Goal: Task Accomplishment & Management: Manage account settings

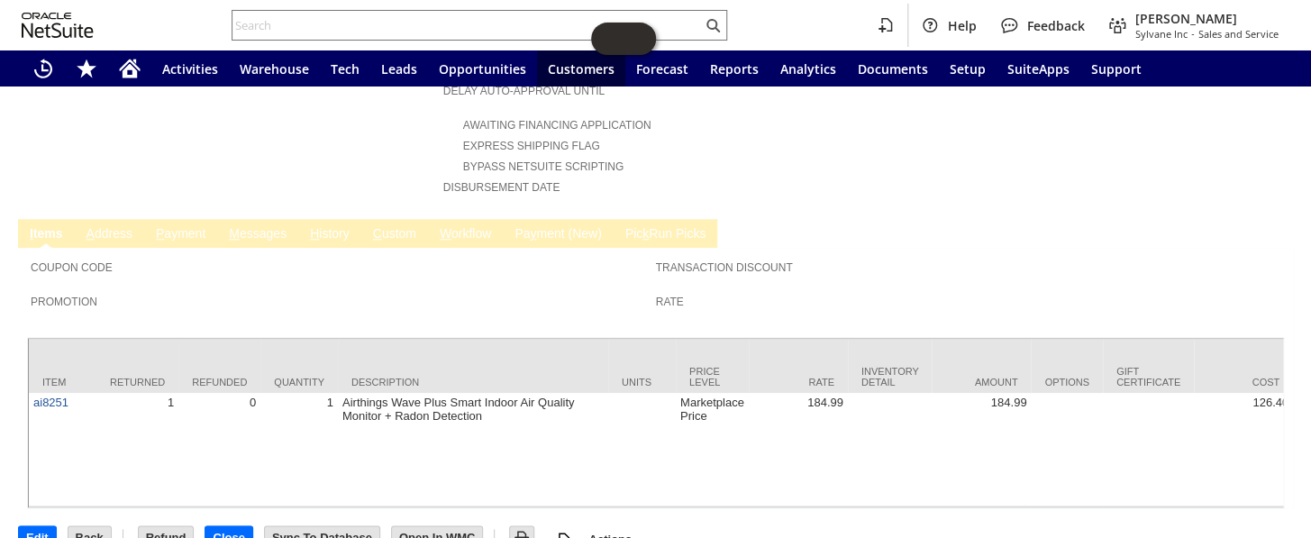
scroll to position [771, 0]
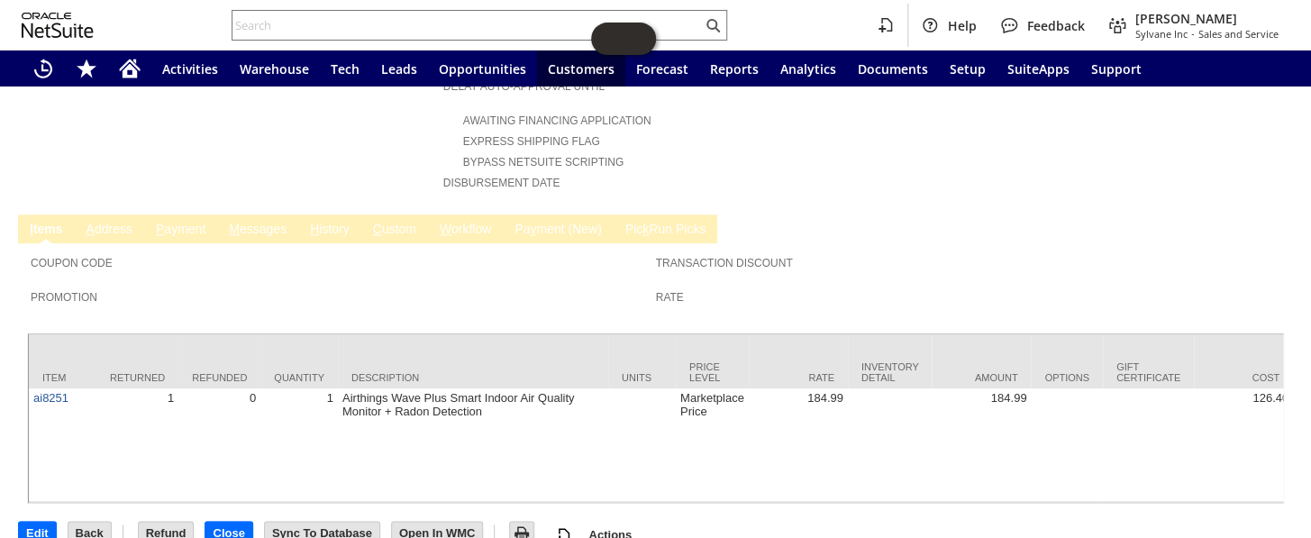
click at [334, 222] on link "H istory" at bounding box center [329, 230] width 49 height 17
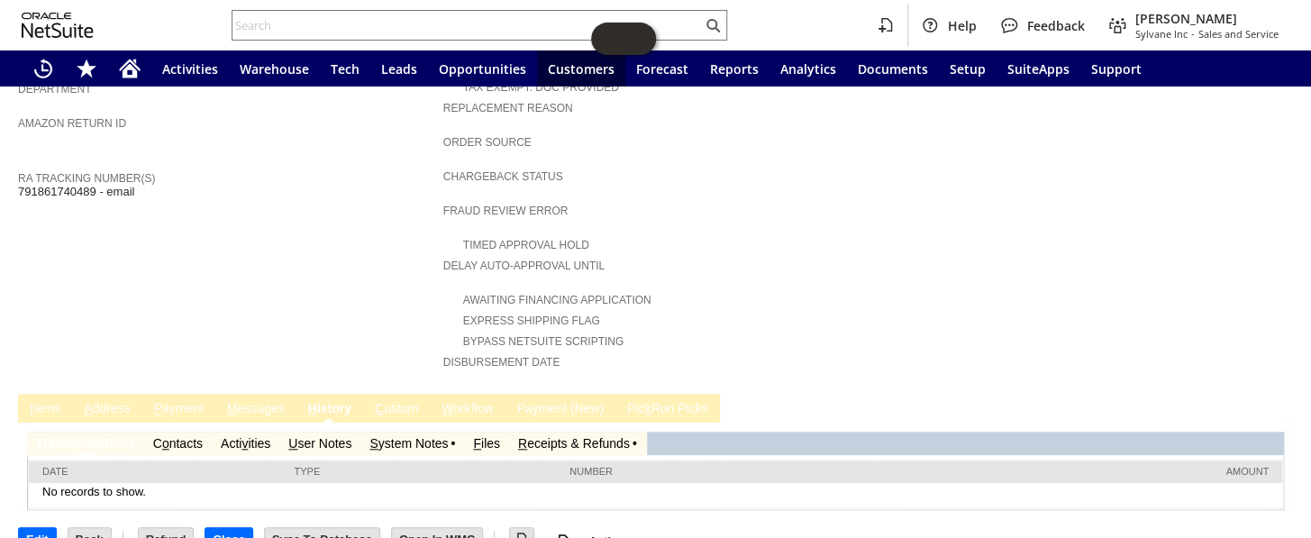
scroll to position [0, 0]
click at [422, 432] on td "S ystem Notes" at bounding box center [412, 443] width 104 height 23
click at [422, 436] on link "S ystem Notes" at bounding box center [408, 443] width 78 height 14
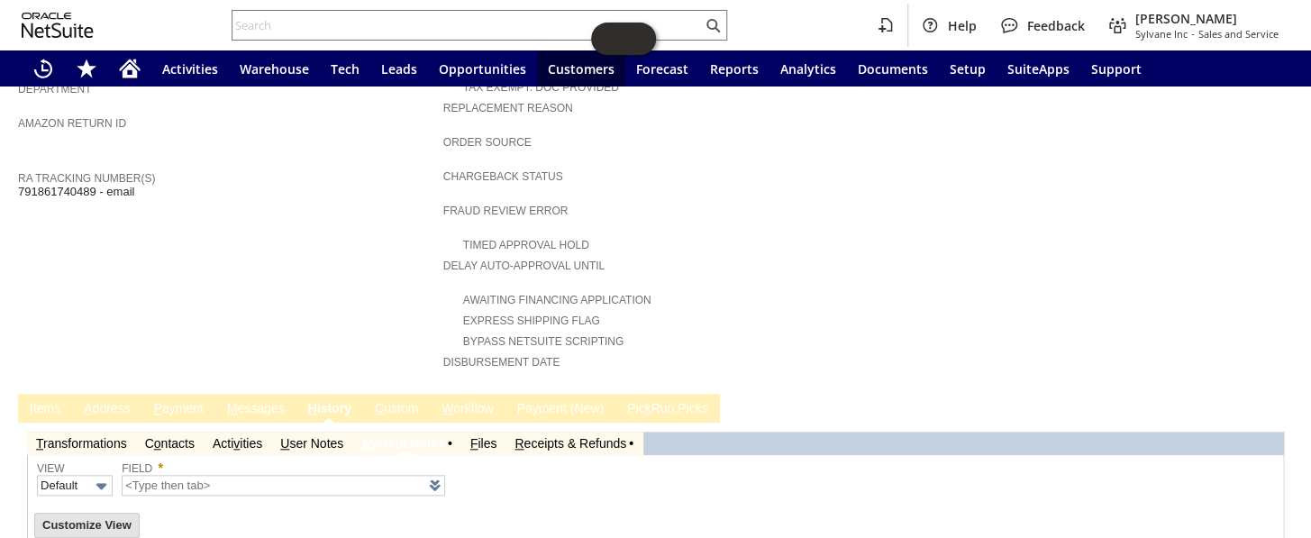
type input "1 to 25 of 65"
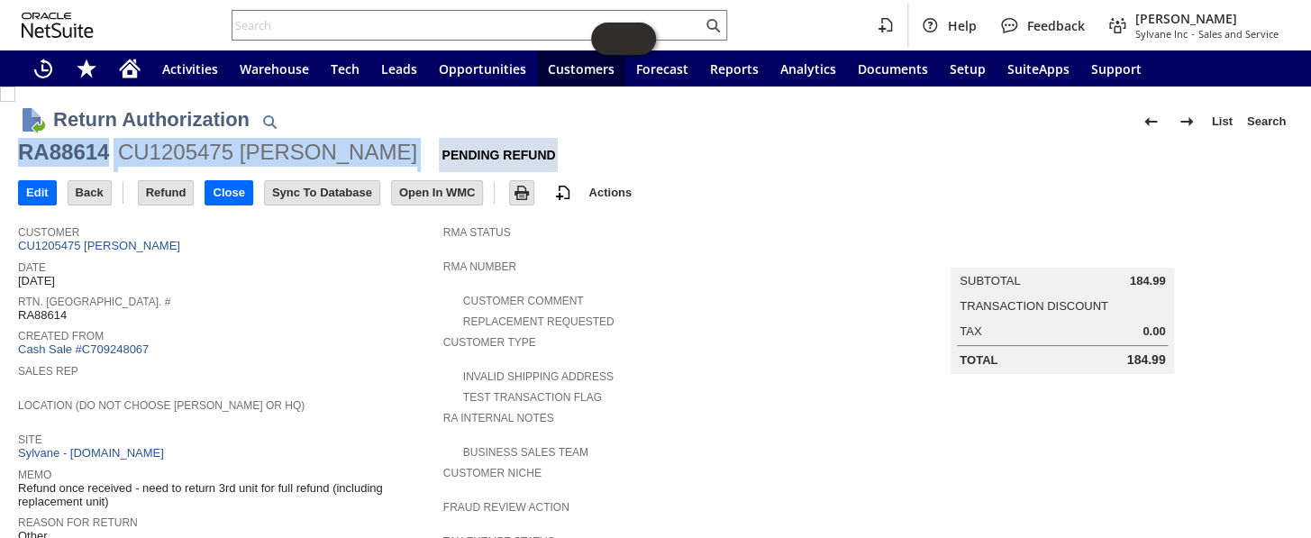
drag, startPoint x: 372, startPoint y: 146, endPoint x: 23, endPoint y: 149, distance: 348.6
click at [23, 149] on div "RA88614 CU1205475 Joseph Hunt Pending Refund" at bounding box center [655, 155] width 1275 height 34
copy div "RA88614 CU1205475 Joseph Hunt"
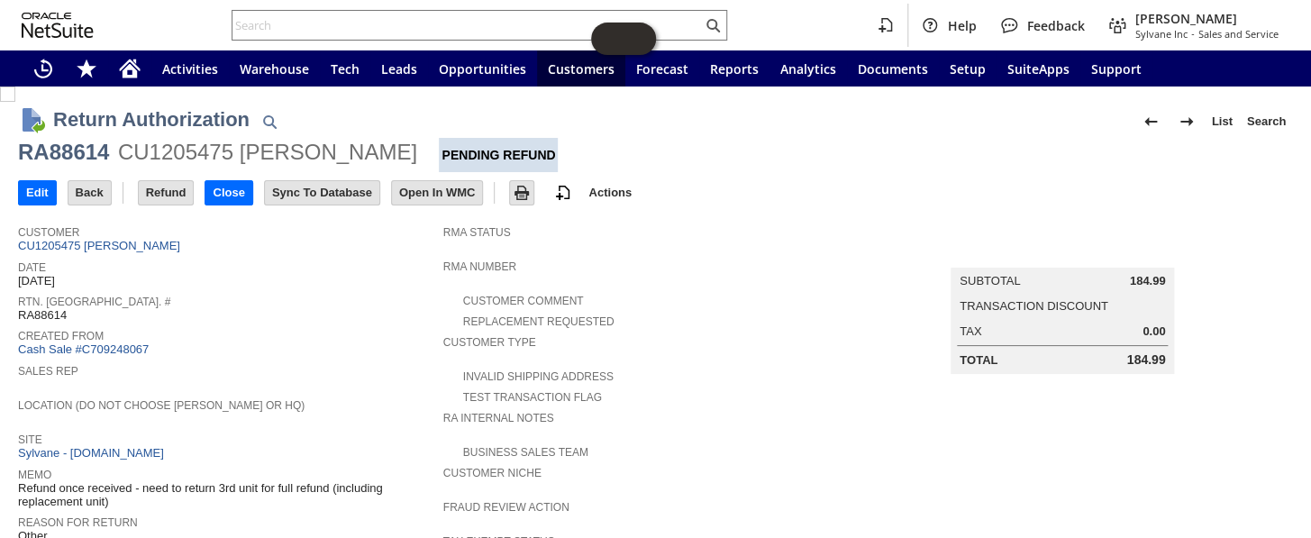
click at [116, 252] on td "Customer CU1205475 Joseph Hunt" at bounding box center [230, 236] width 425 height 40
click at [116, 250] on link "CU1205475 Joseph Hunt" at bounding box center [101, 246] width 167 height 14
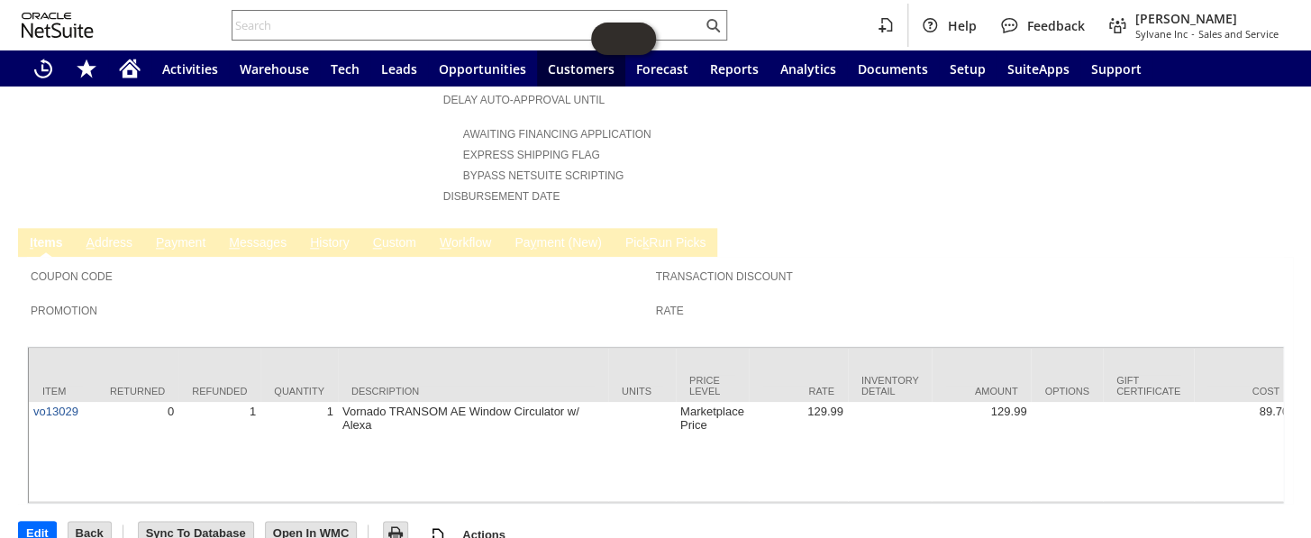
scroll to position [595, 0]
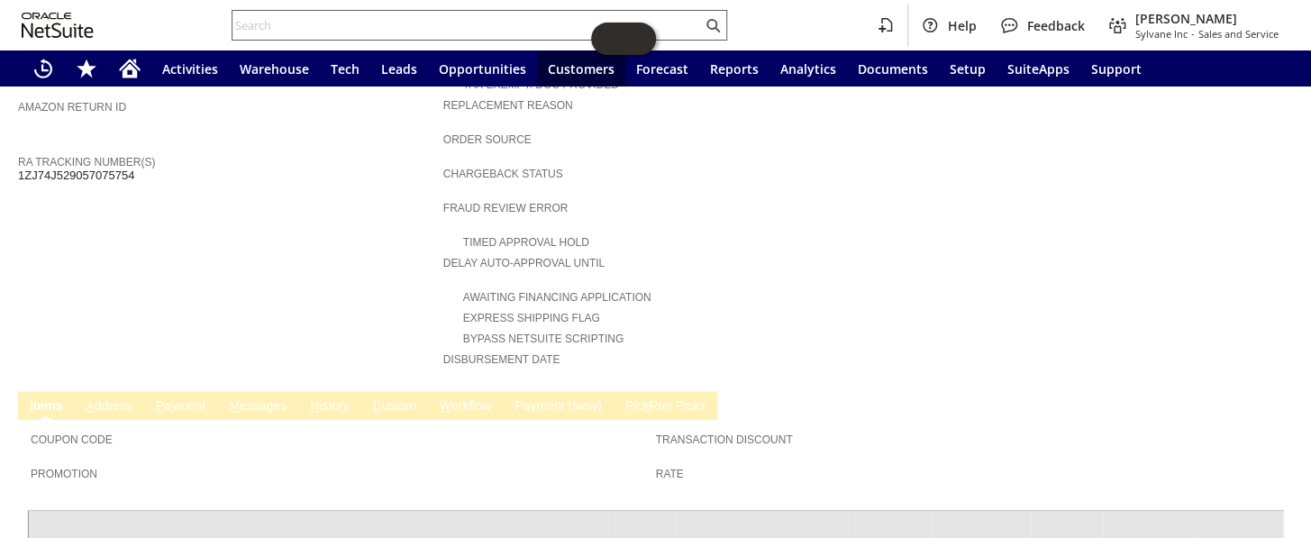
click at [324, 20] on input "text" at bounding box center [466, 25] width 469 height 22
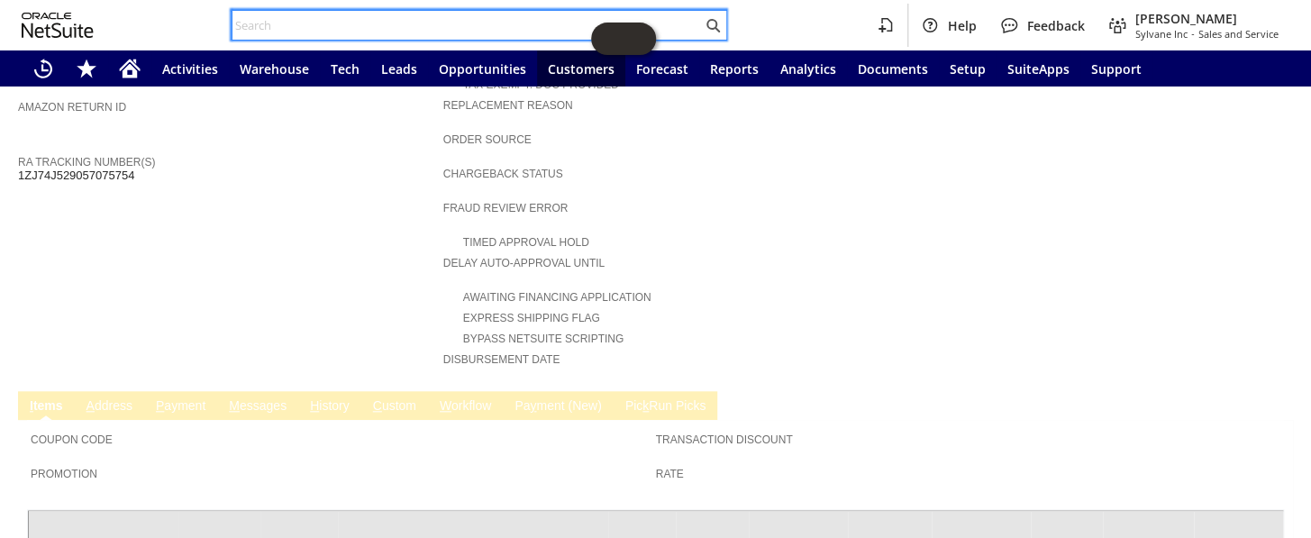
paste input "111-1592789-7589832"
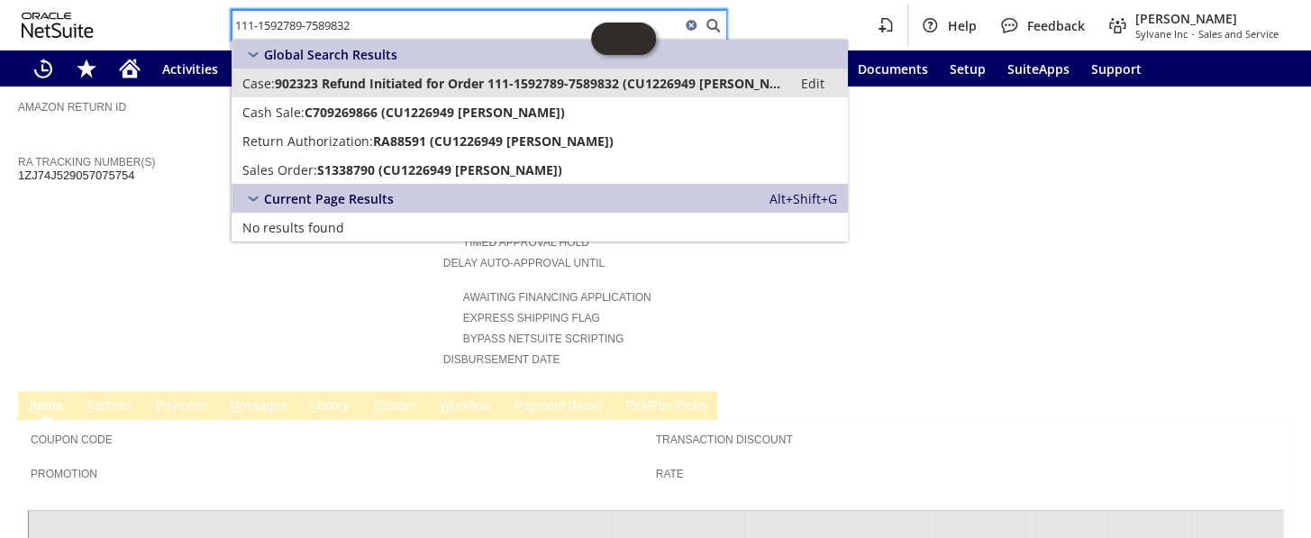
type input "111-1592789-7589832"
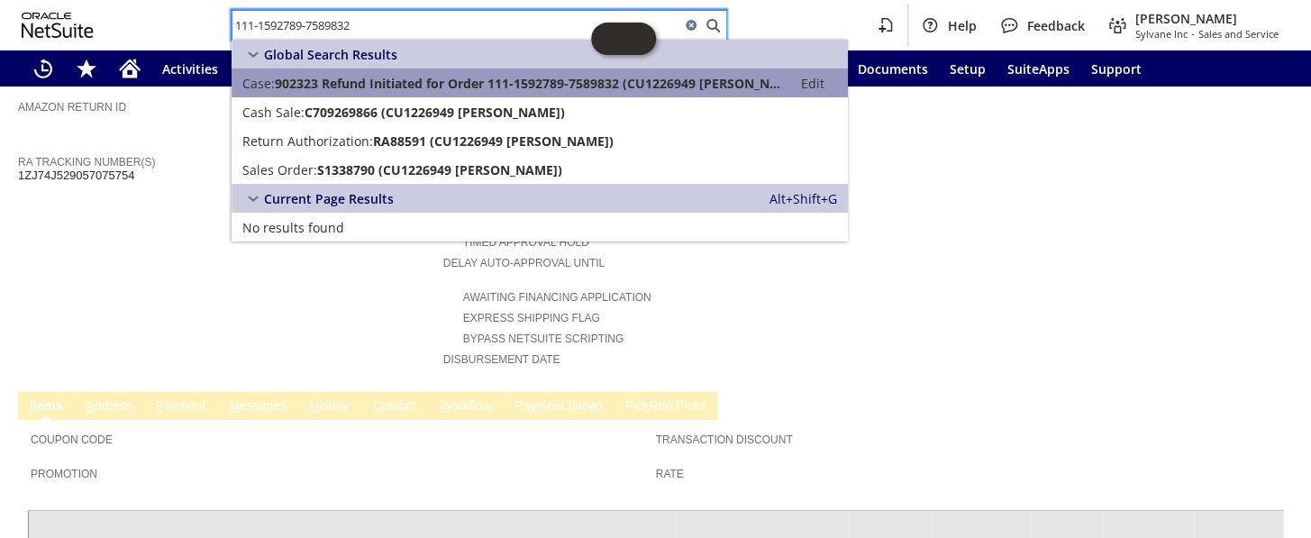
click at [424, 84] on span "902323 Refund Initiated for Order 111-1592789-7589832 (CU1226949 [PERSON_NAME])" at bounding box center [528, 83] width 506 height 17
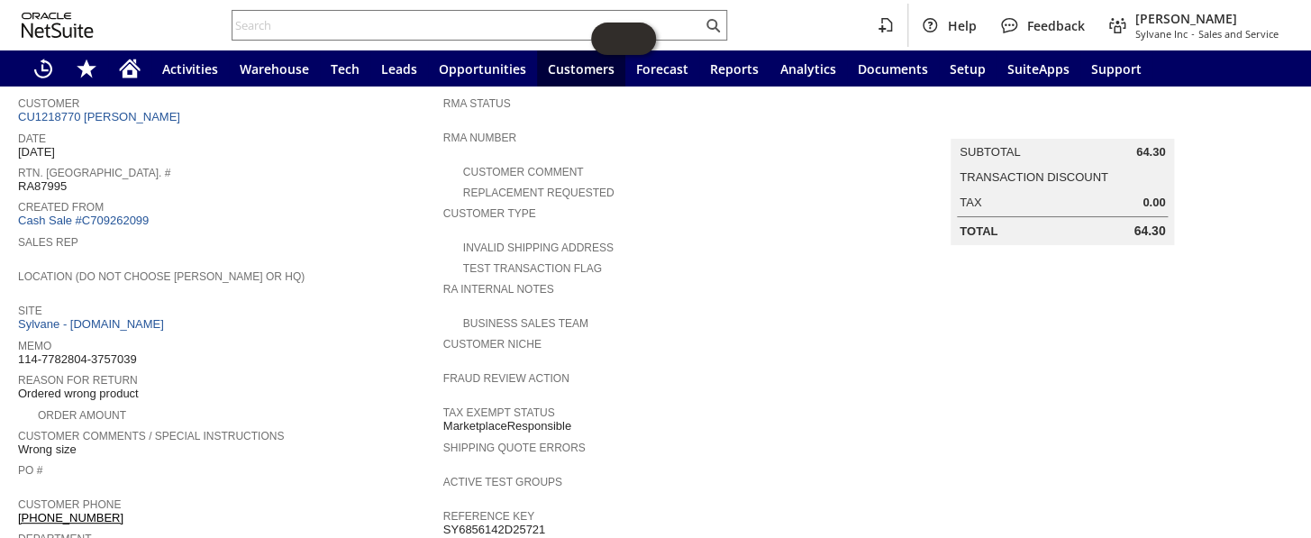
scroll to position [103, 0]
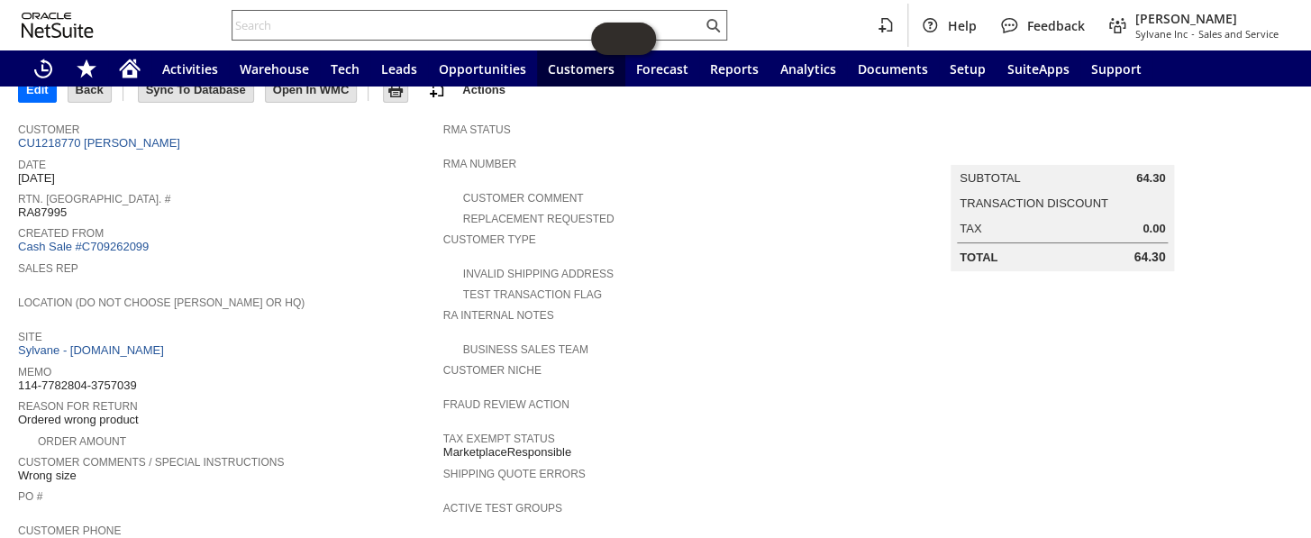
click at [361, 21] on input "text" at bounding box center [466, 25] width 469 height 22
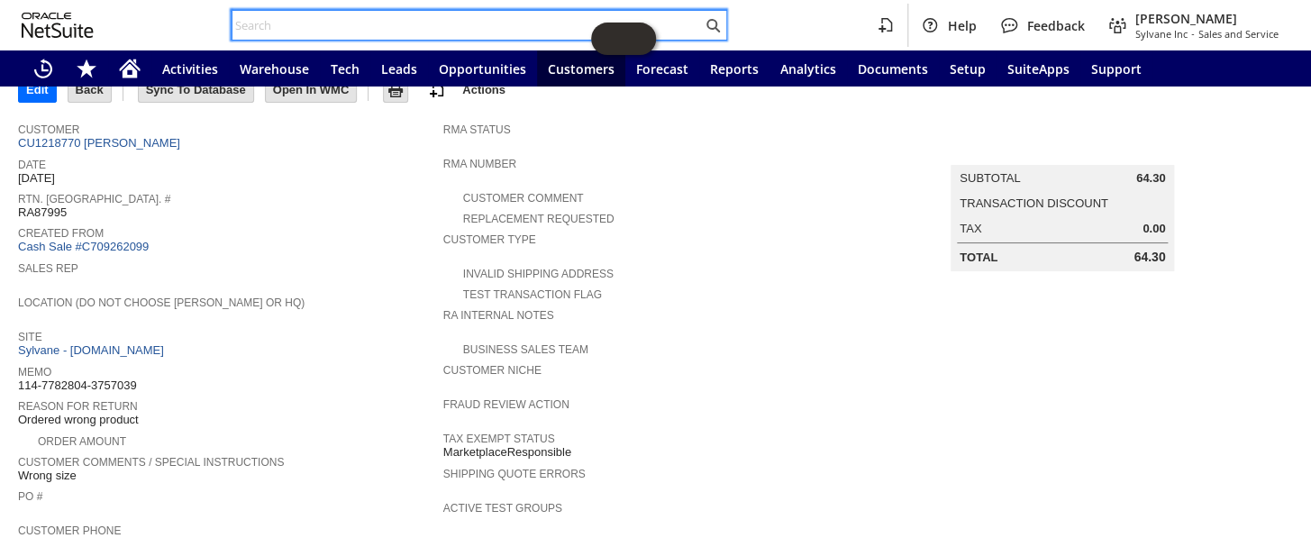
paste input "114-8075052-6040211"
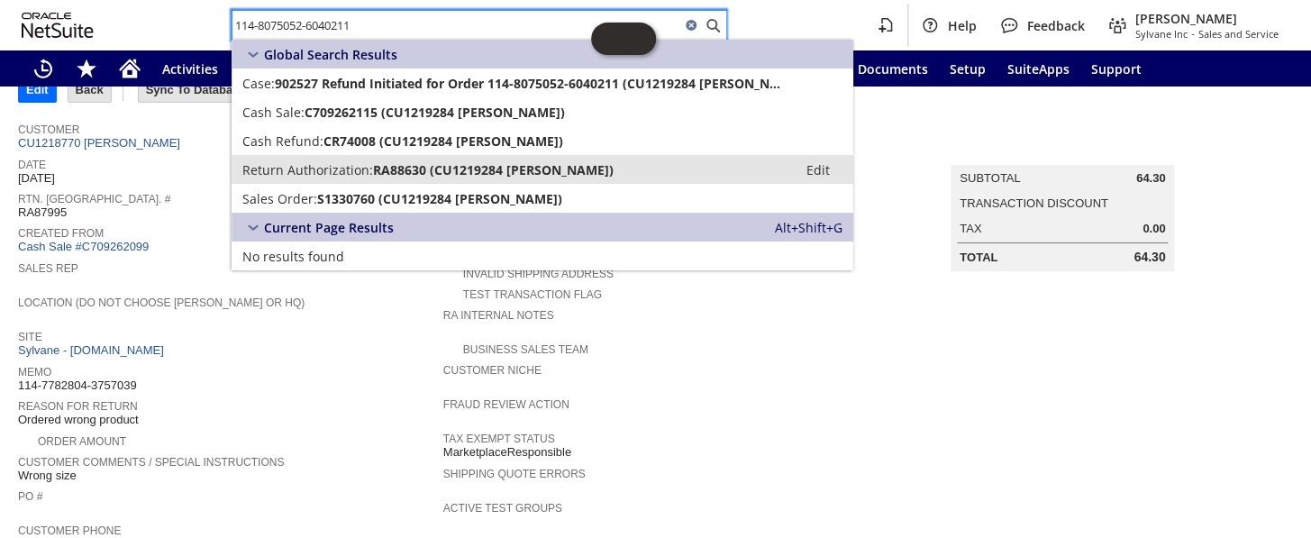
type input "114-8075052-6040211"
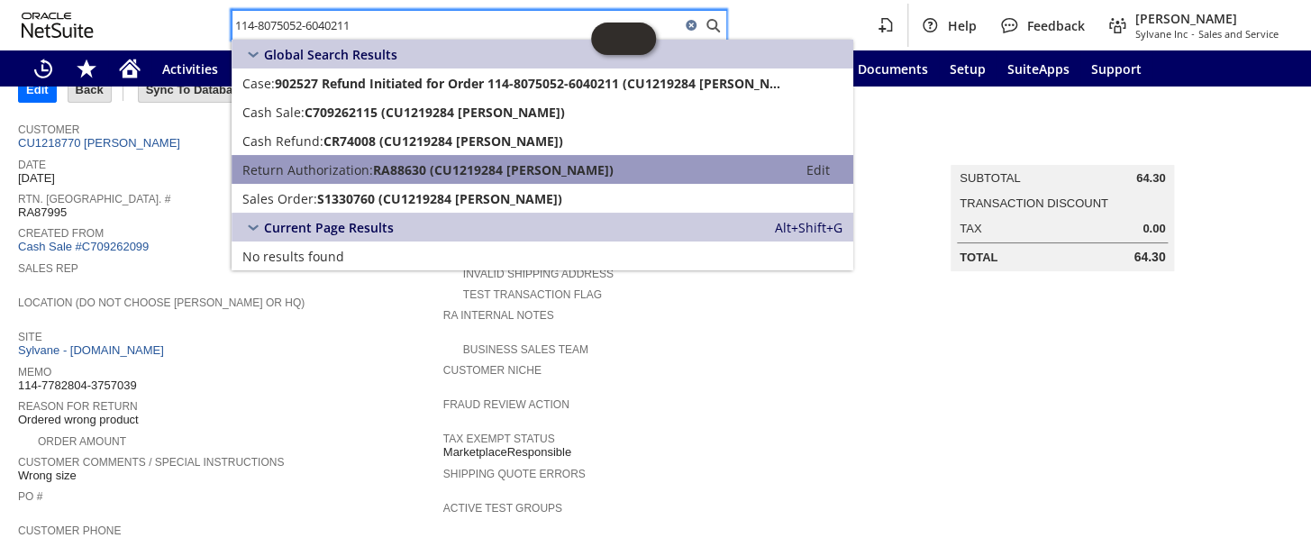
click at [418, 162] on span "RA88630 (CU1219284 Robel Worku)" at bounding box center [493, 169] width 241 height 17
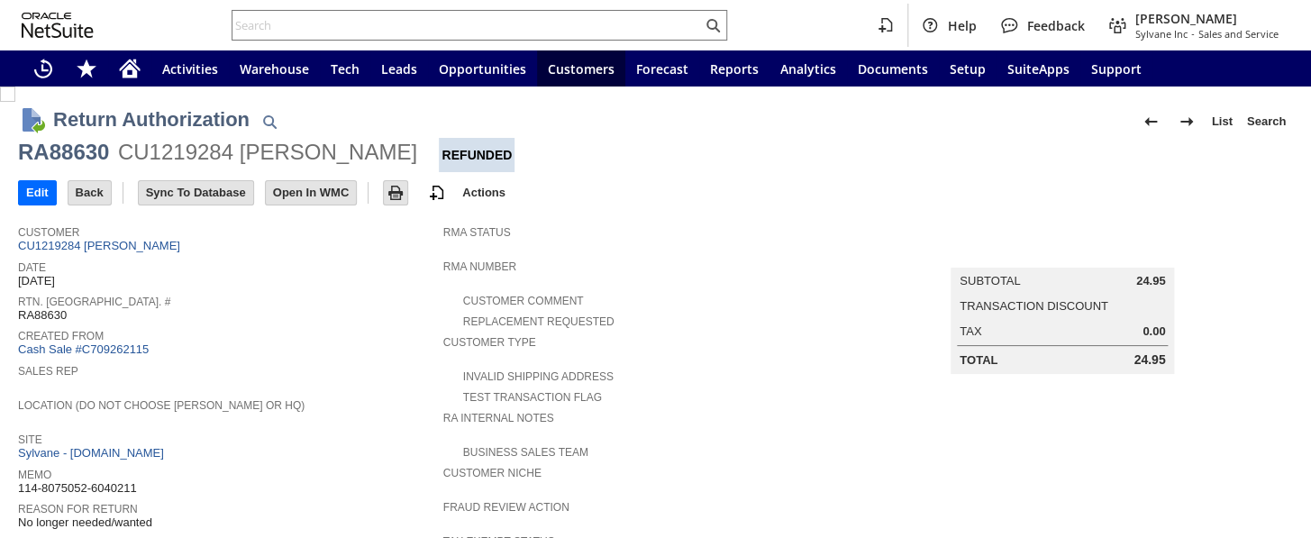
scroll to position [655, 0]
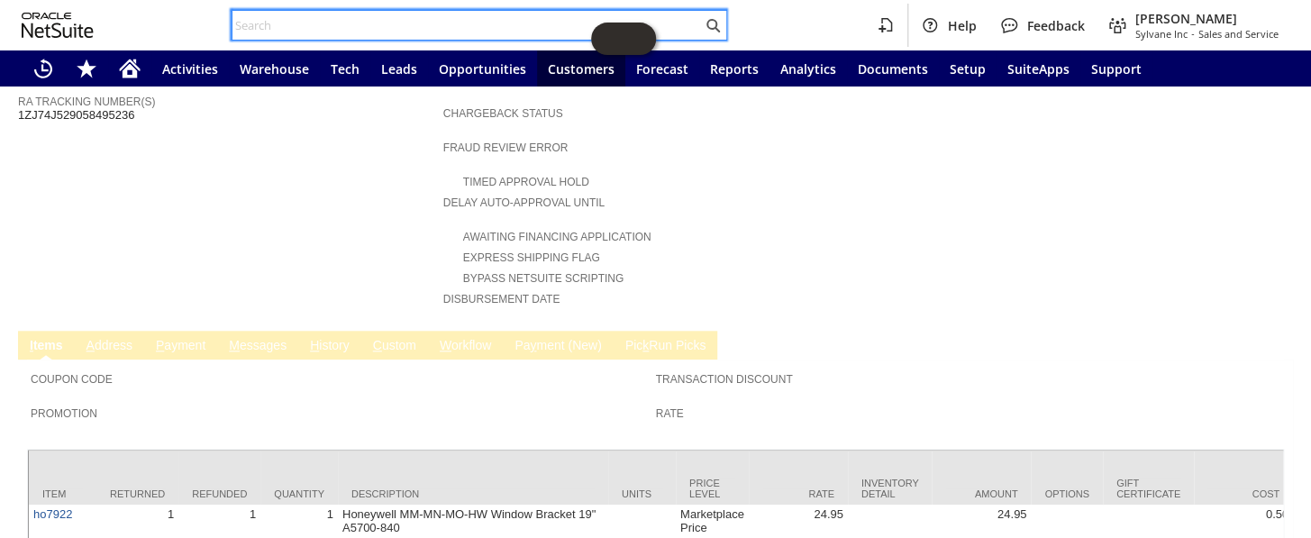
click at [424, 19] on input "text" at bounding box center [466, 25] width 469 height 22
paste input "113-7960806-7568235"
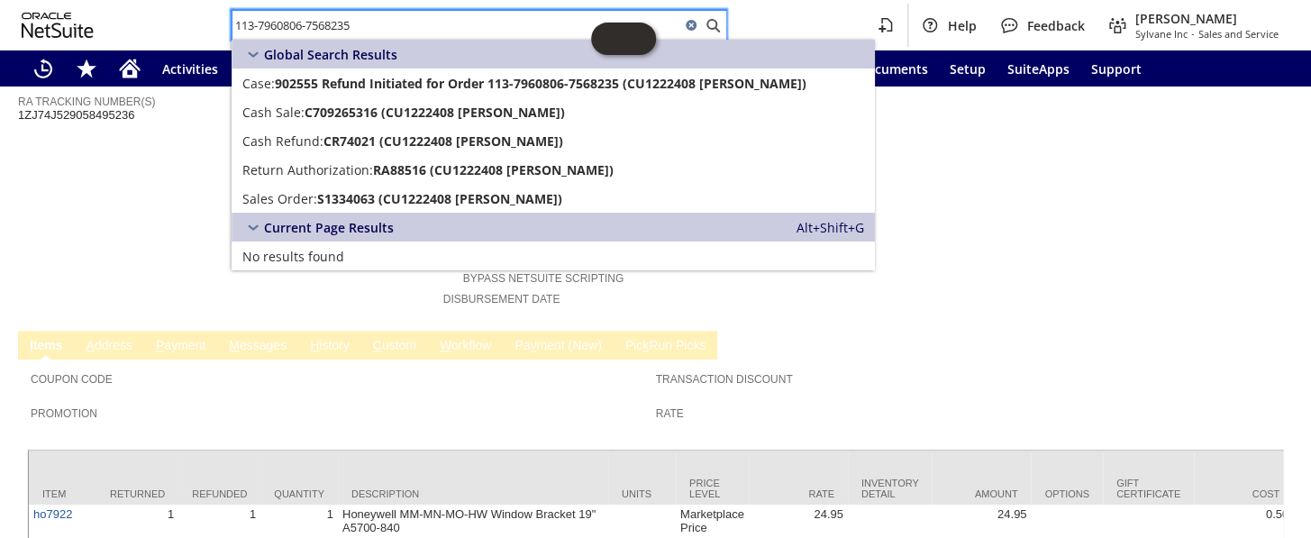
drag, startPoint x: 376, startPoint y: 26, endPoint x: 206, endPoint y: 33, distance: 169.5
click at [206, 33] on div "113-7960806-7568235 Help Feedback Coby Miller Sylvane Inc - Sales and Service" at bounding box center [655, 25] width 1311 height 50
paste input "4-4259412-8085840"
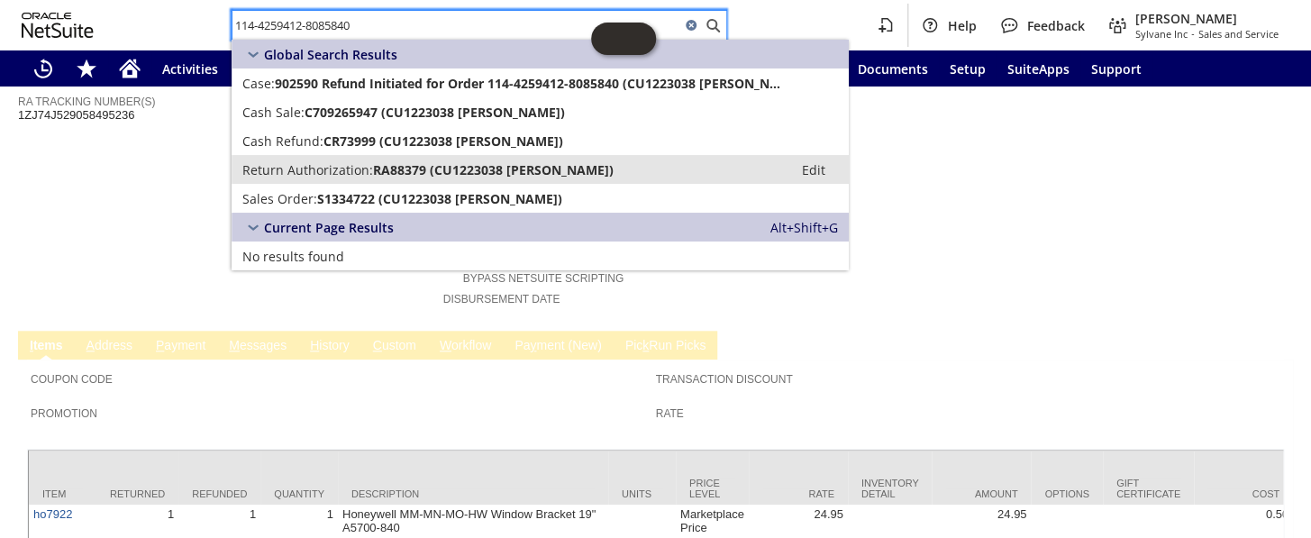
type input "114-4259412-8085840"
click at [315, 171] on span "Return Authorization:" at bounding box center [307, 169] width 131 height 17
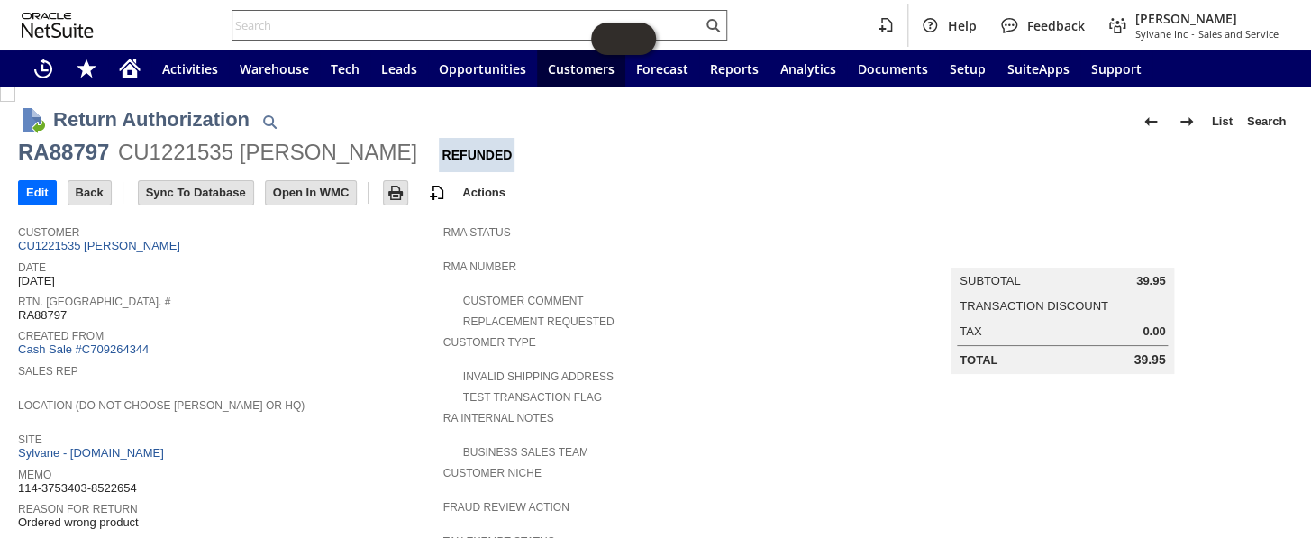
click at [341, 26] on input "text" at bounding box center [466, 25] width 469 height 22
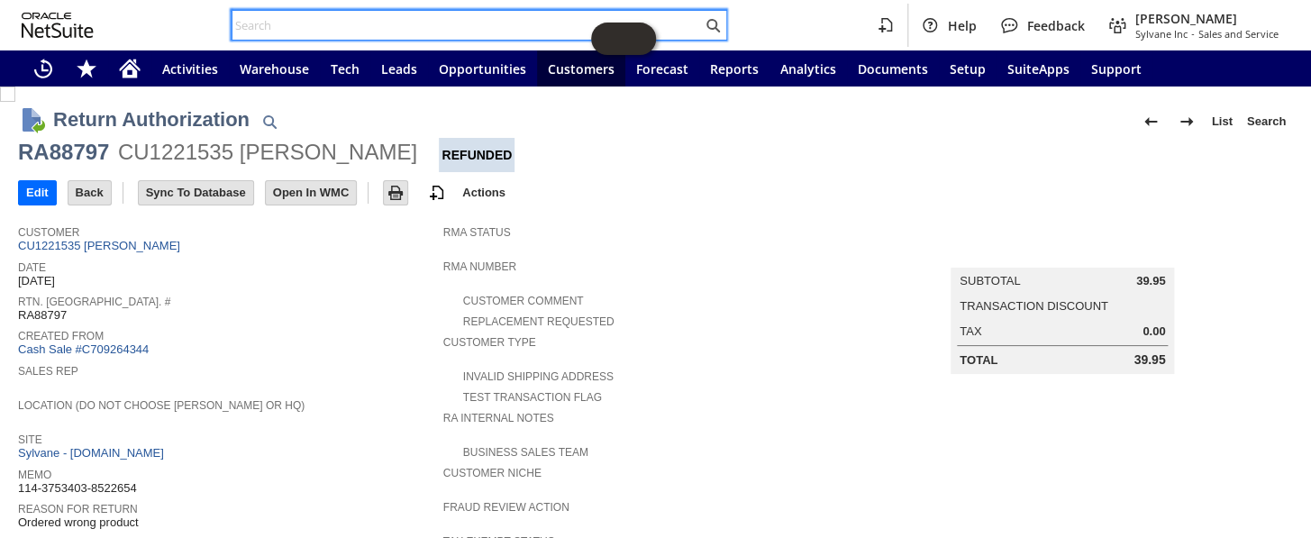
paste input "114-5897219-9240253"
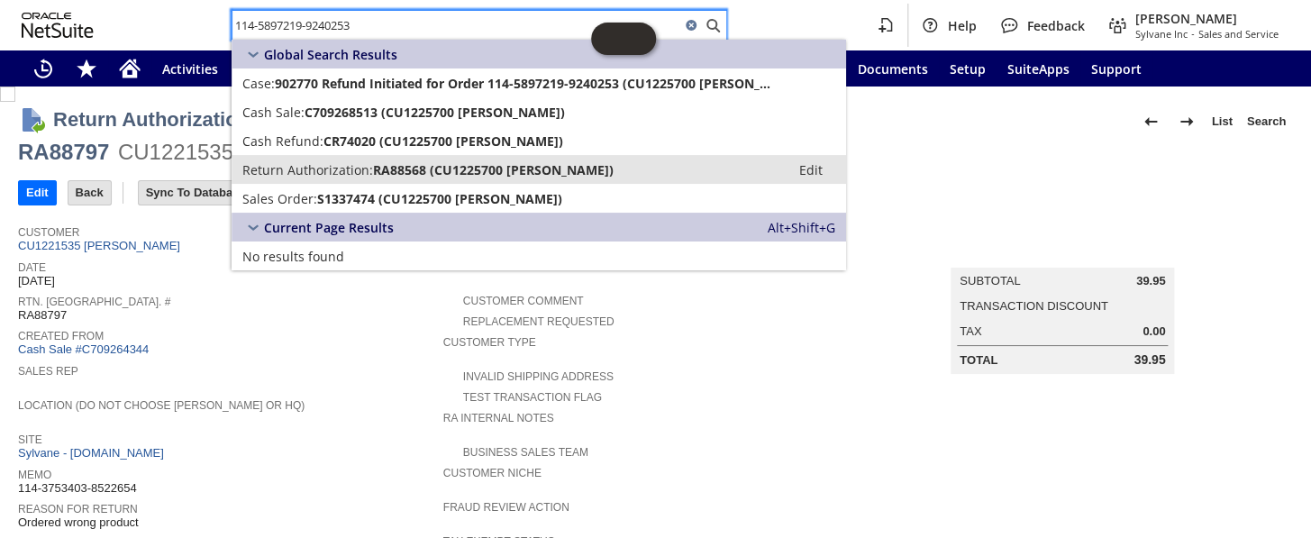
type input "114-5897219-9240253"
click at [368, 176] on span "Return Authorization:" at bounding box center [307, 169] width 131 height 17
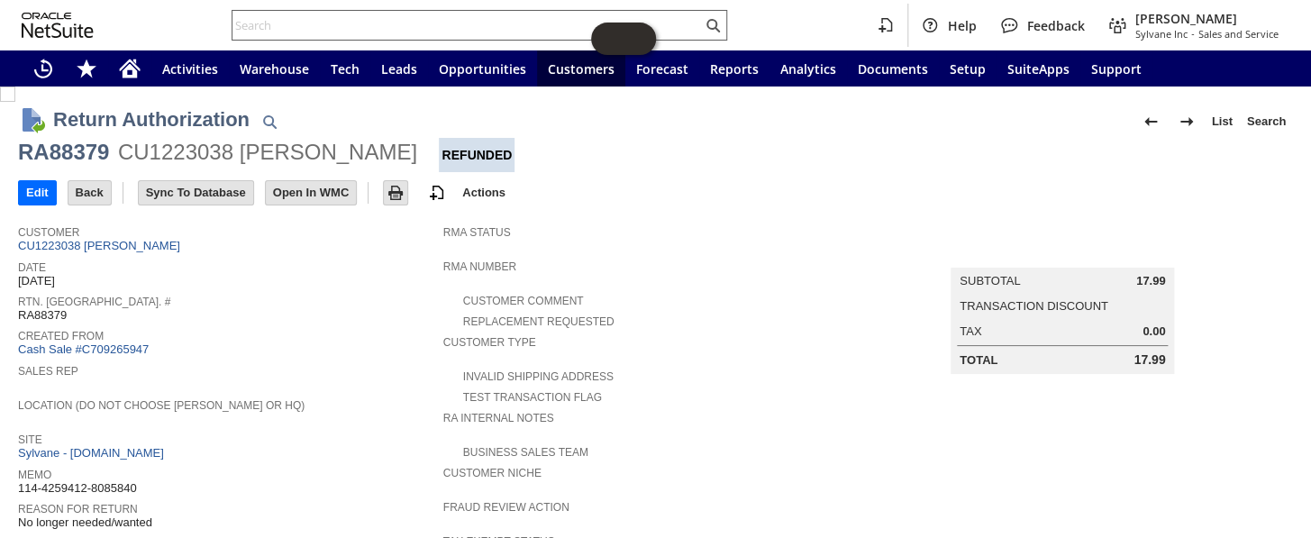
click at [368, 23] on input "text" at bounding box center [466, 25] width 469 height 22
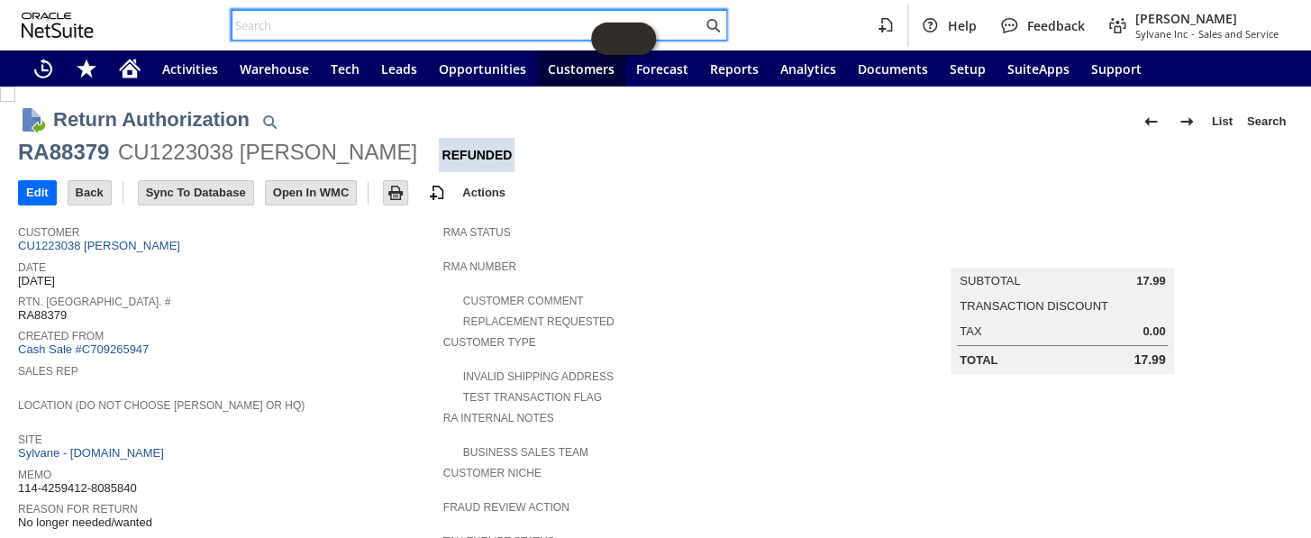
paste input "114-5512896-7357805"
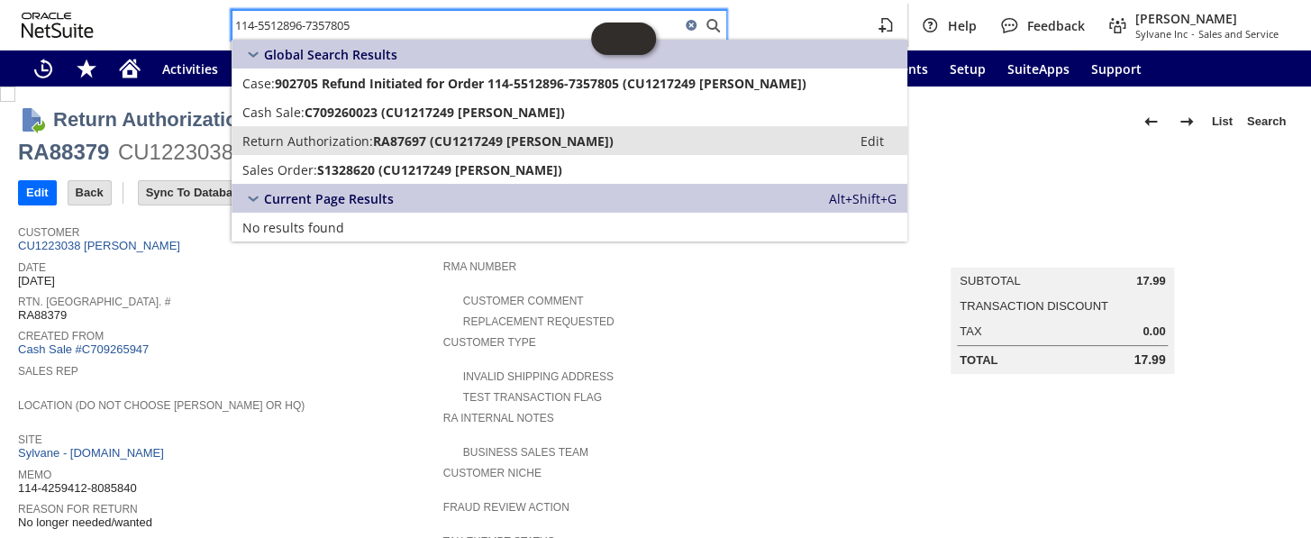
type input "114-5512896-7357805"
click at [391, 136] on span "RA87697 (CU1217249 magdalena Customer)" at bounding box center [493, 140] width 241 height 17
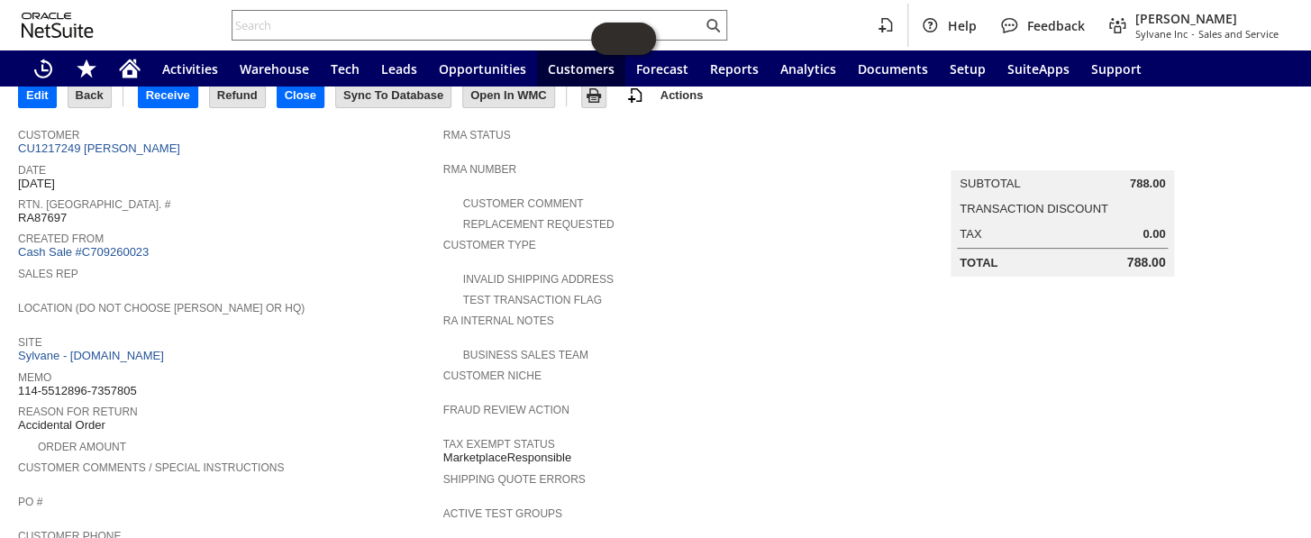
scroll to position [54, 0]
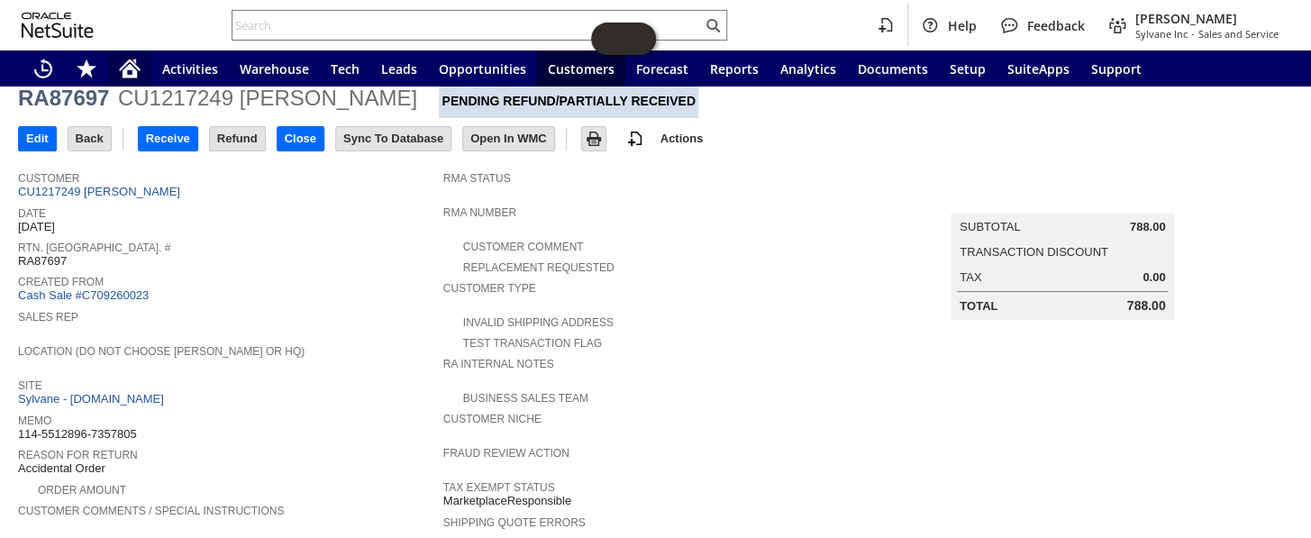
click at [130, 76] on icon "Home" at bounding box center [130, 71] width 14 height 14
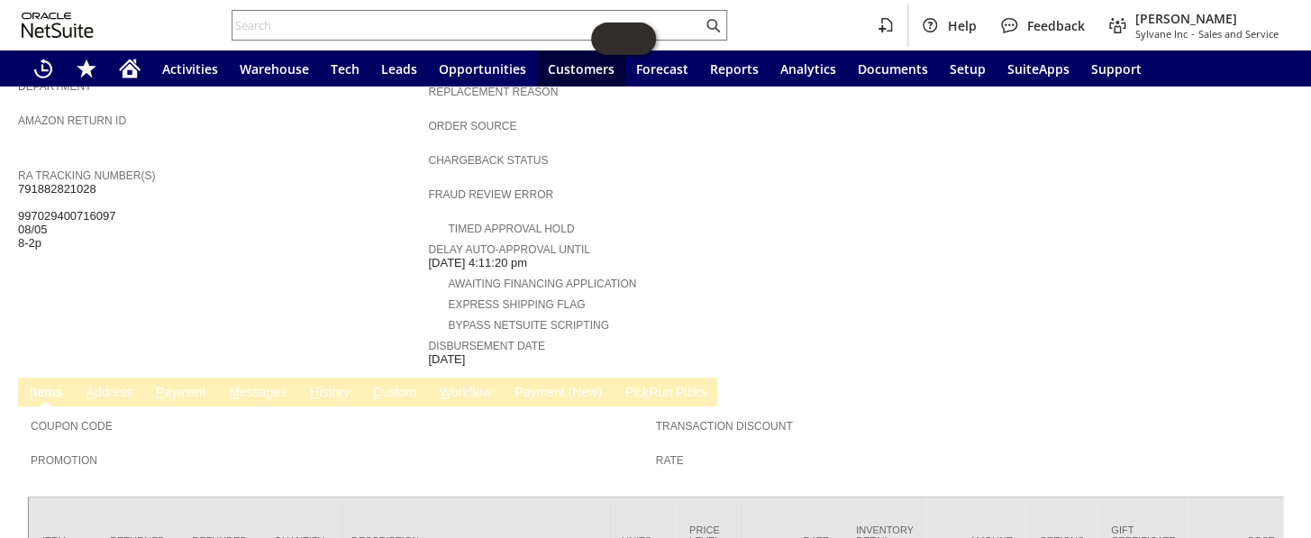
scroll to position [719, 0]
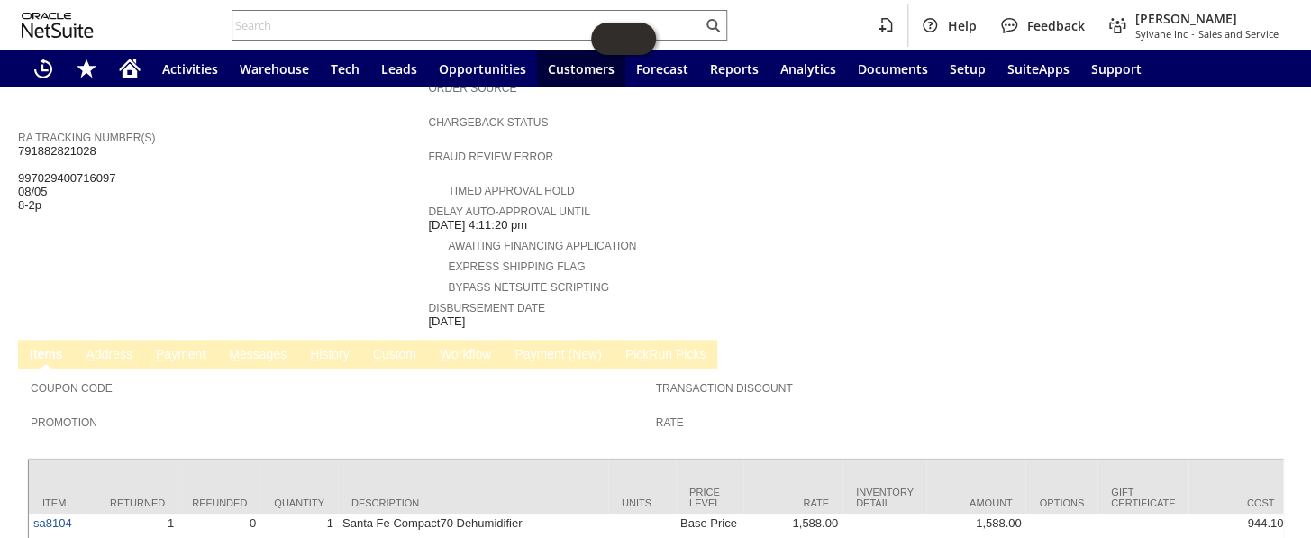
scroll to position [719, 0]
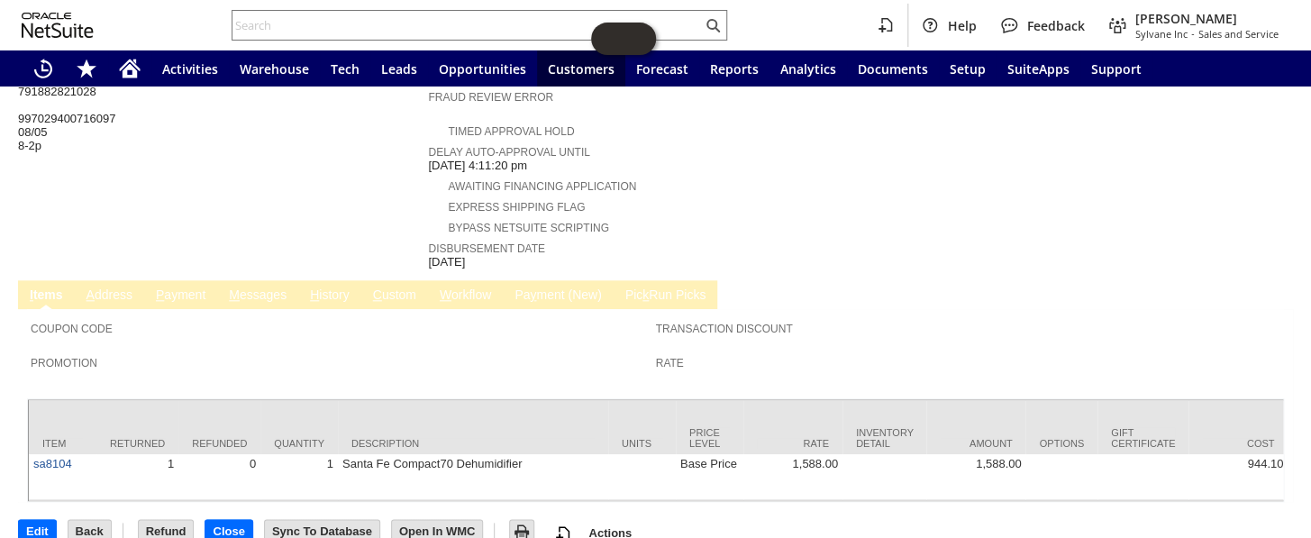
click at [323, 287] on link "H istory" at bounding box center [329, 295] width 49 height 17
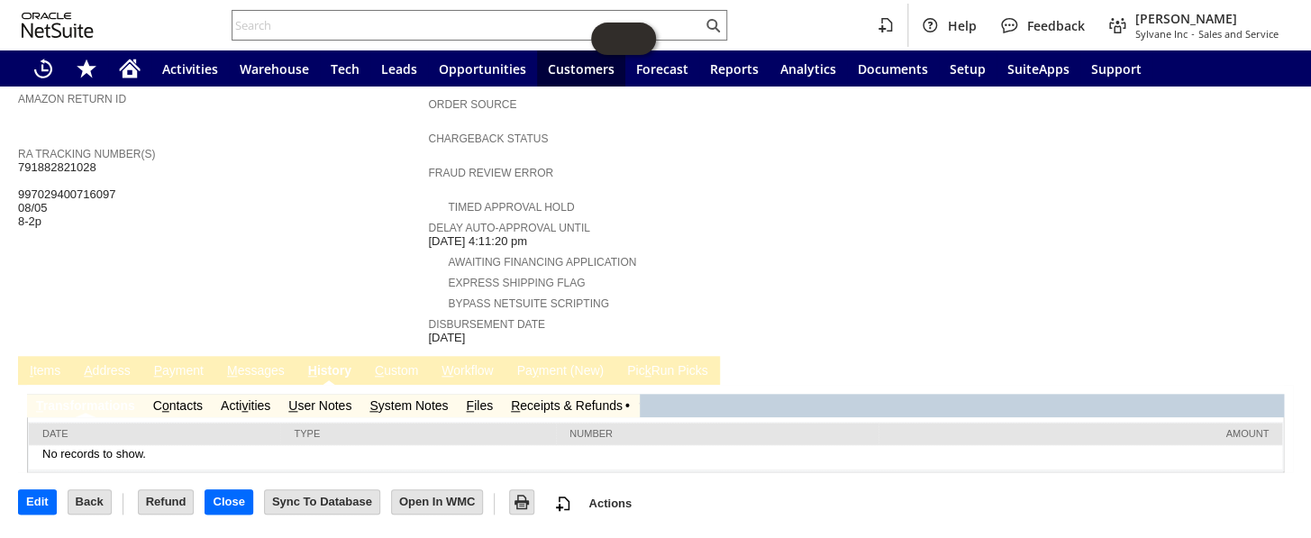
scroll to position [604, 0]
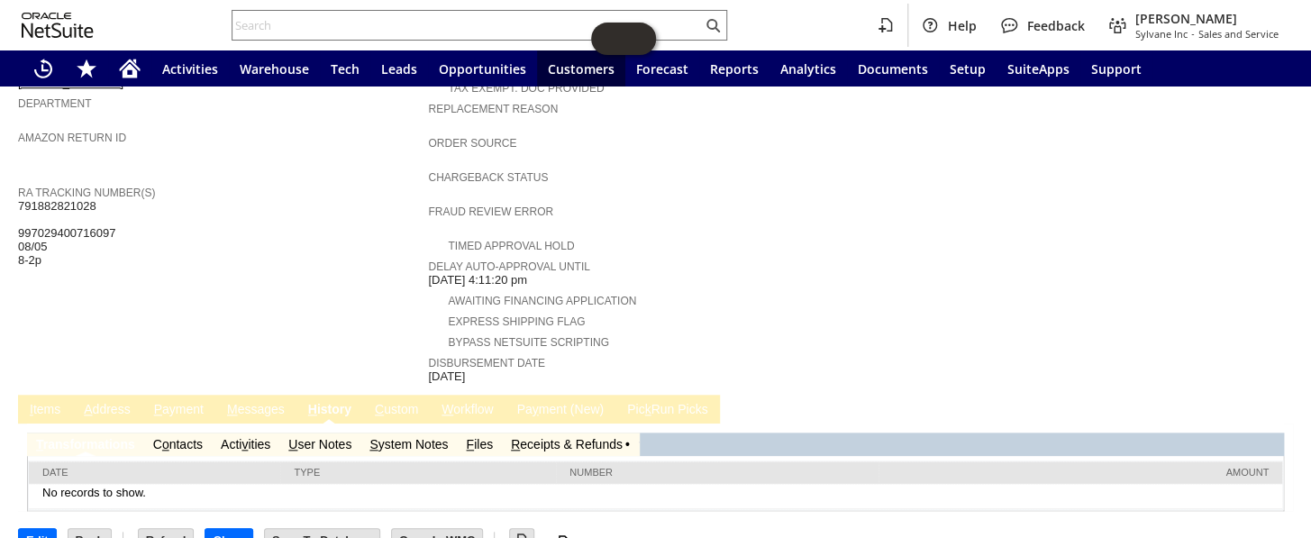
click at [566, 437] on link "R eceipts & Refunds" at bounding box center [567, 444] width 112 height 14
click at [568, 437] on link "R eceipts & Refunds" at bounding box center [574, 444] width 112 height 14
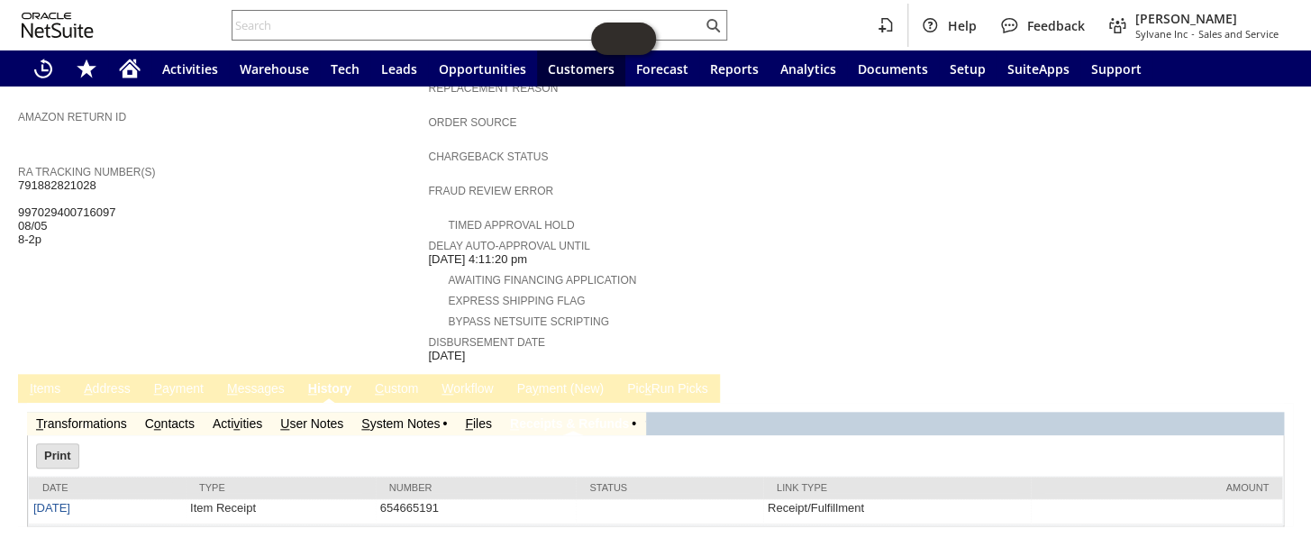
scroll to position [641, 0]
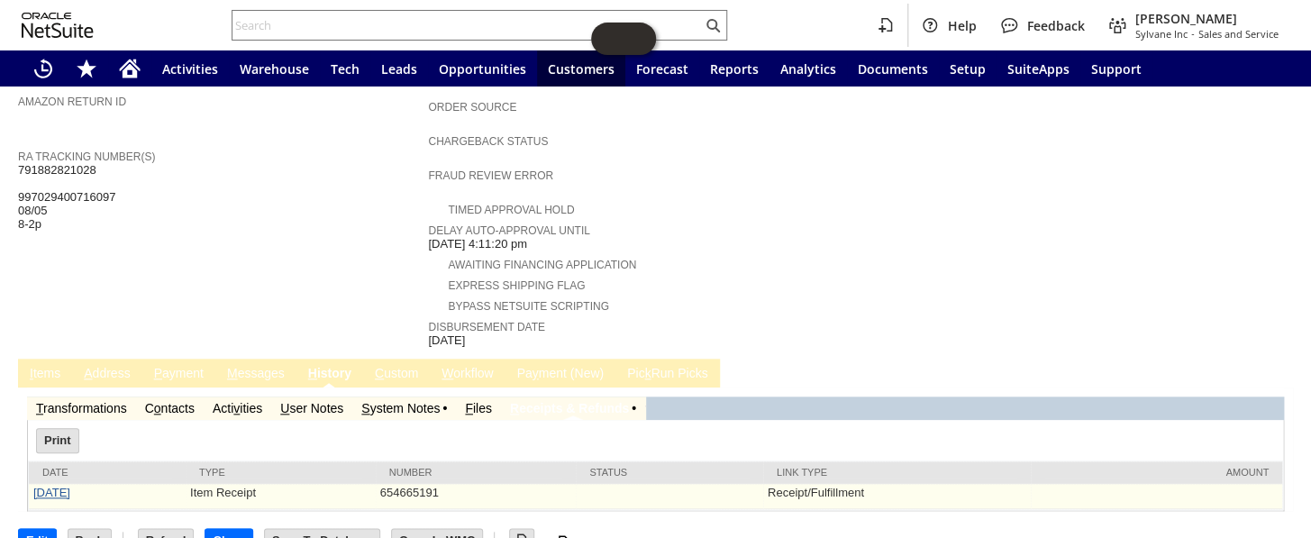
click at [68, 486] on link "[DATE]" at bounding box center [51, 493] width 37 height 14
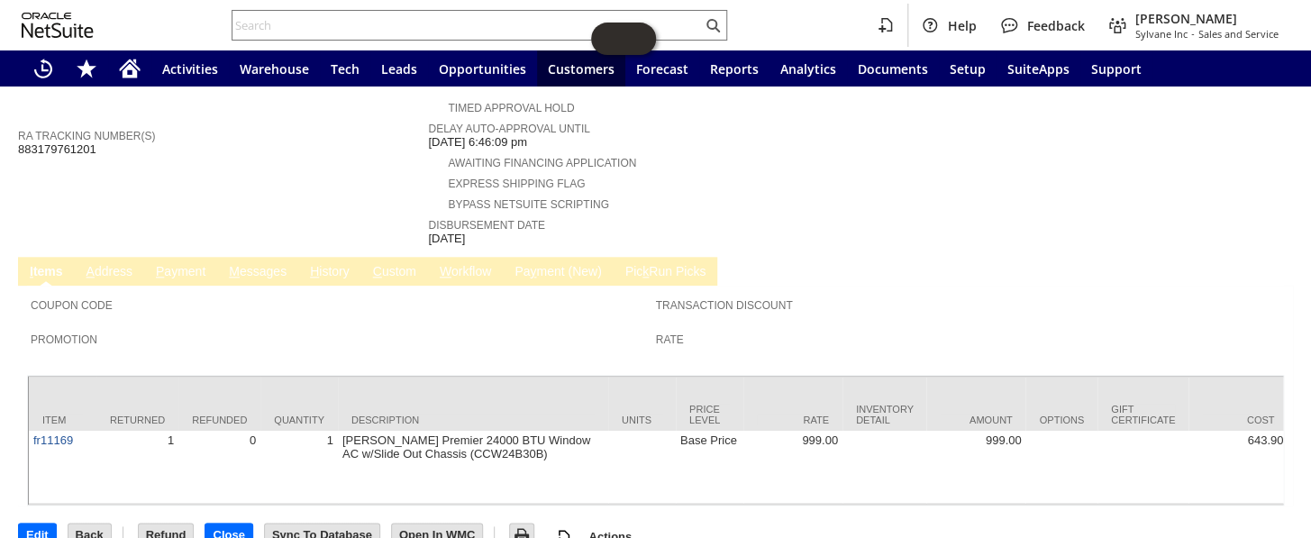
scroll to position [745, 0]
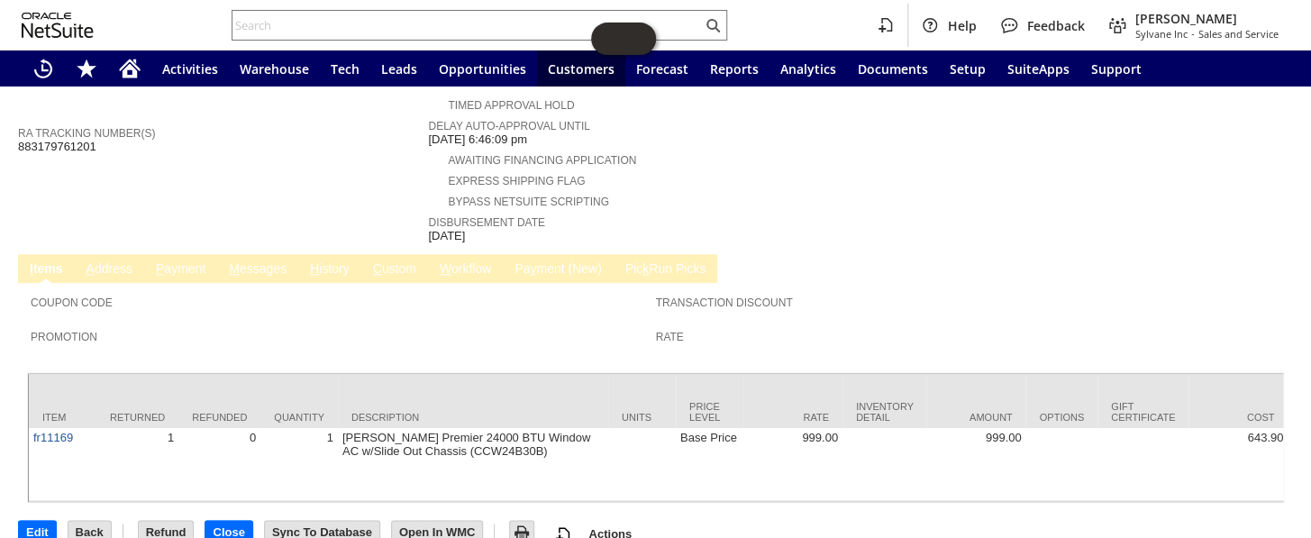
click at [171, 261] on link "P ayment" at bounding box center [180, 269] width 59 height 17
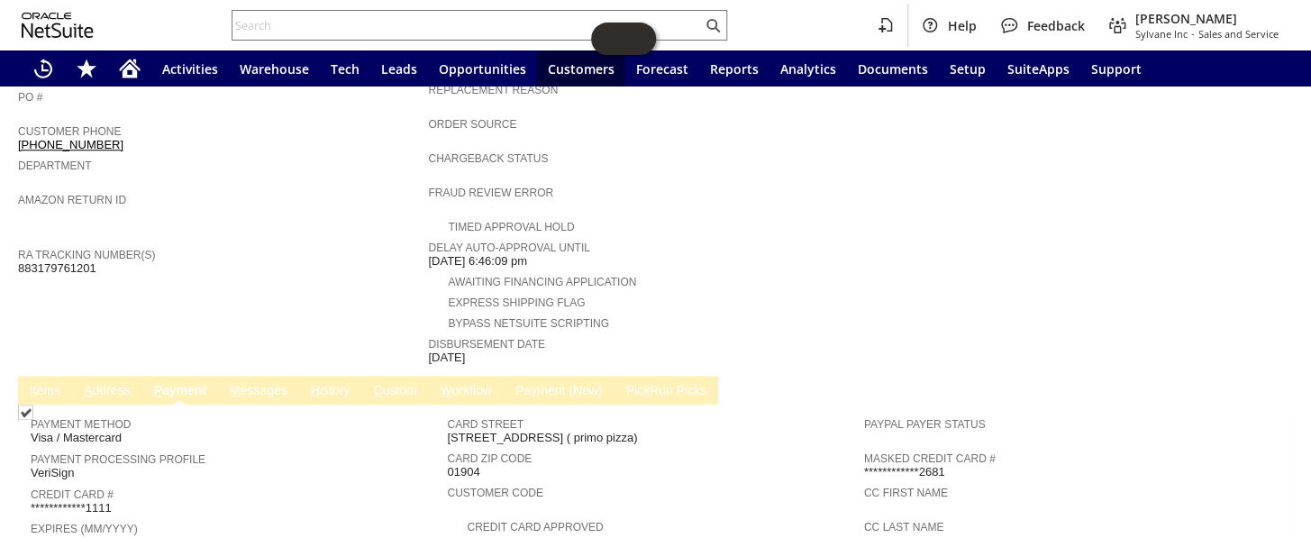
scroll to position [663, 0]
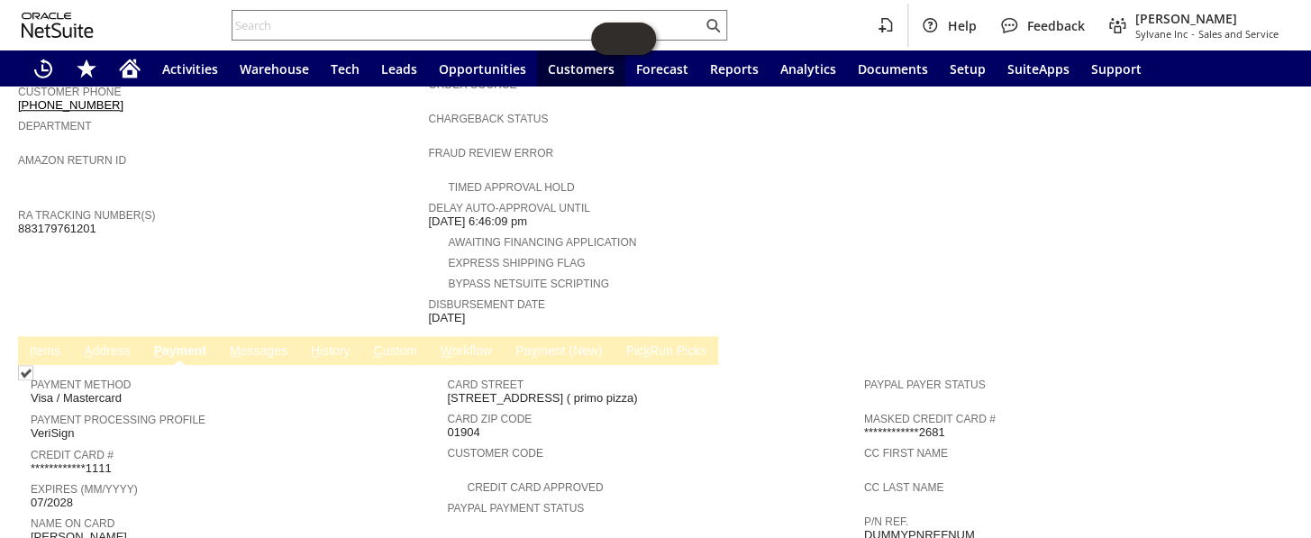
click at [332, 343] on link "H istory" at bounding box center [330, 351] width 49 height 17
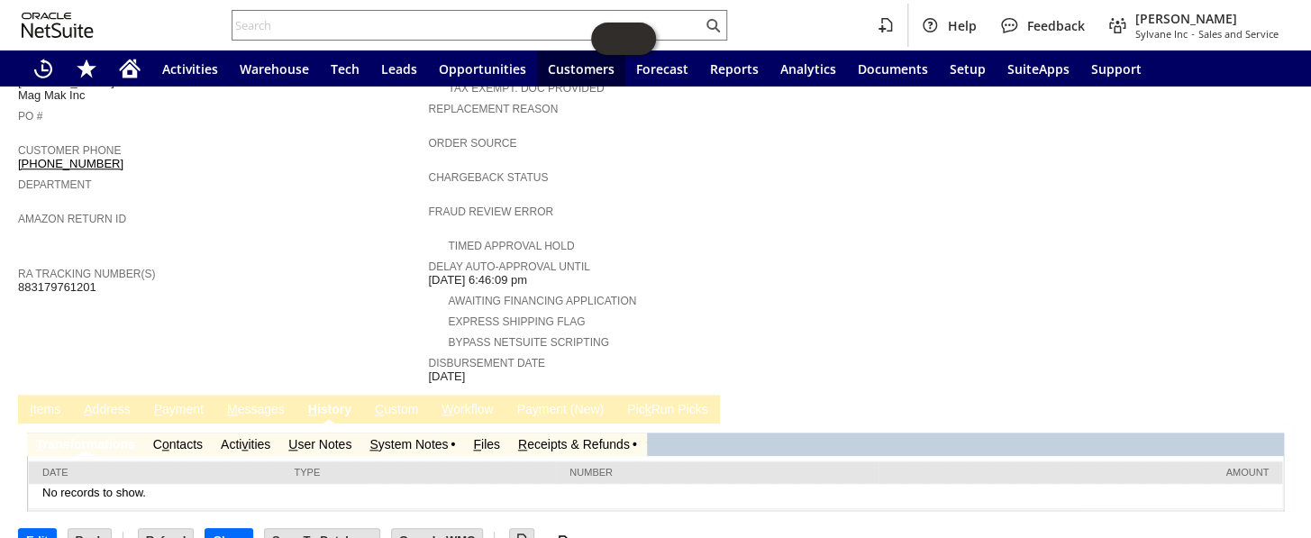
scroll to position [0, 0]
click at [404, 437] on link "S ystem Notes" at bounding box center [408, 444] width 78 height 14
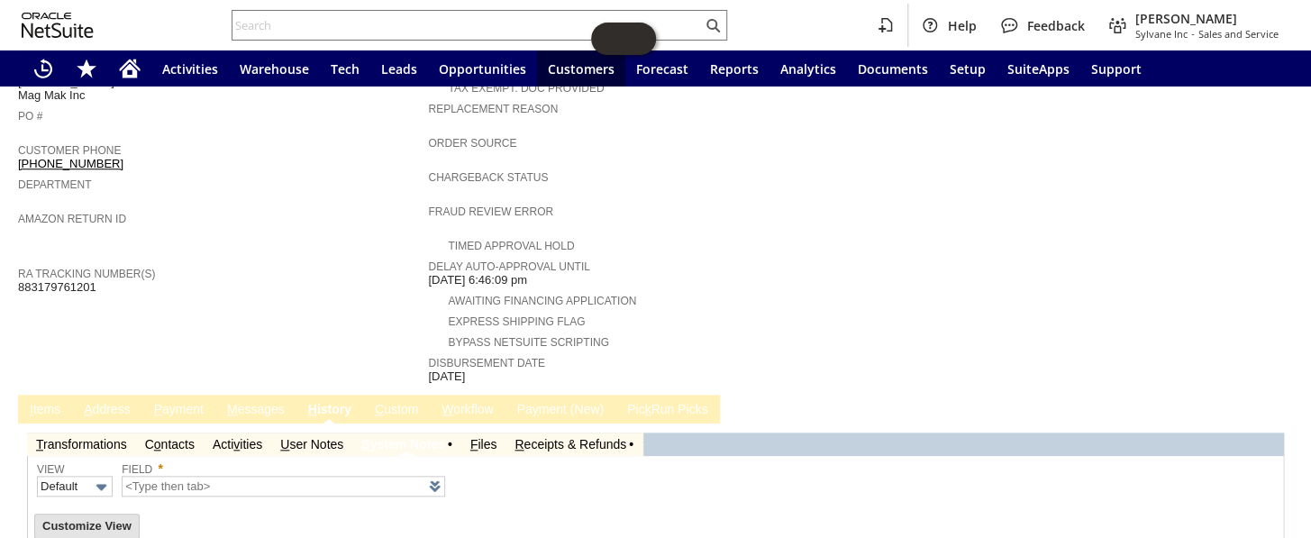
type input "1 to 25 of 82"
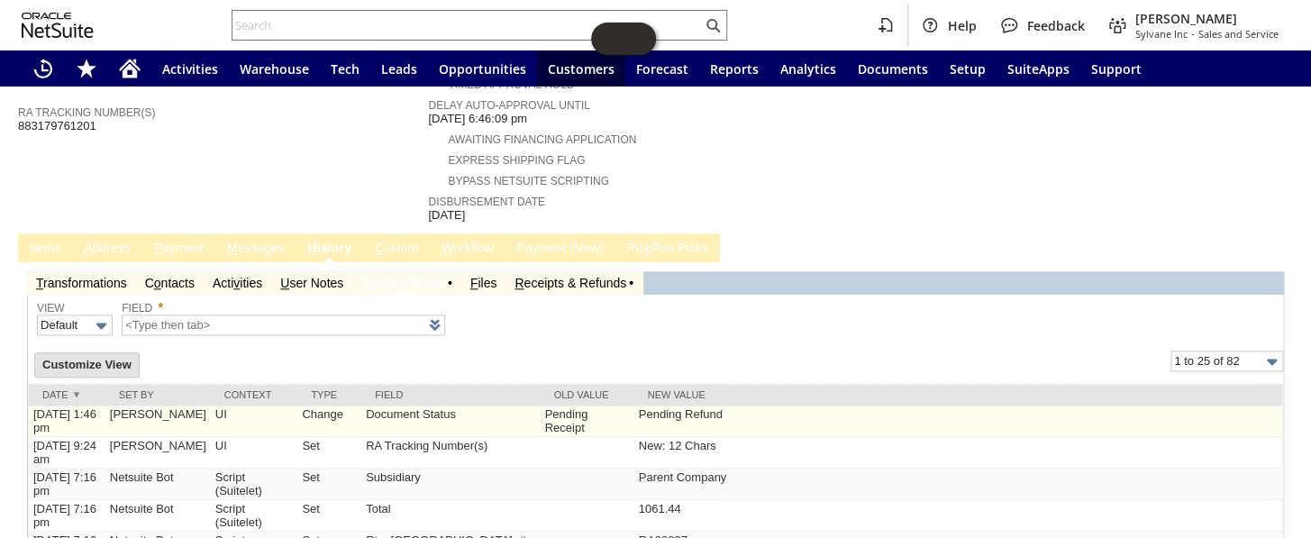
scroll to position [768, 0]
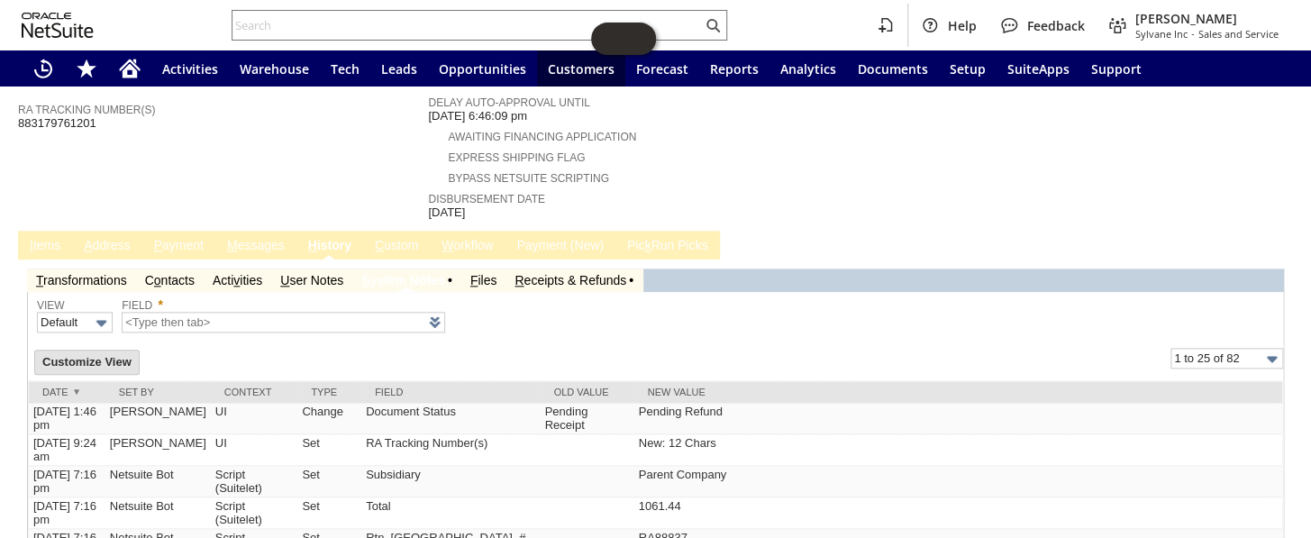
click at [577, 273] on link "R eceipts & Refunds" at bounding box center [570, 280] width 112 height 14
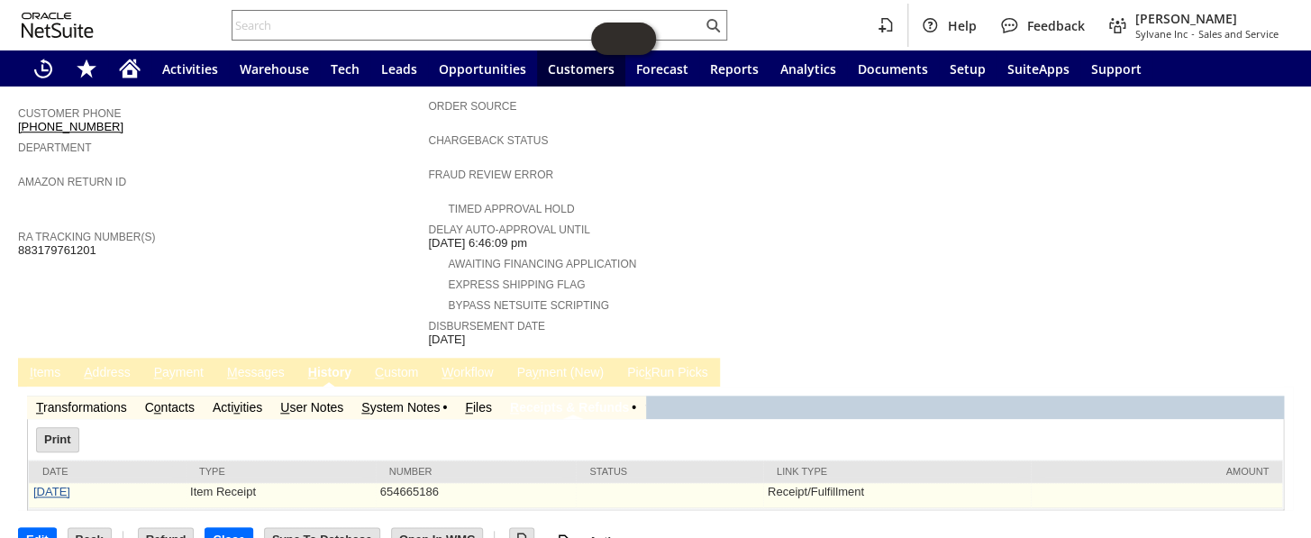
click at [53, 485] on link "[DATE]" at bounding box center [51, 492] width 37 height 14
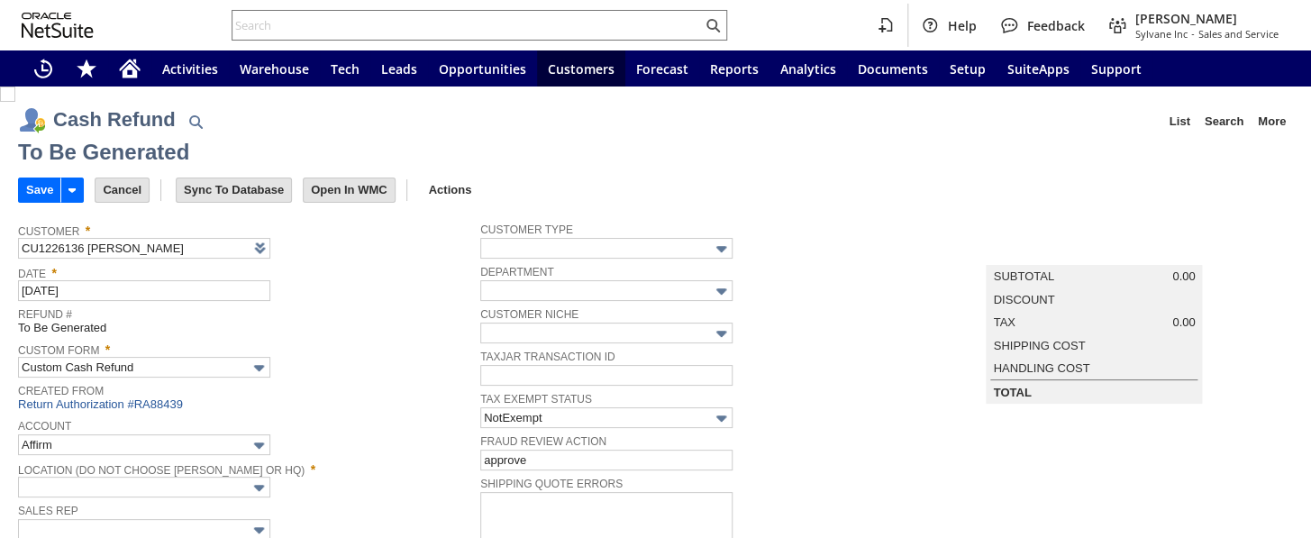
scroll to position [245, 0]
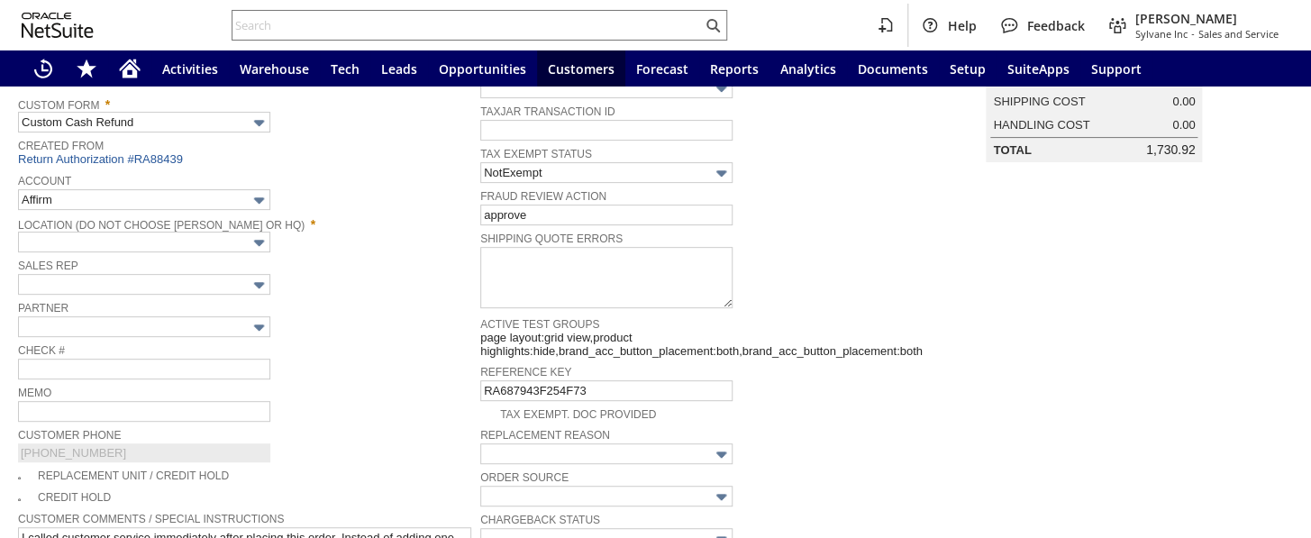
type input "Regions - Merchant 0414"
type input "Headquarters : Head...s : Pending Testing"
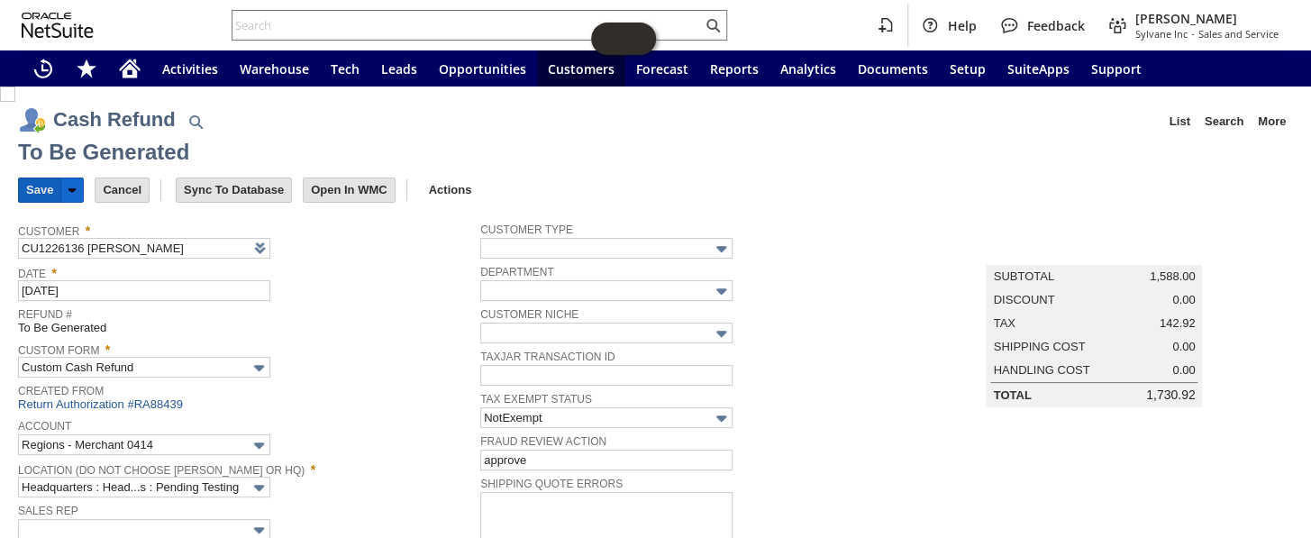
click at [40, 187] on input "Save" at bounding box center [39, 189] width 41 height 23
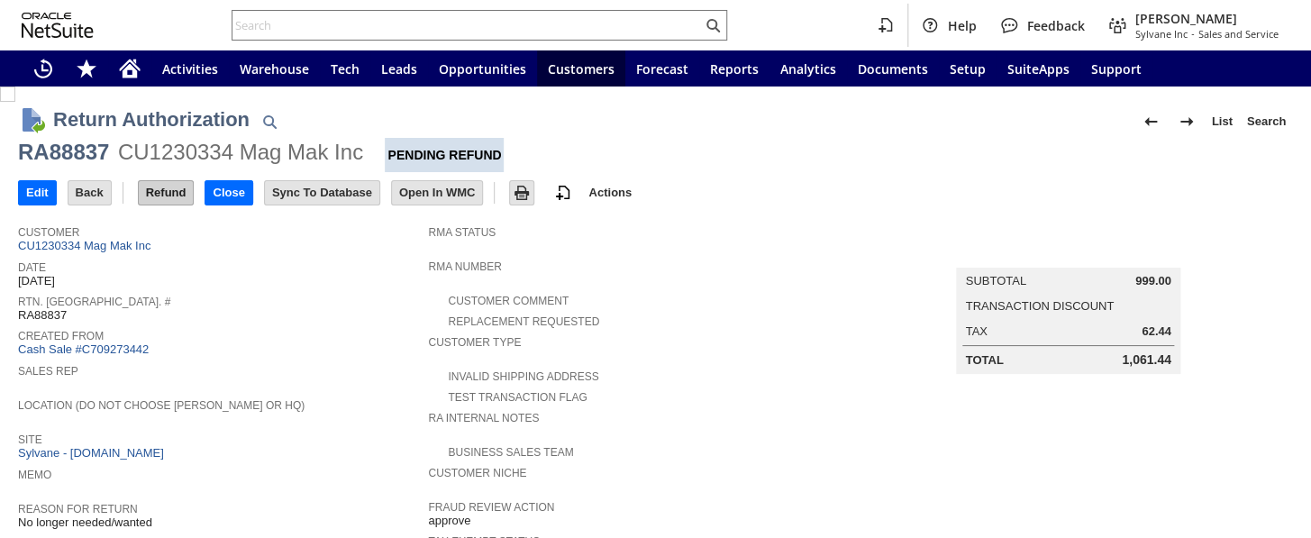
click at [170, 199] on input "Refund" at bounding box center [166, 192] width 55 height 23
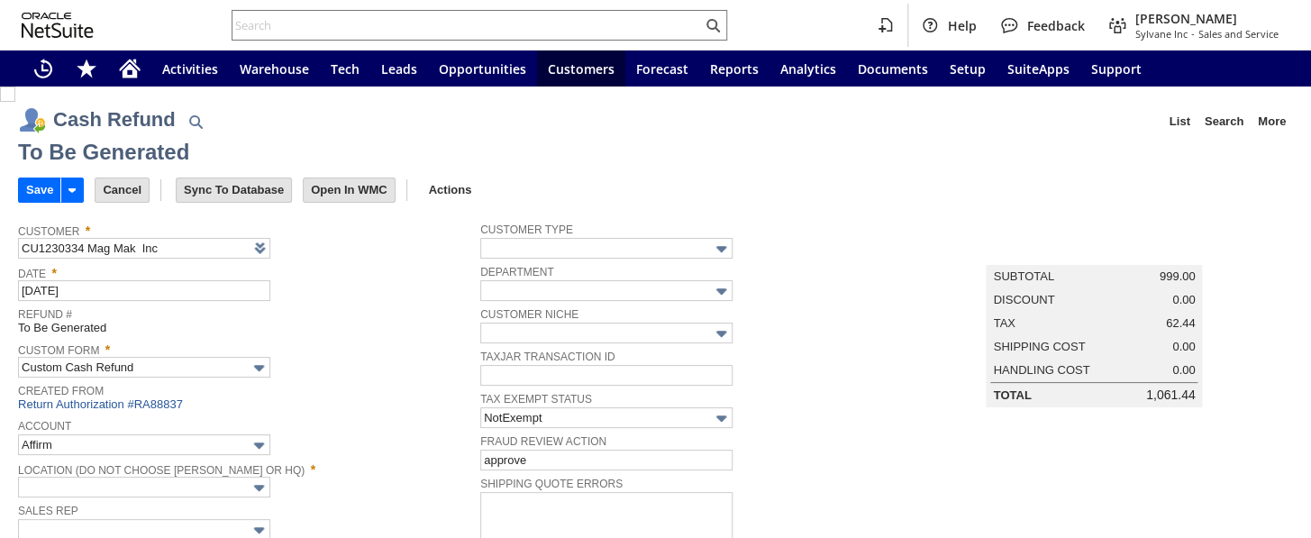
type input "Regions - Merchant 0414"
type input "Headquarters : Head...s : Pending Testing"
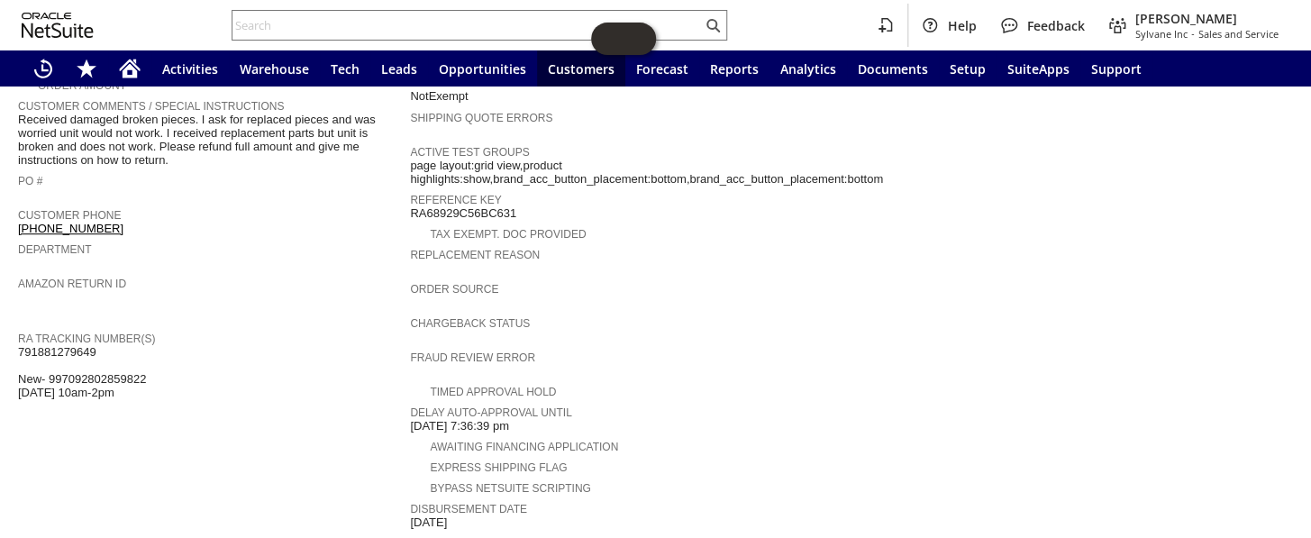
scroll to position [655, 0]
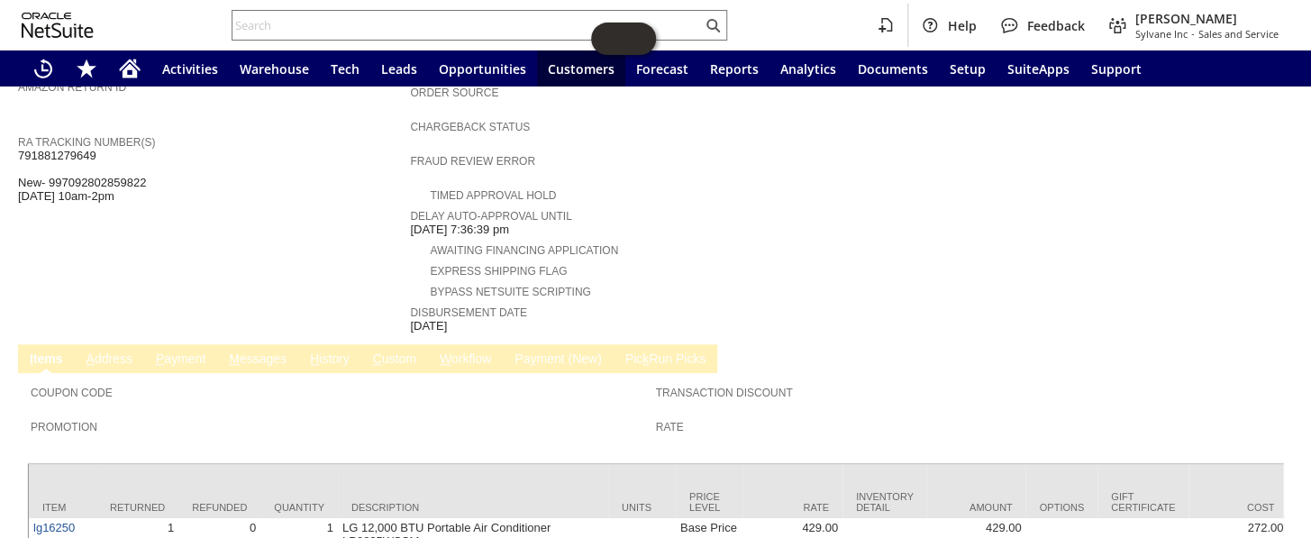
click at [338, 351] on link "H istory" at bounding box center [329, 359] width 49 height 17
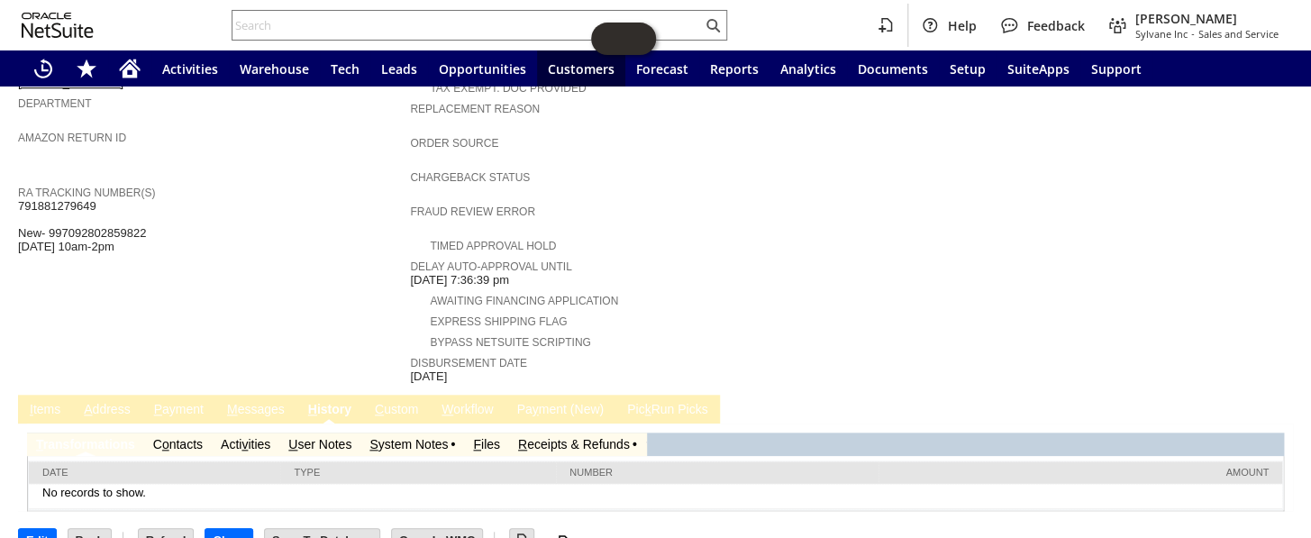
scroll to position [0, 0]
click at [570, 437] on link "R eceipts & Refunds" at bounding box center [574, 444] width 112 height 14
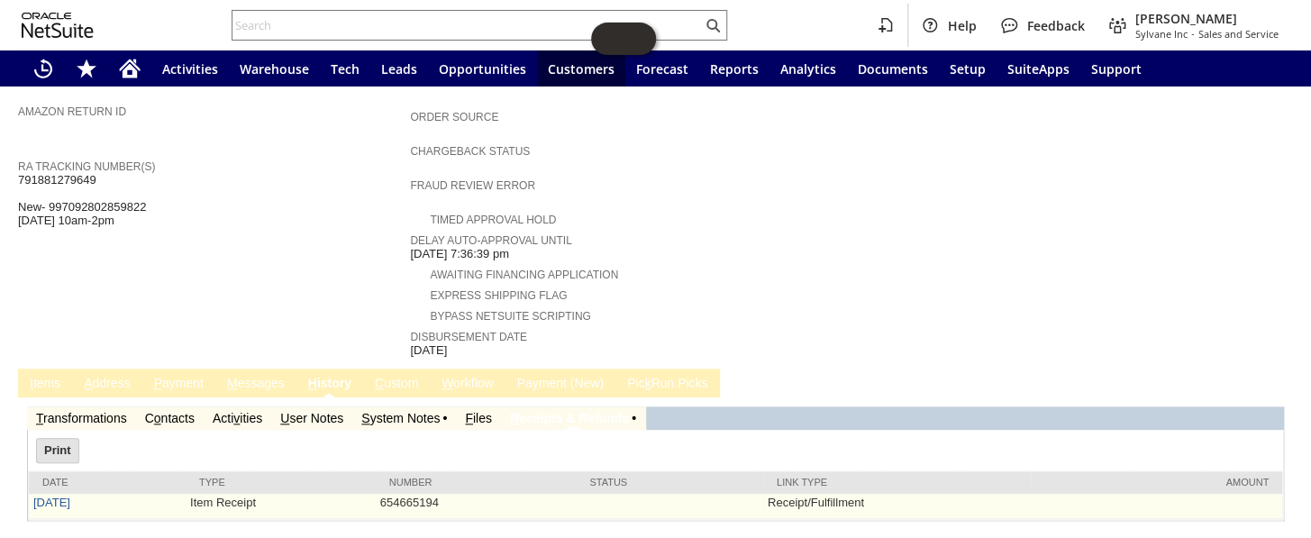
scroll to position [641, 0]
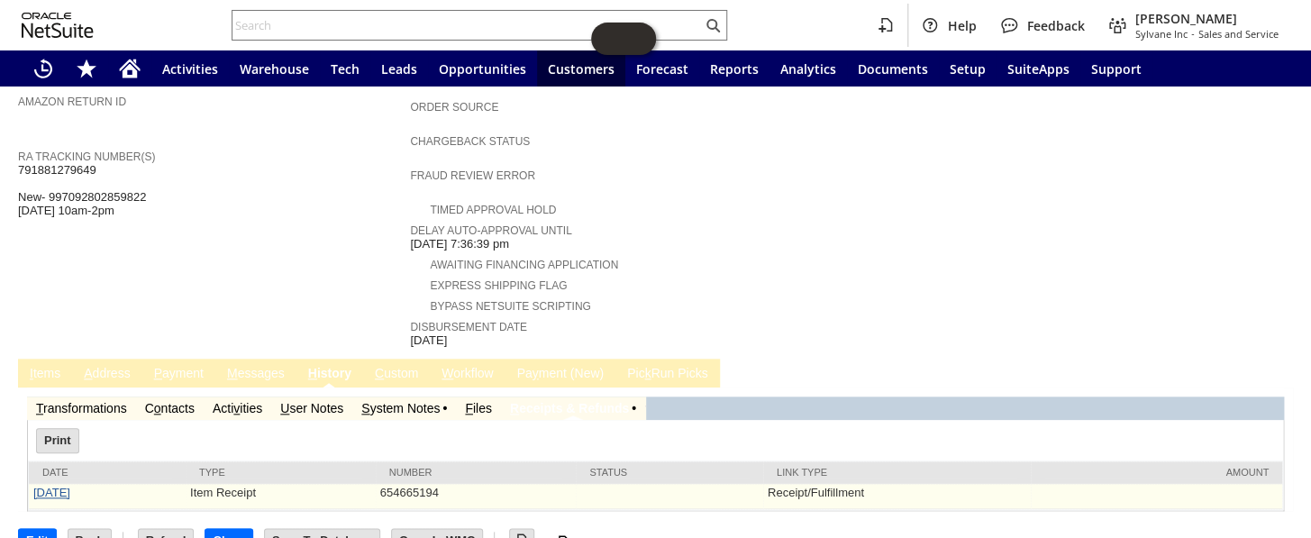
click at [56, 486] on link "[DATE]" at bounding box center [51, 493] width 37 height 14
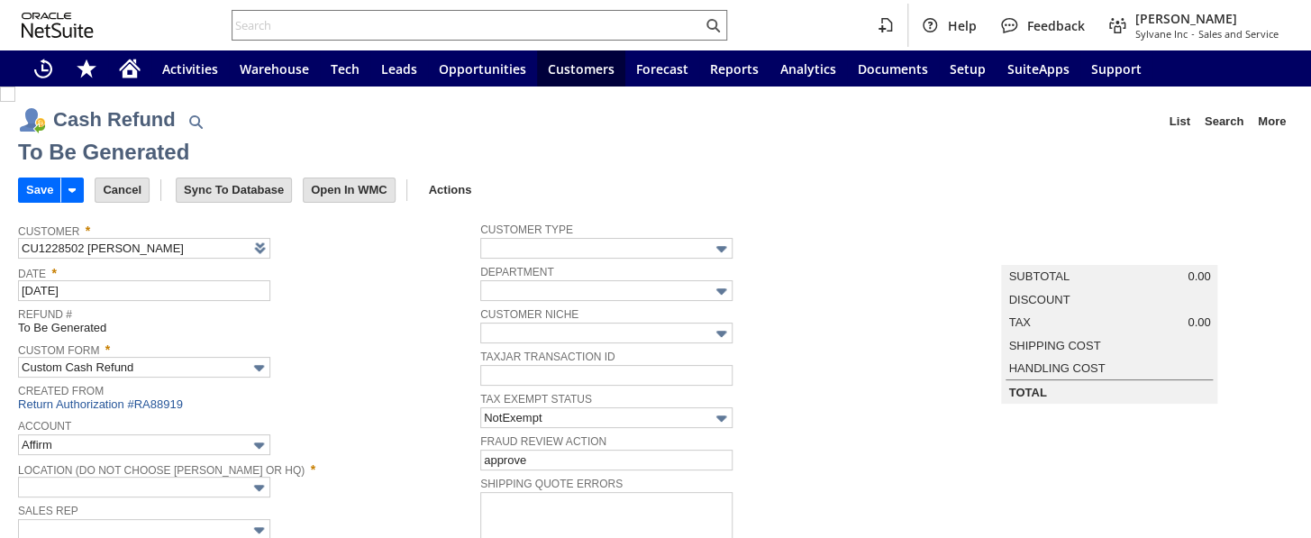
type input "Regions - Merchant 0414"
type input "Headquarters : Head...s : Pending Testing"
type input "Add"
type input "Copy Previous"
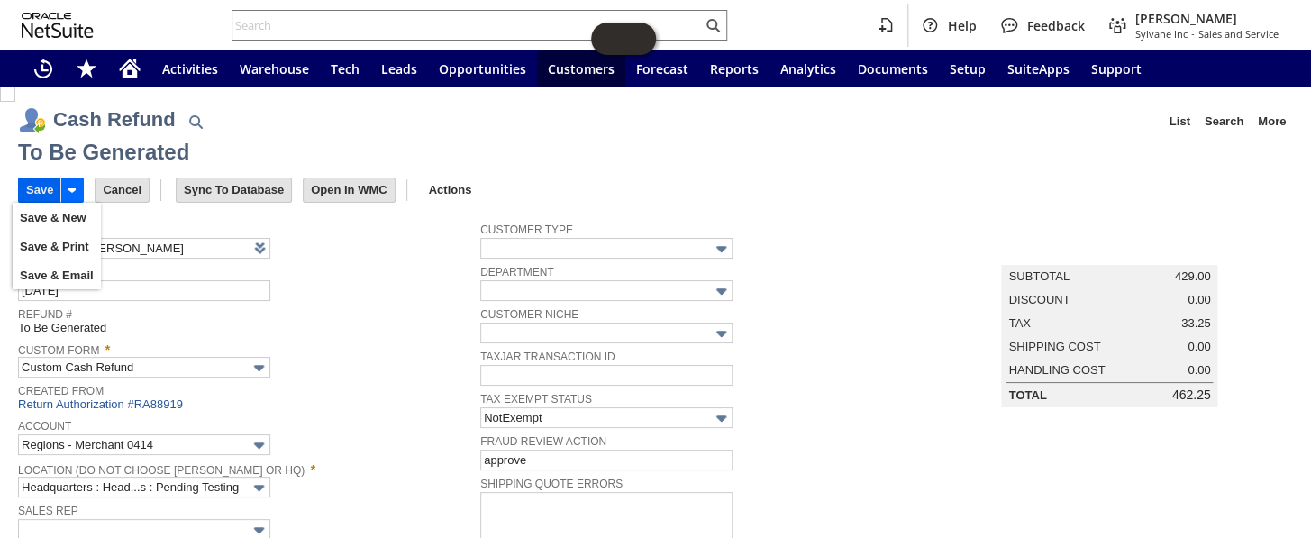
click at [23, 183] on input "Save" at bounding box center [39, 189] width 41 height 23
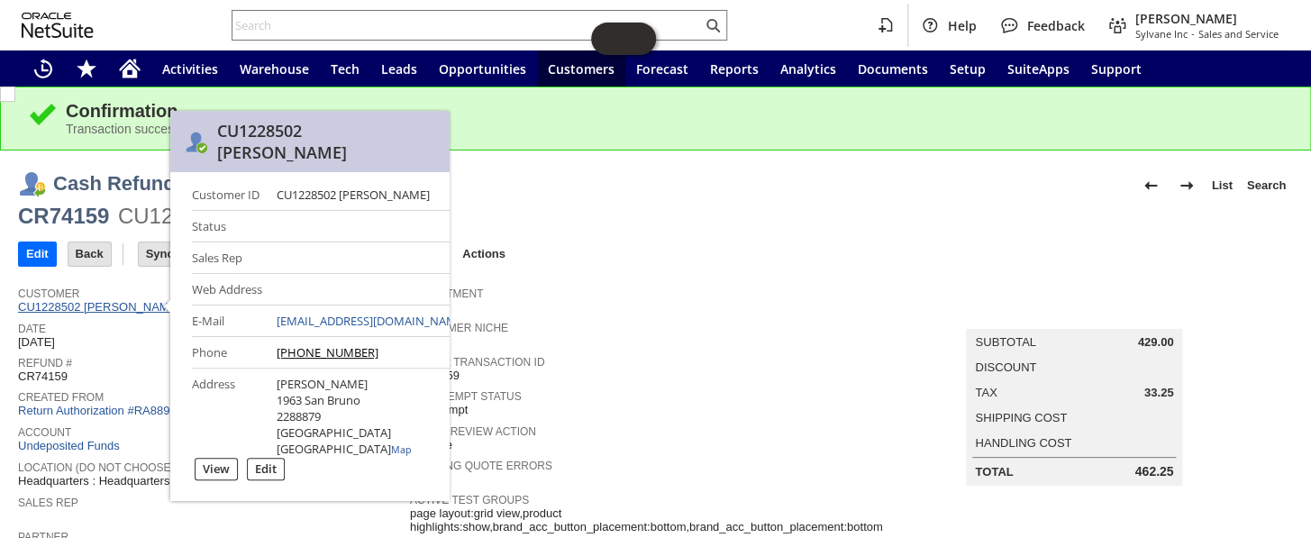
click at [90, 309] on link "CU1228502 martha bonner" at bounding box center [101, 307] width 167 height 14
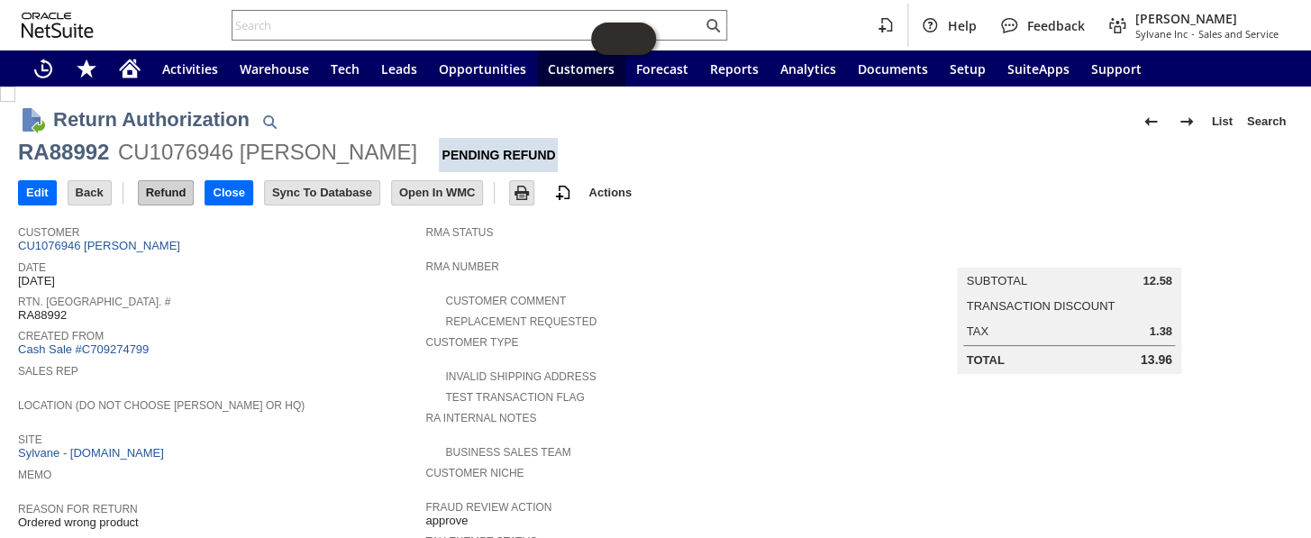
click at [153, 183] on input "Refund" at bounding box center [166, 192] width 55 height 23
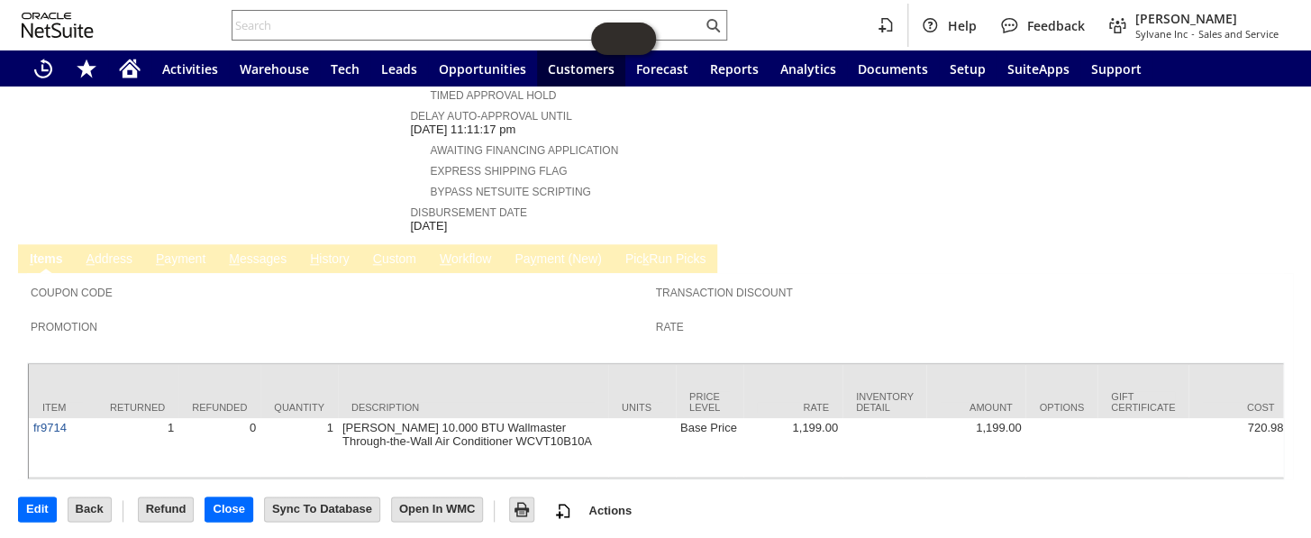
scroll to position [758, 0]
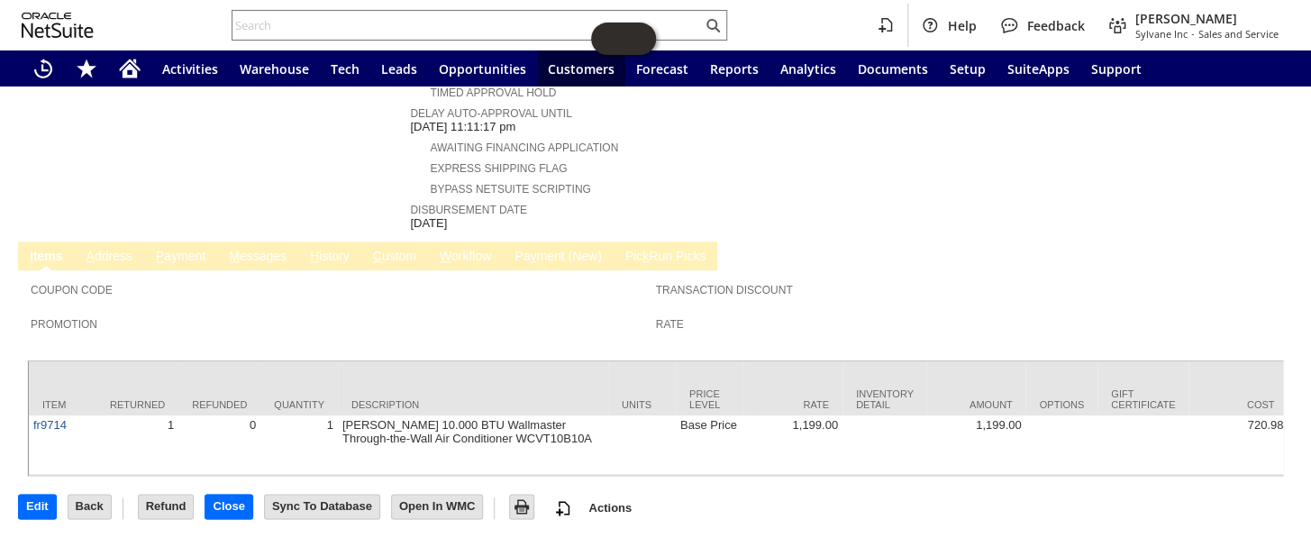
click at [177, 249] on link "P ayment" at bounding box center [180, 257] width 59 height 17
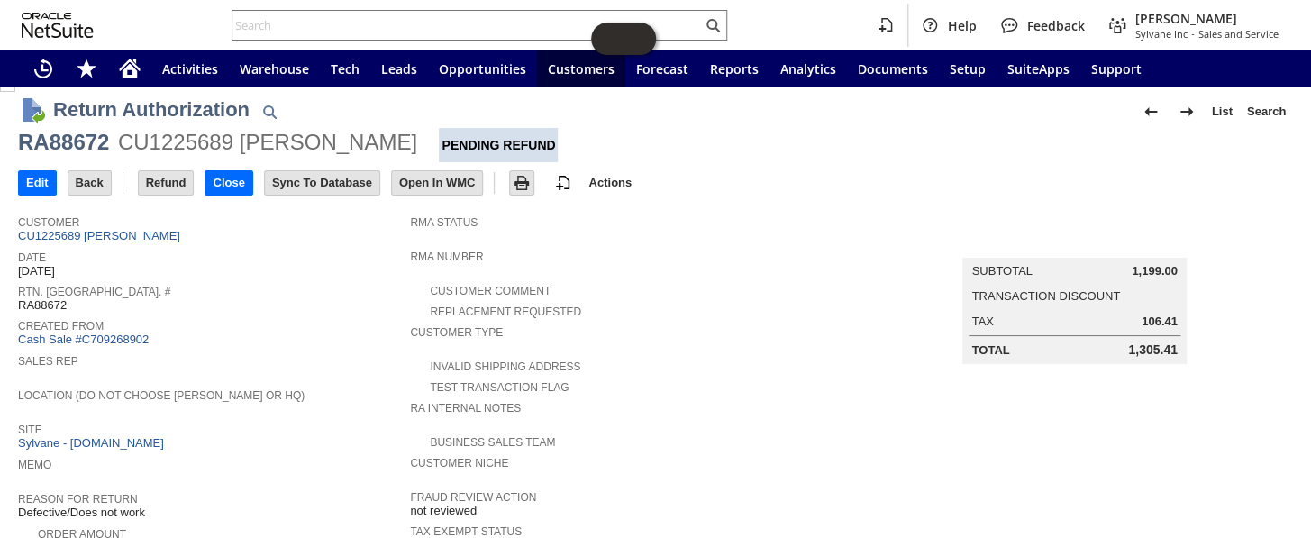
scroll to position [0, 0]
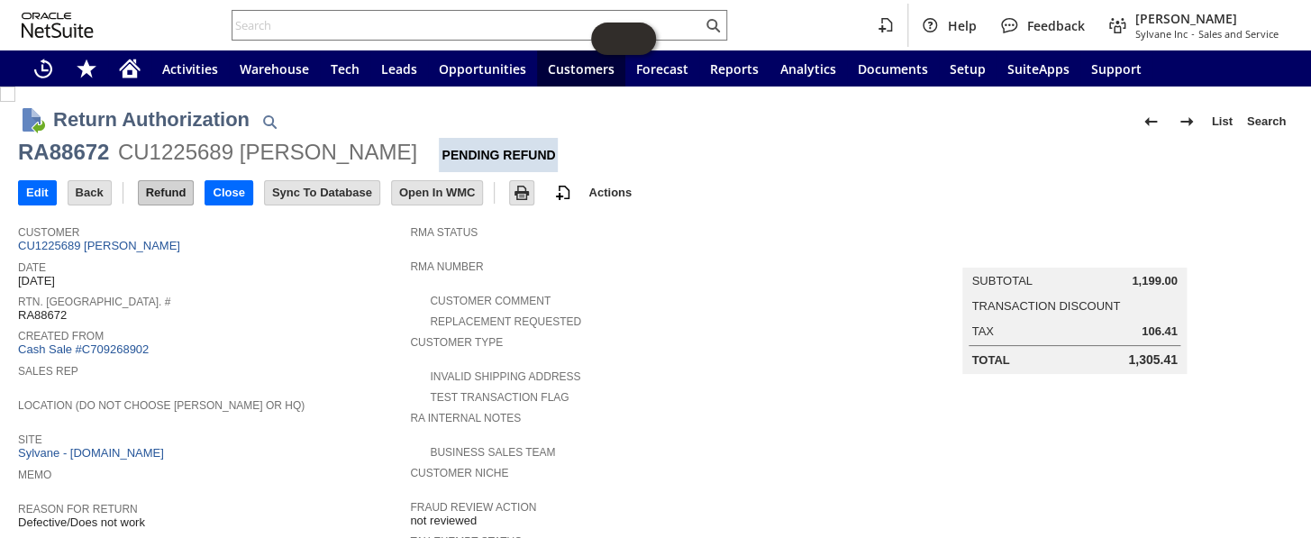
click at [174, 186] on input "Refund" at bounding box center [166, 192] width 55 height 23
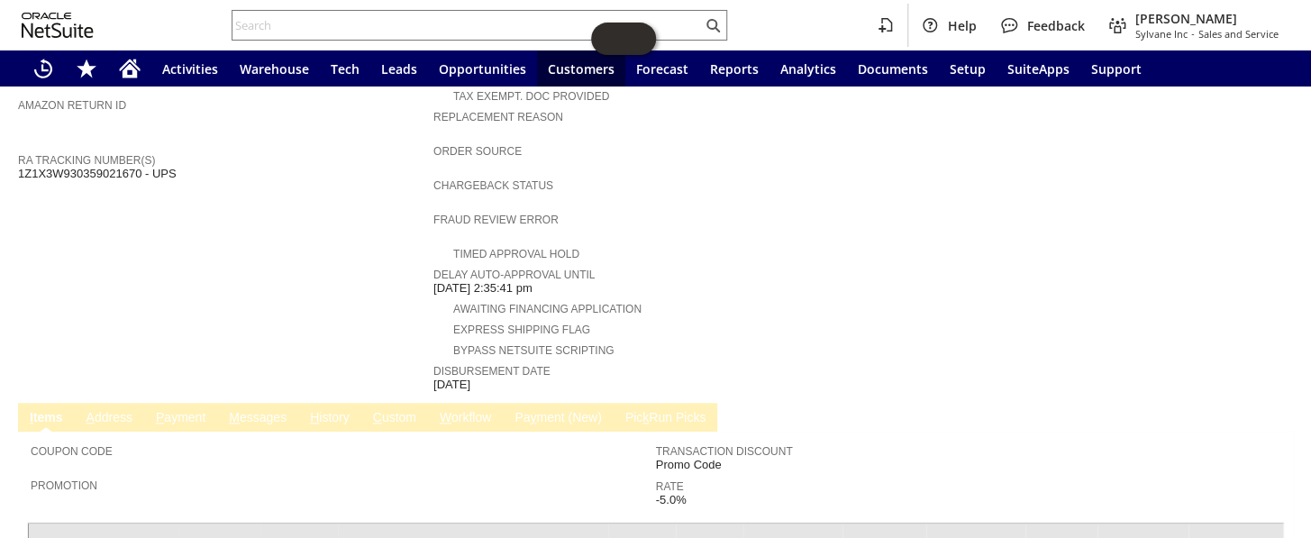
scroll to position [737, 0]
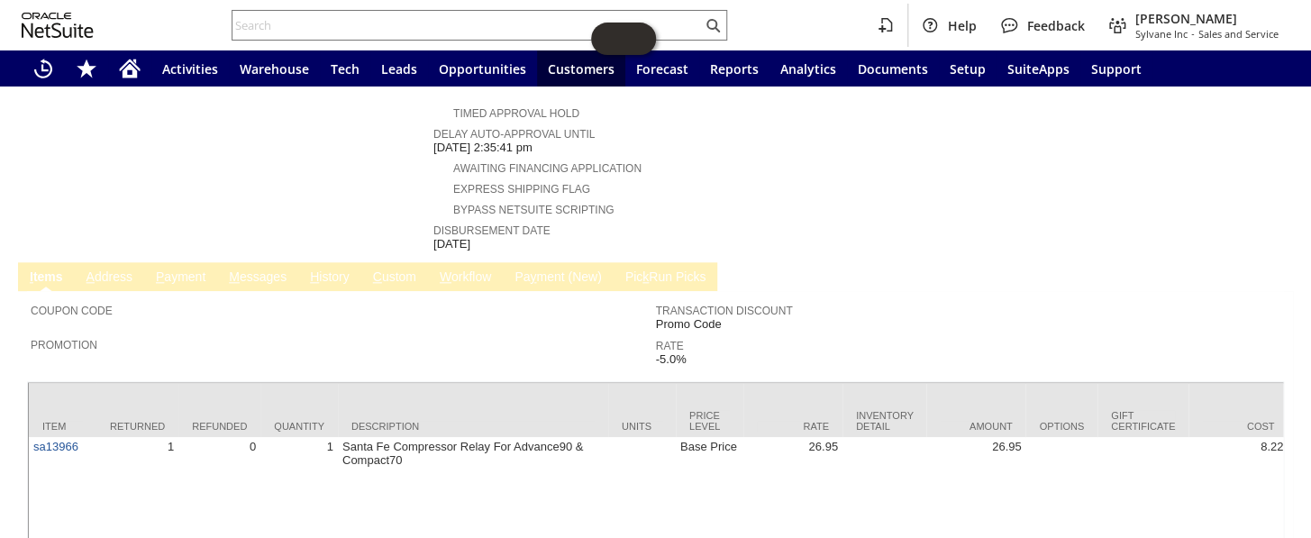
click at [195, 269] on link "P ayment" at bounding box center [180, 277] width 59 height 17
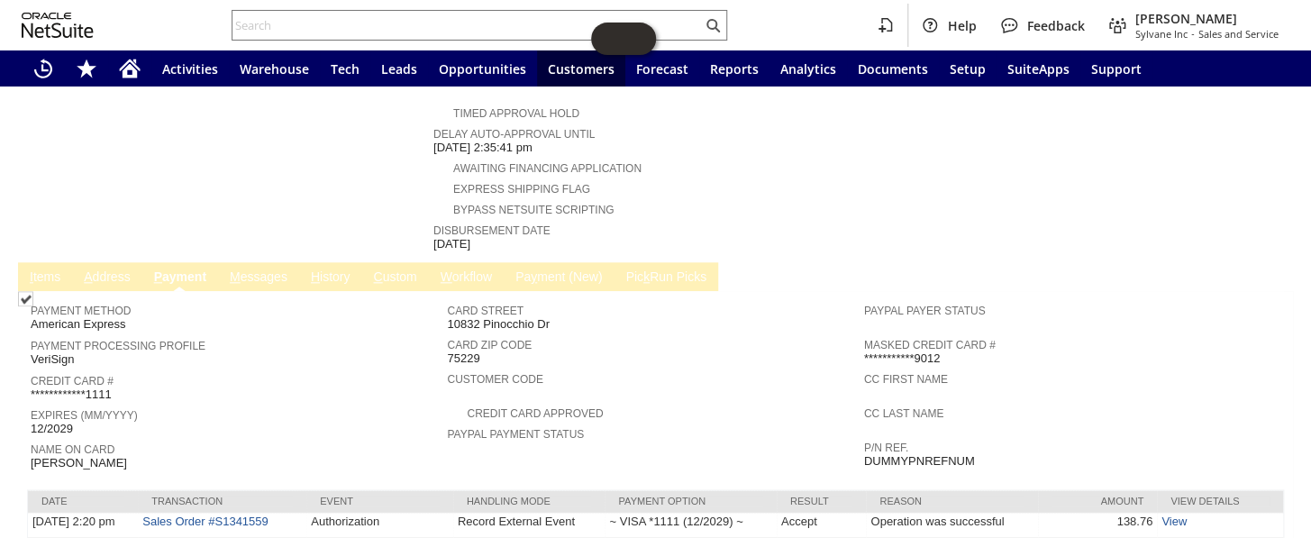
click at [43, 269] on link "I tems" at bounding box center [45, 277] width 40 height 17
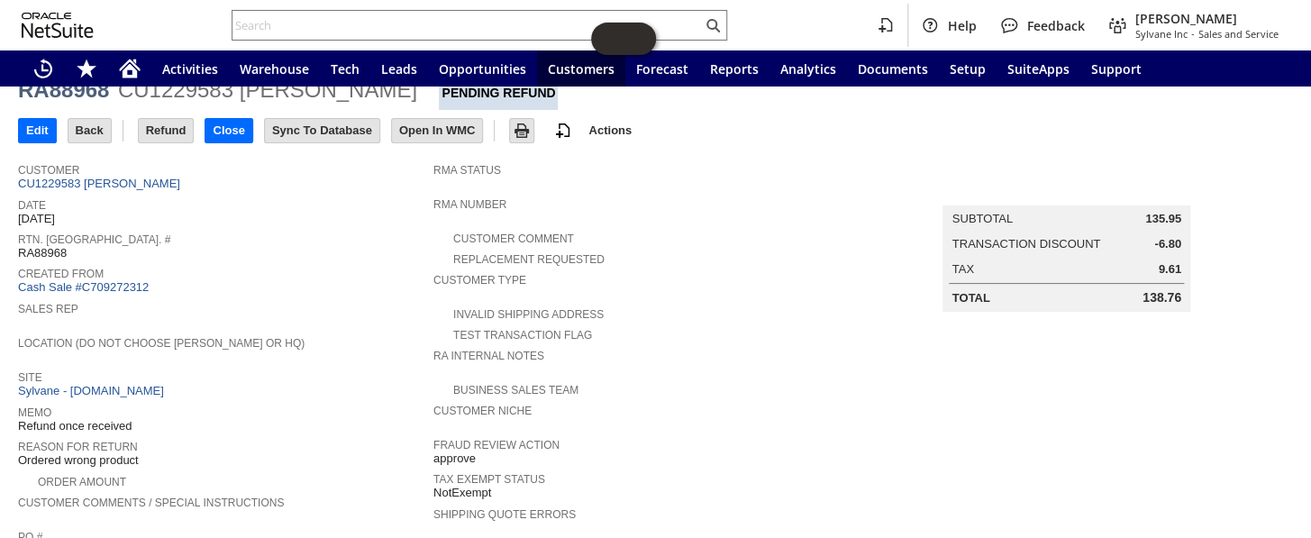
scroll to position [0, 0]
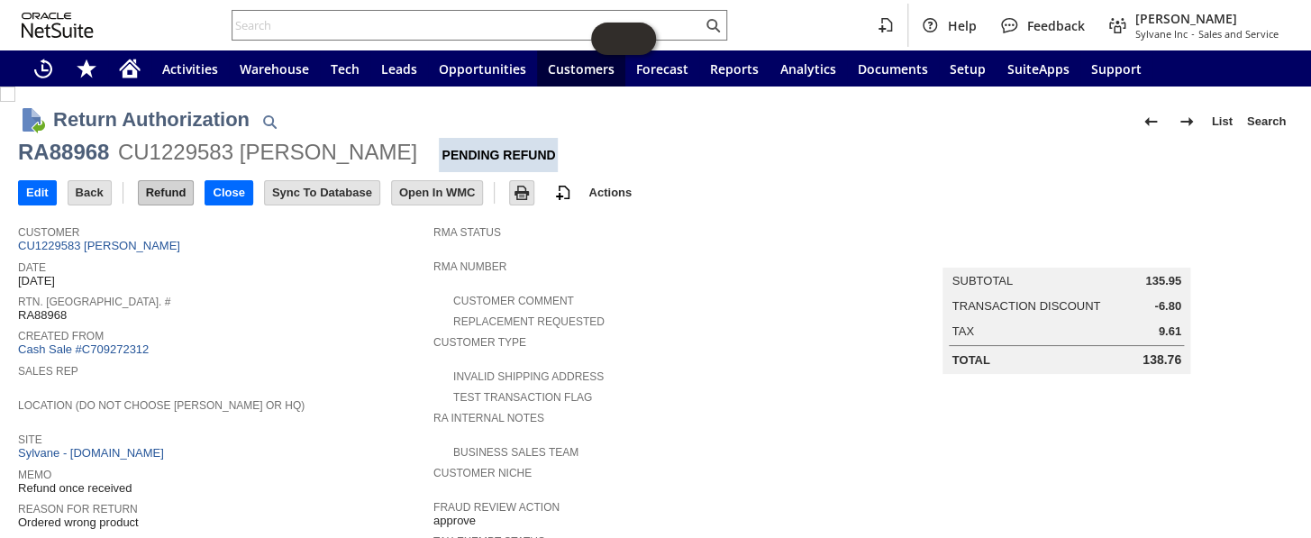
click at [161, 186] on input "Refund" at bounding box center [166, 192] width 55 height 23
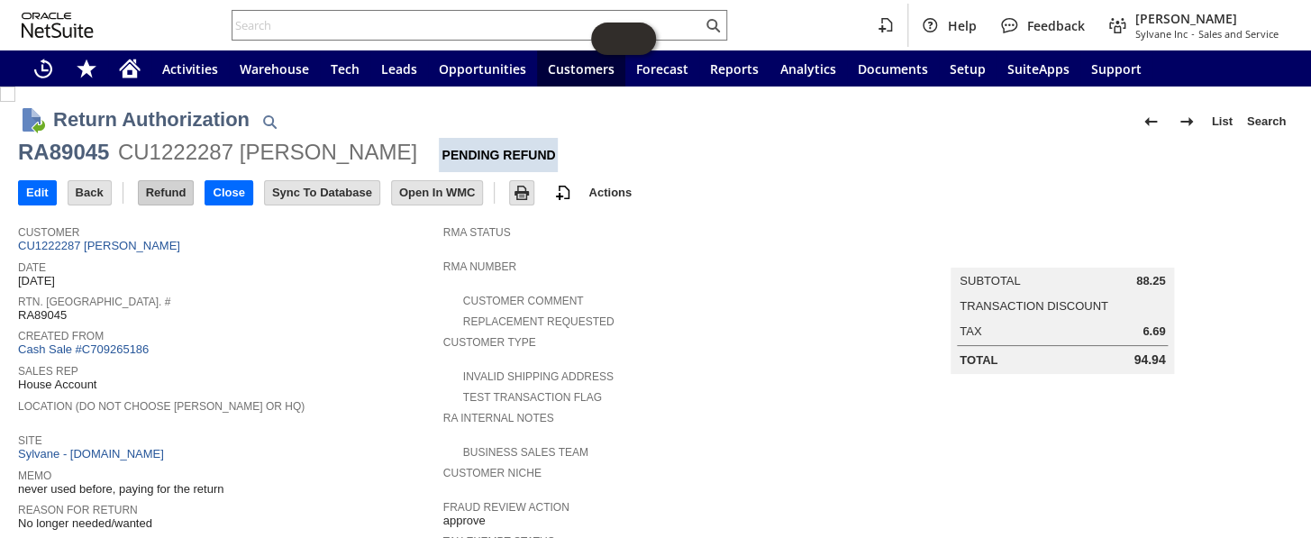
click at [163, 192] on input "Refund" at bounding box center [166, 192] width 55 height 23
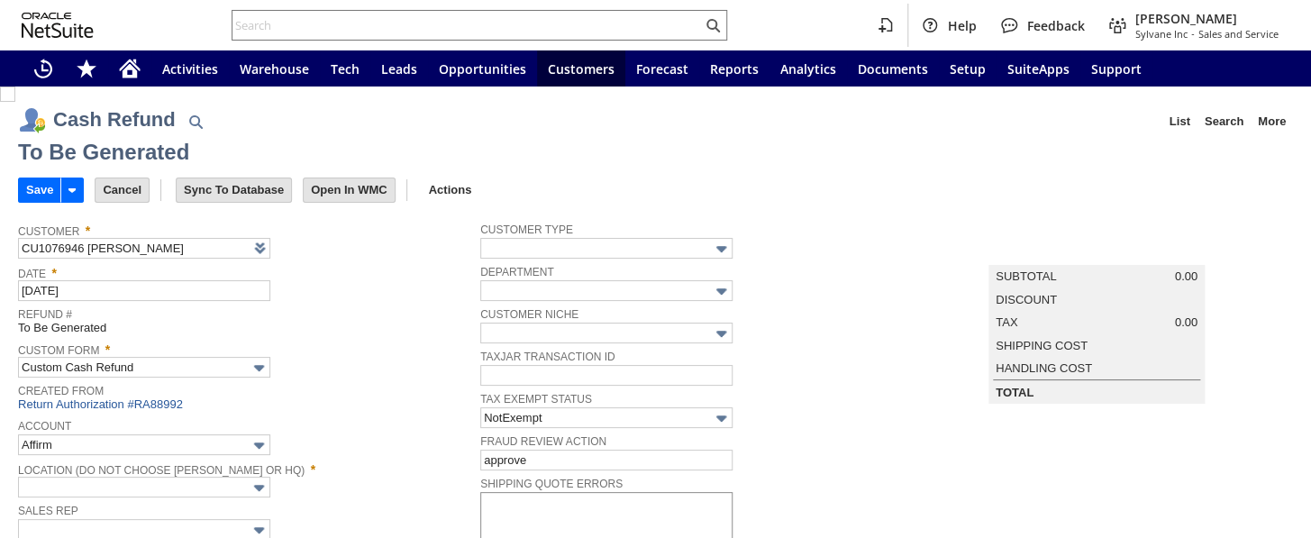
type input "Regions - Merchant 0414"
type input "Headquarters : Head...s : Pending Testing"
type input "Add"
type input "Copy Previous"
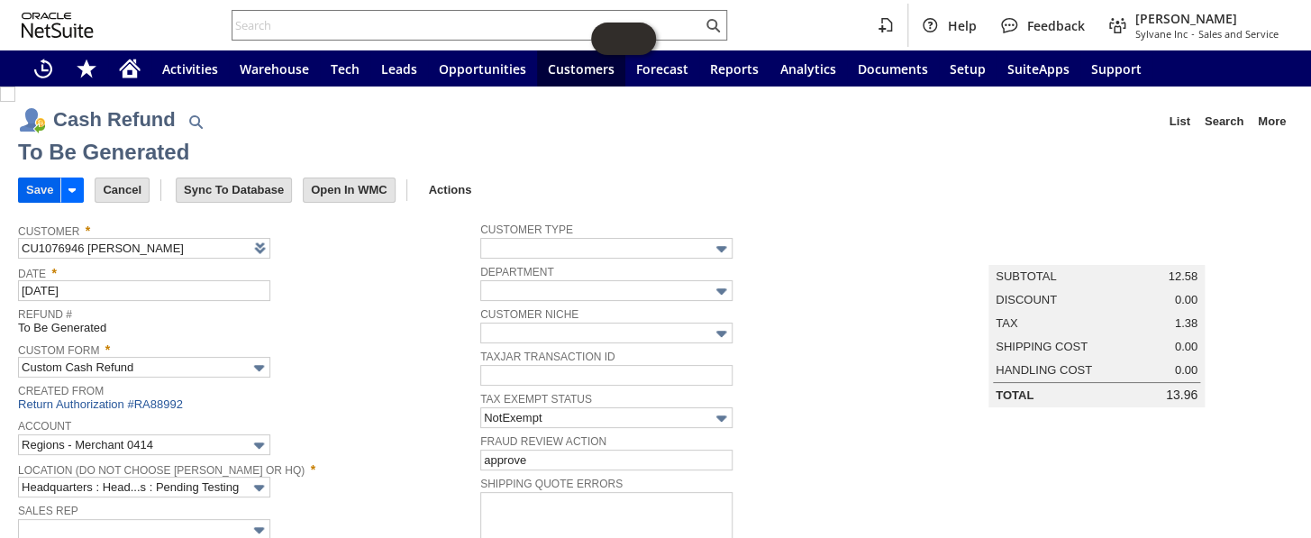
click at [36, 190] on input "Save" at bounding box center [39, 189] width 41 height 23
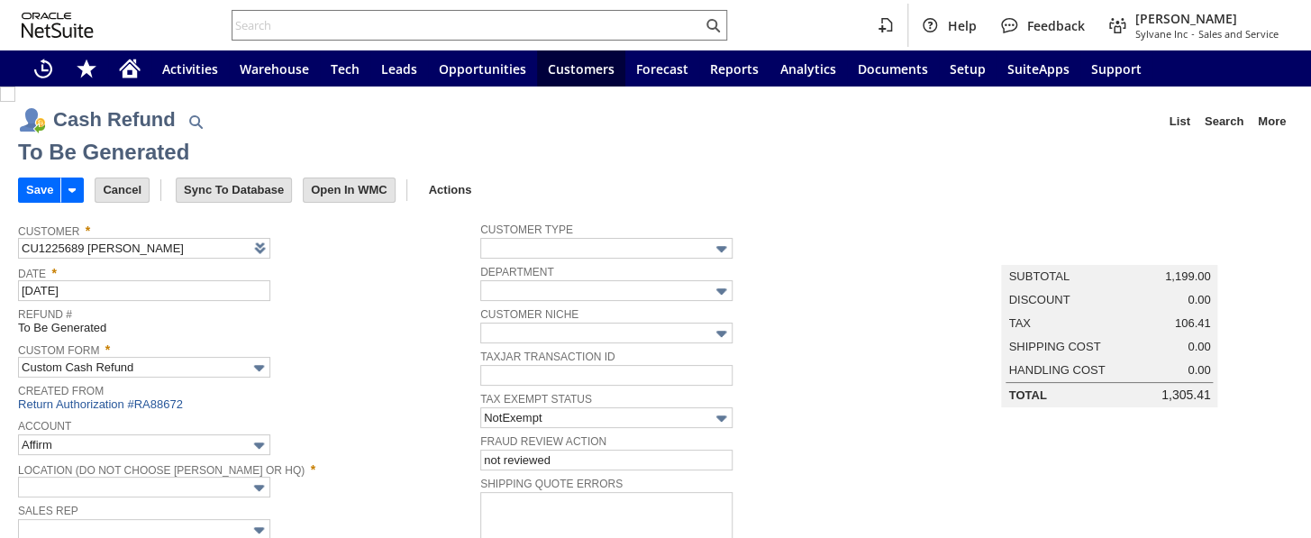
type input "Undeposited Funds"
type input "Headquarters : Head...s : Pending Testing"
click at [41, 189] on input "Save" at bounding box center [39, 189] width 41 height 23
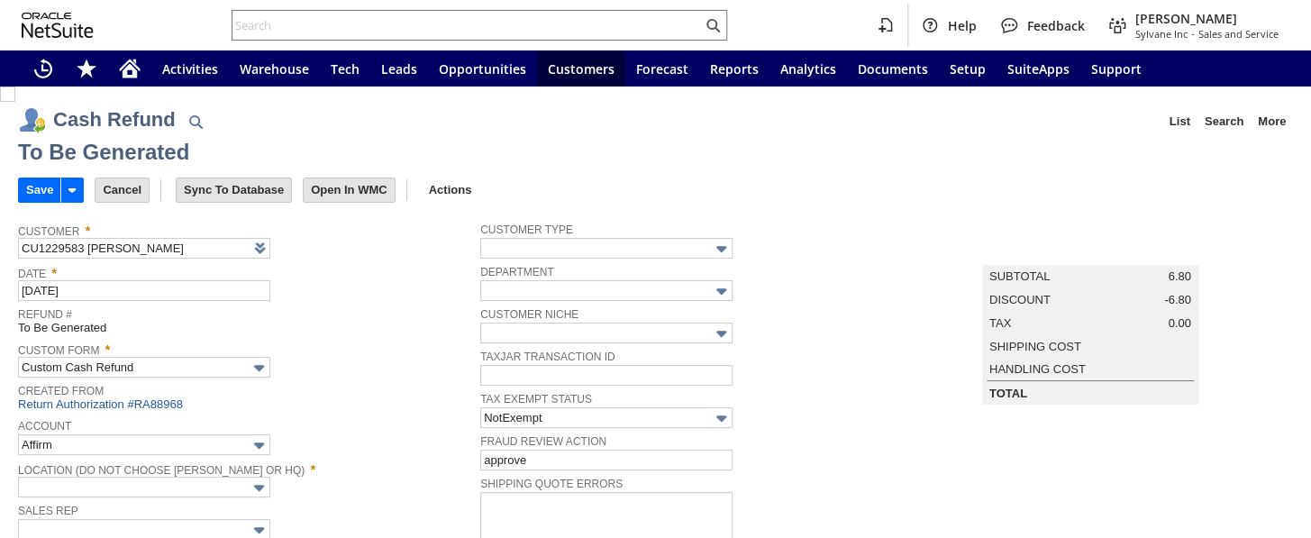
type input "Regions - Merchant 0414"
type input "Headquarters : Head...s : Pending Testing"
type input "Add"
type input "Copy Previous"
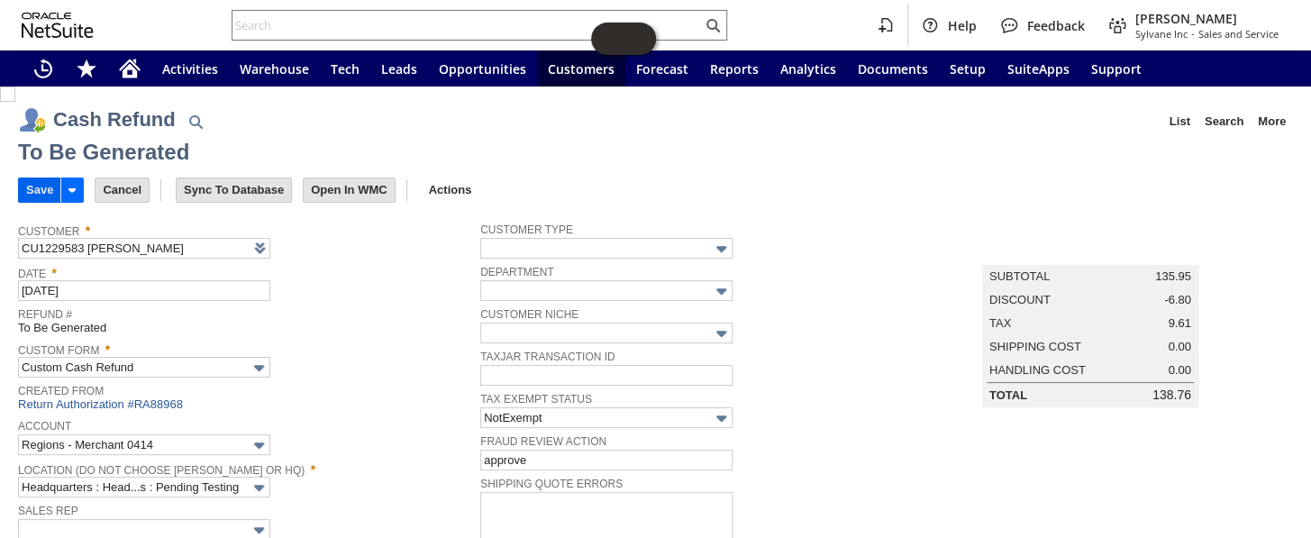
click at [26, 179] on input "Save" at bounding box center [39, 189] width 41 height 23
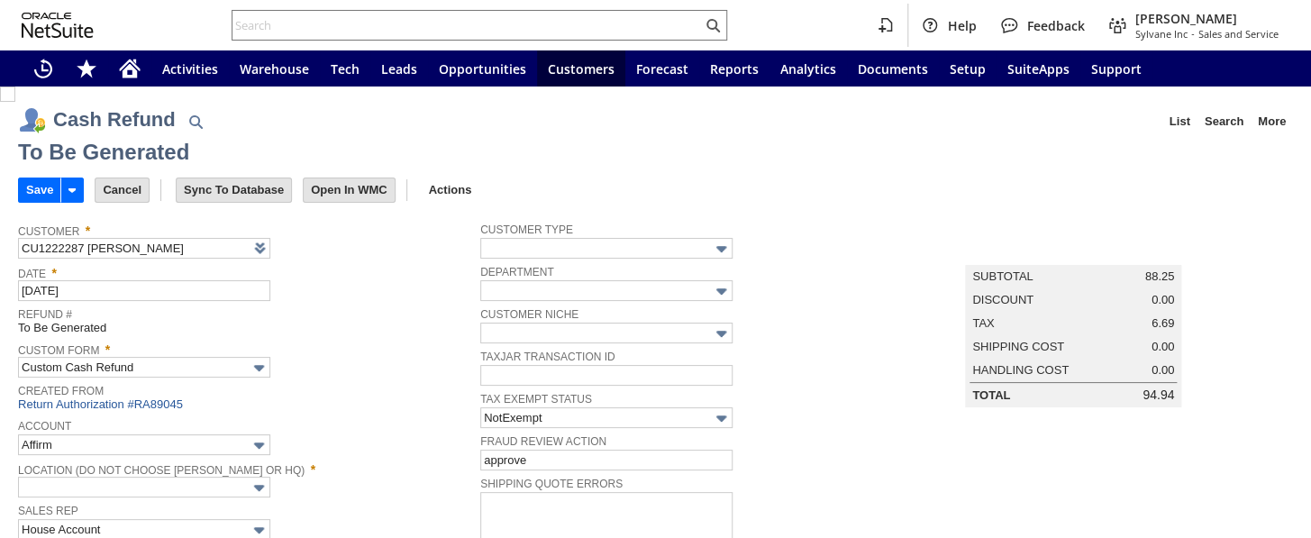
type input "Regions - Merchant 0414"
type input "Headquarters : Head...s : Pending Testing"
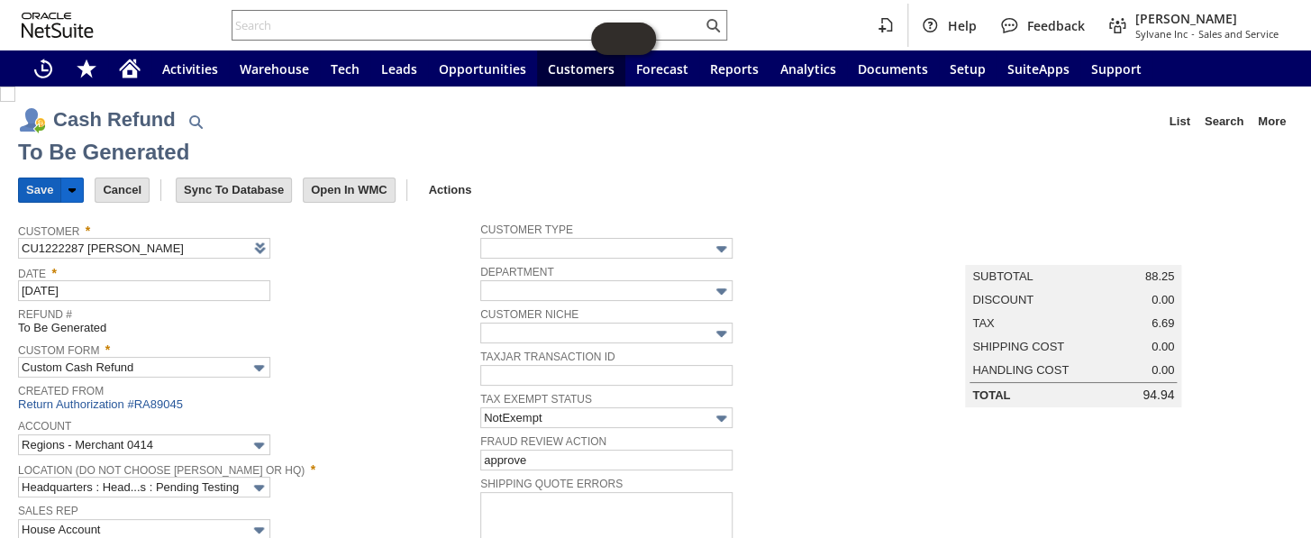
click at [34, 195] on input "Save" at bounding box center [39, 189] width 41 height 23
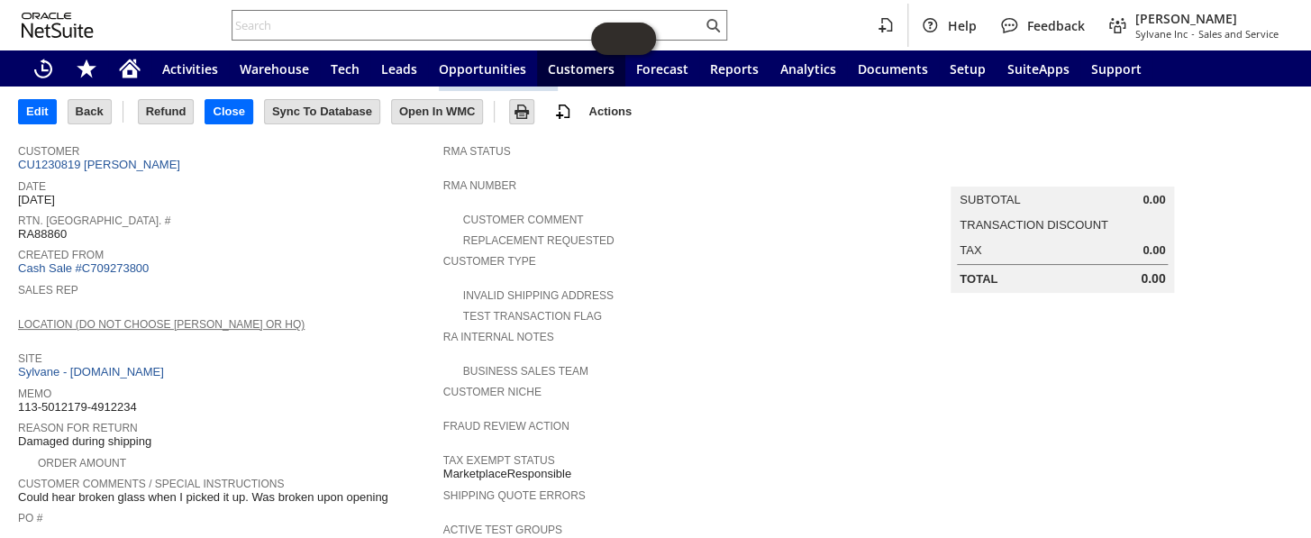
scroll to position [81, 0]
click at [166, 159] on link "CU1230819 Christopher A Campbell" at bounding box center [101, 165] width 167 height 14
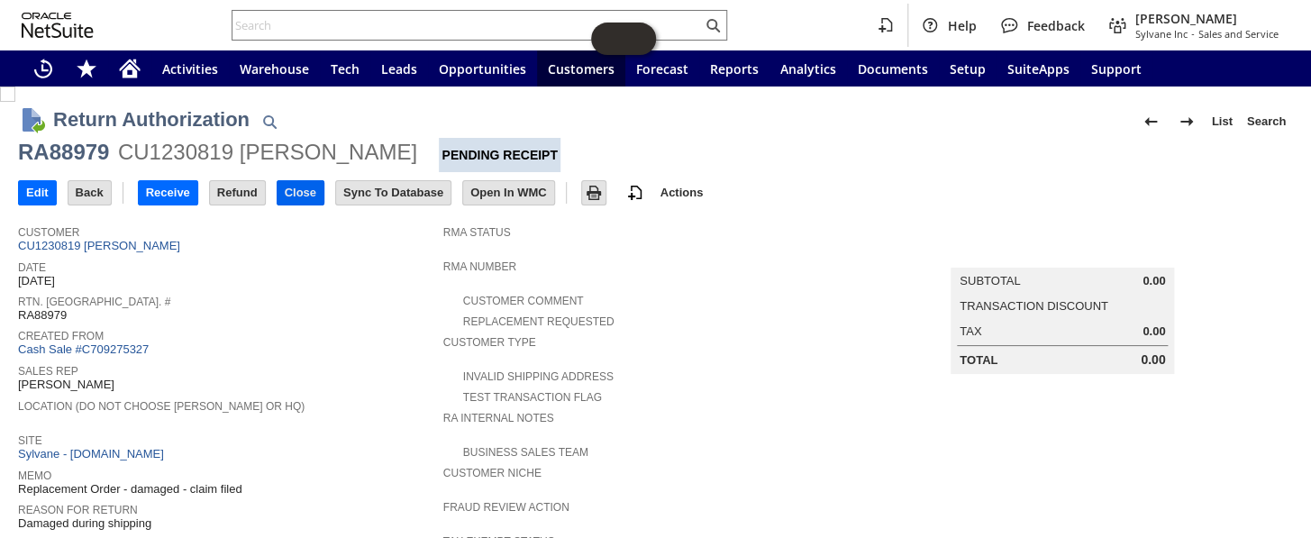
click at [298, 194] on input "Close" at bounding box center [300, 192] width 46 height 23
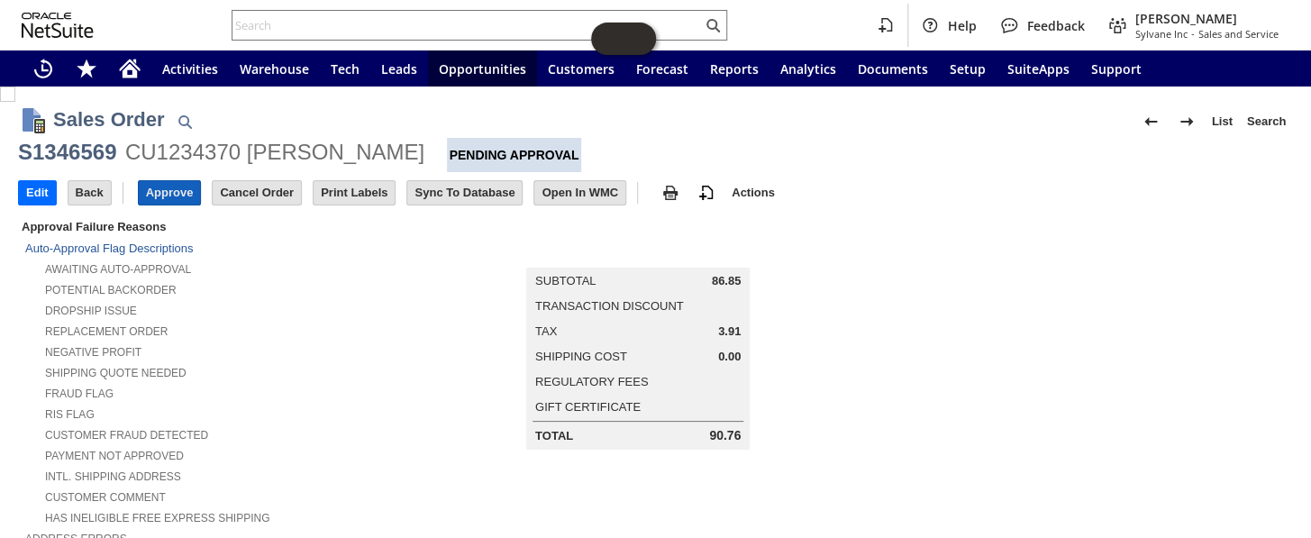
click at [162, 188] on input "Approve" at bounding box center [170, 192] width 62 height 23
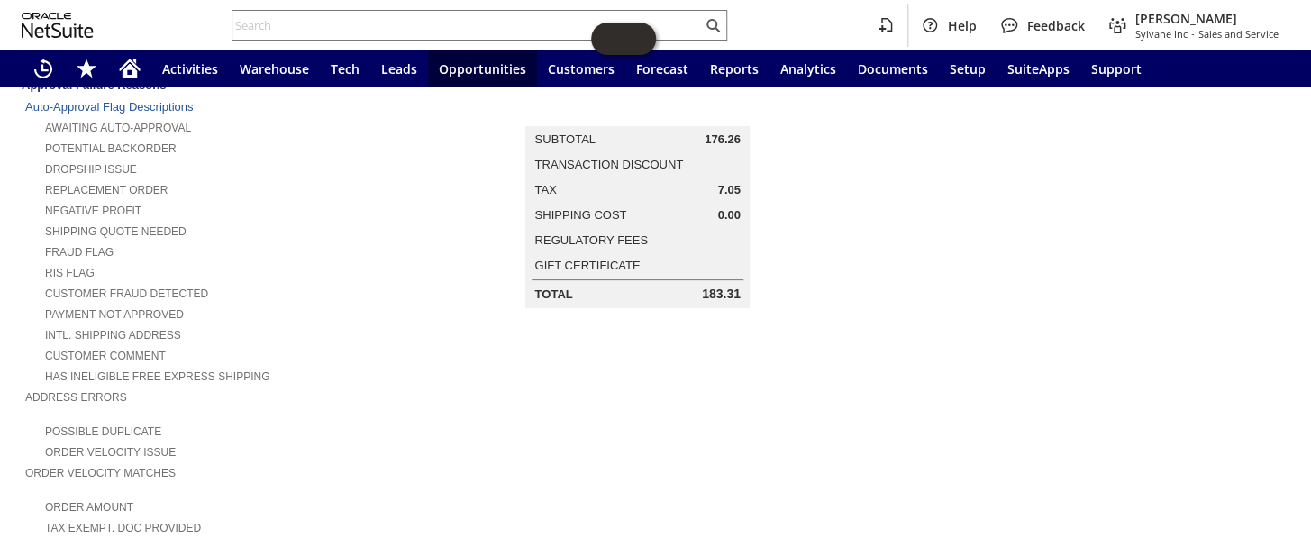
scroll to position [5, 0]
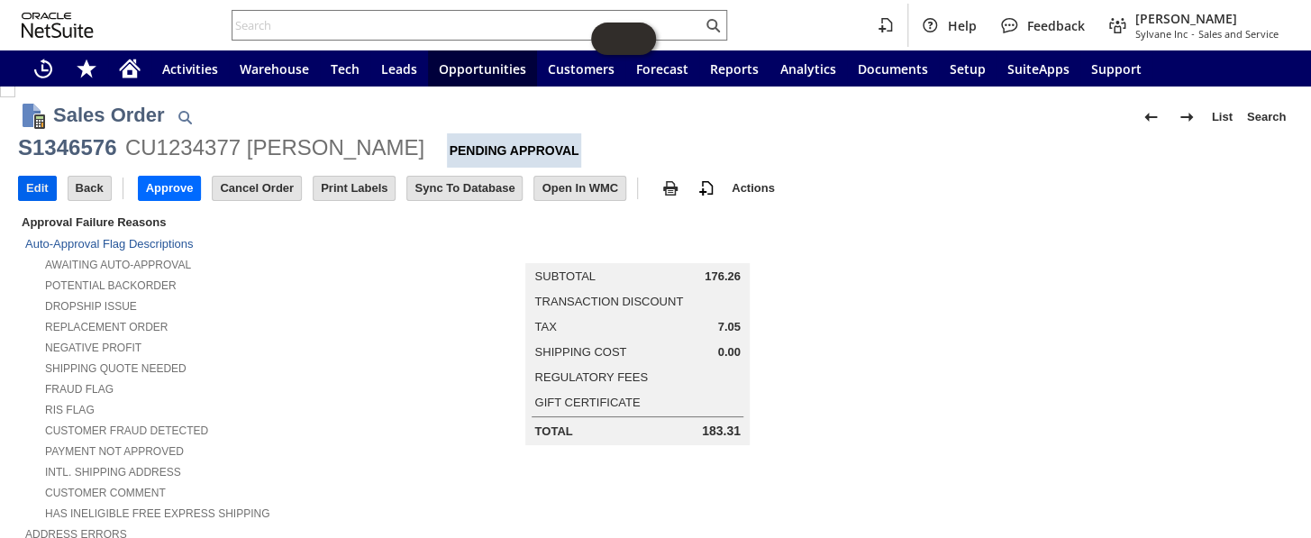
click at [37, 189] on input "Edit" at bounding box center [37, 188] width 37 height 23
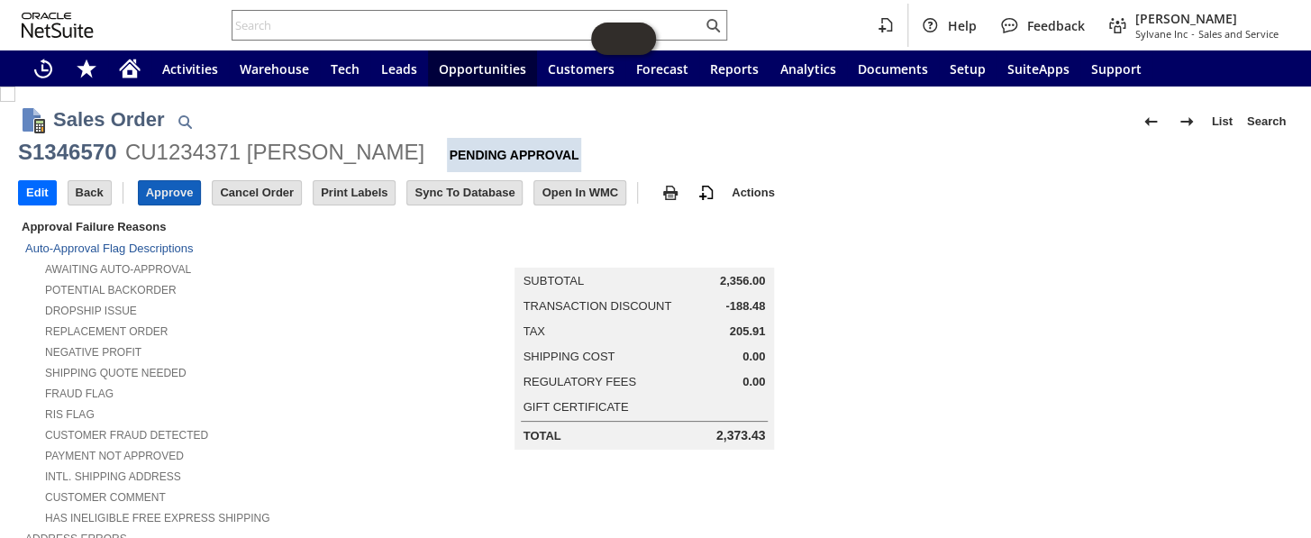
click at [168, 187] on input "Approve" at bounding box center [170, 192] width 62 height 23
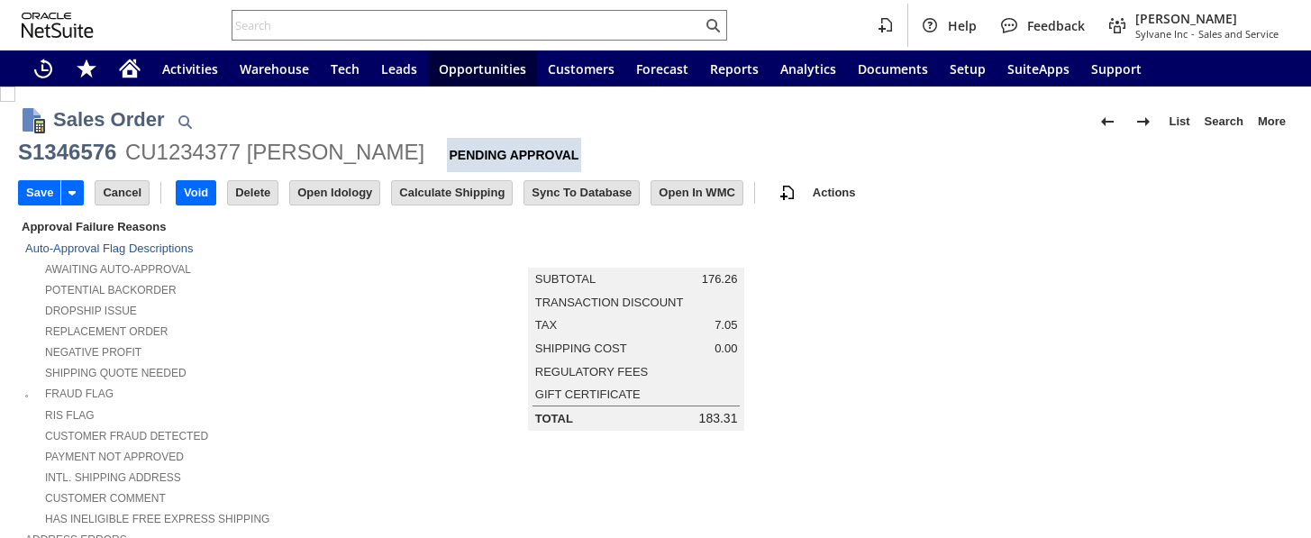
type input "Add"
type input "Copy Previous"
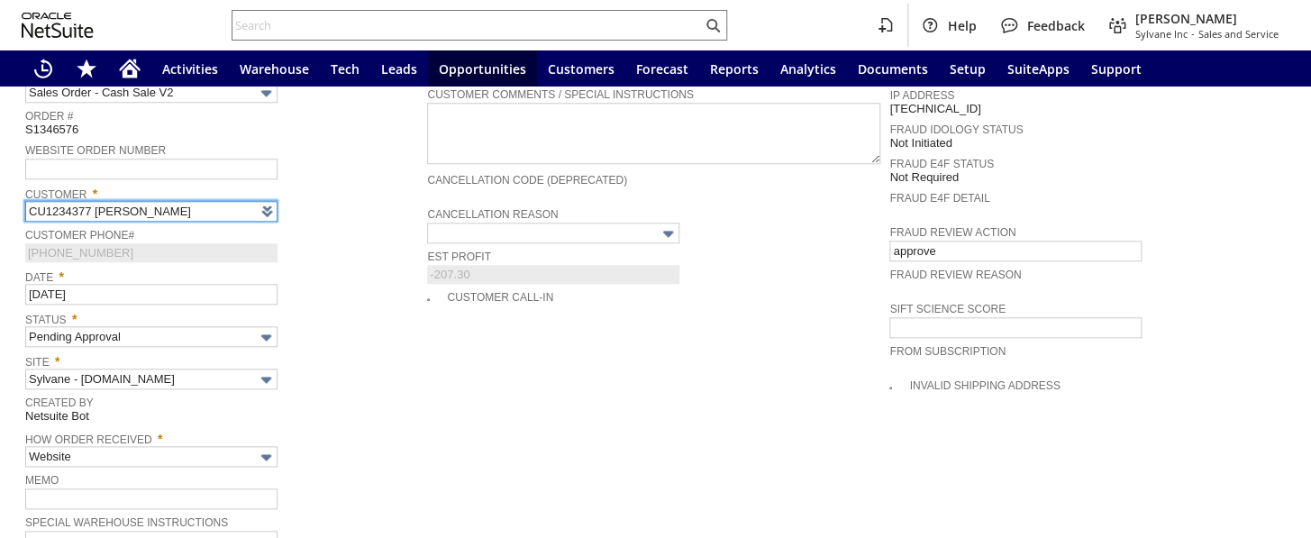
type input "Intelligent Recommendations ⁰"
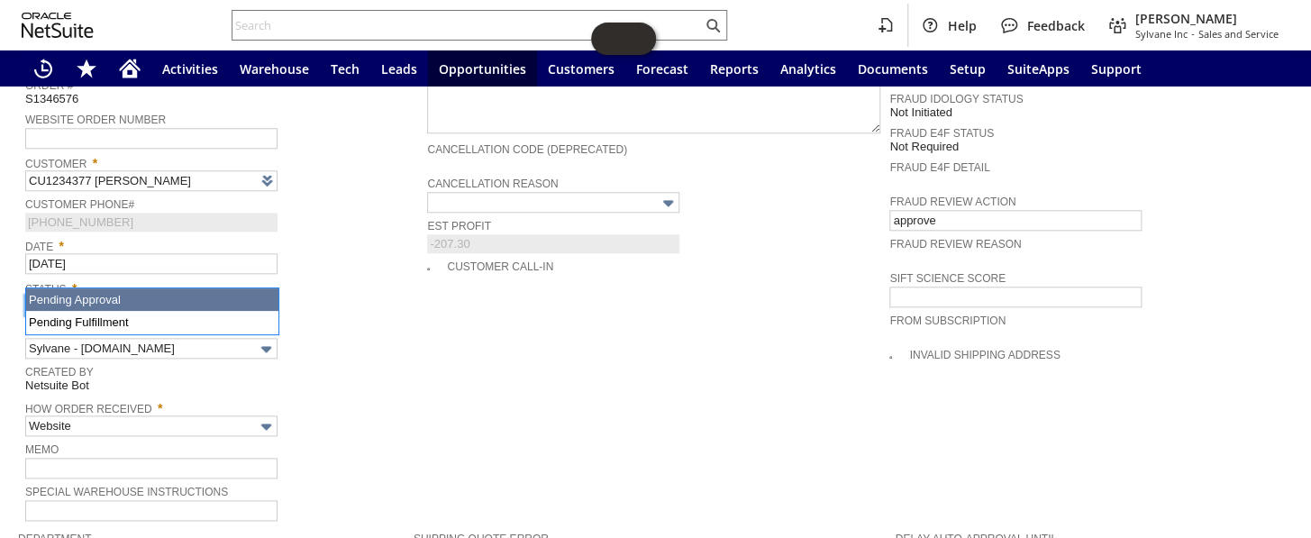
click at [204, 295] on input "Pending Approval" at bounding box center [151, 305] width 252 height 21
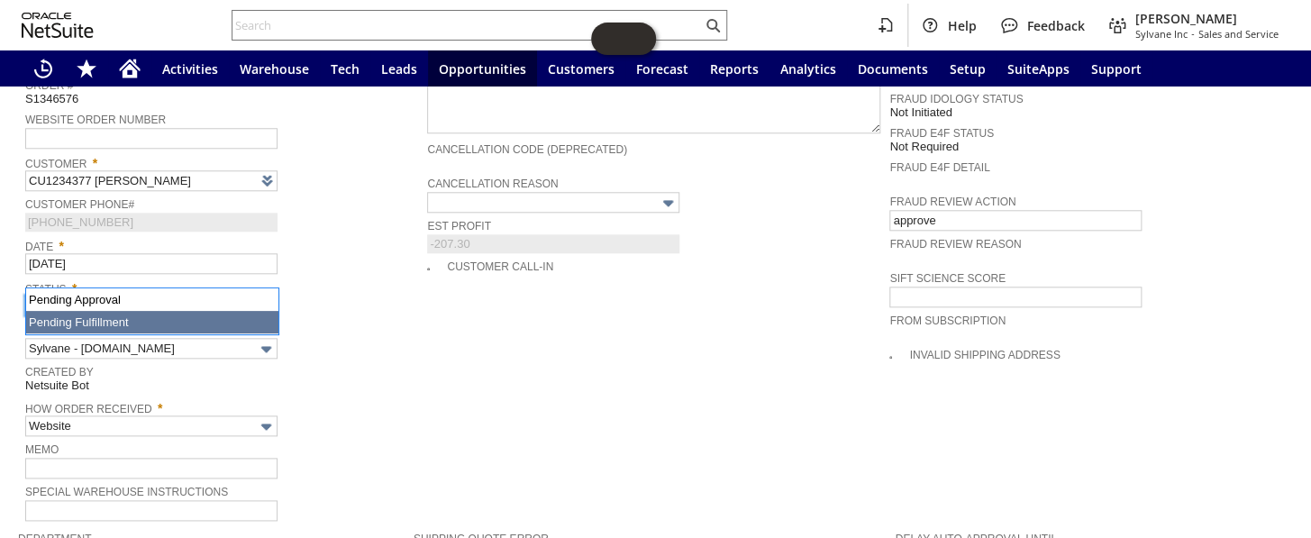
type input "Pending Fulfillment"
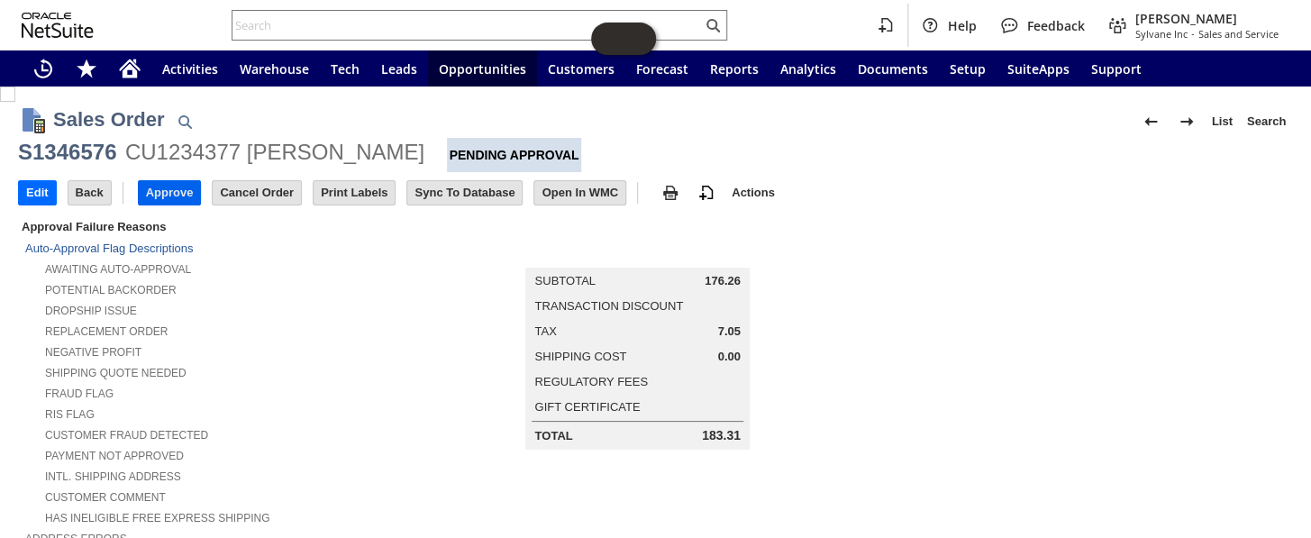
click at [175, 191] on input "Approve" at bounding box center [170, 192] width 62 height 23
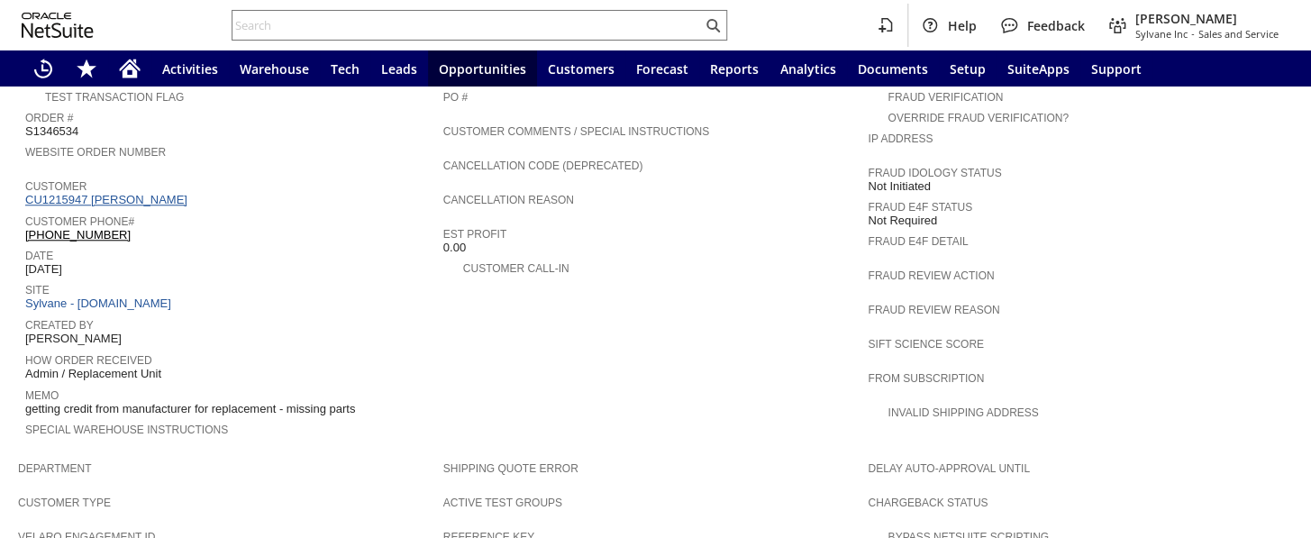
click at [132, 193] on link "CU1215947 Paul Gross" at bounding box center [108, 200] width 167 height 14
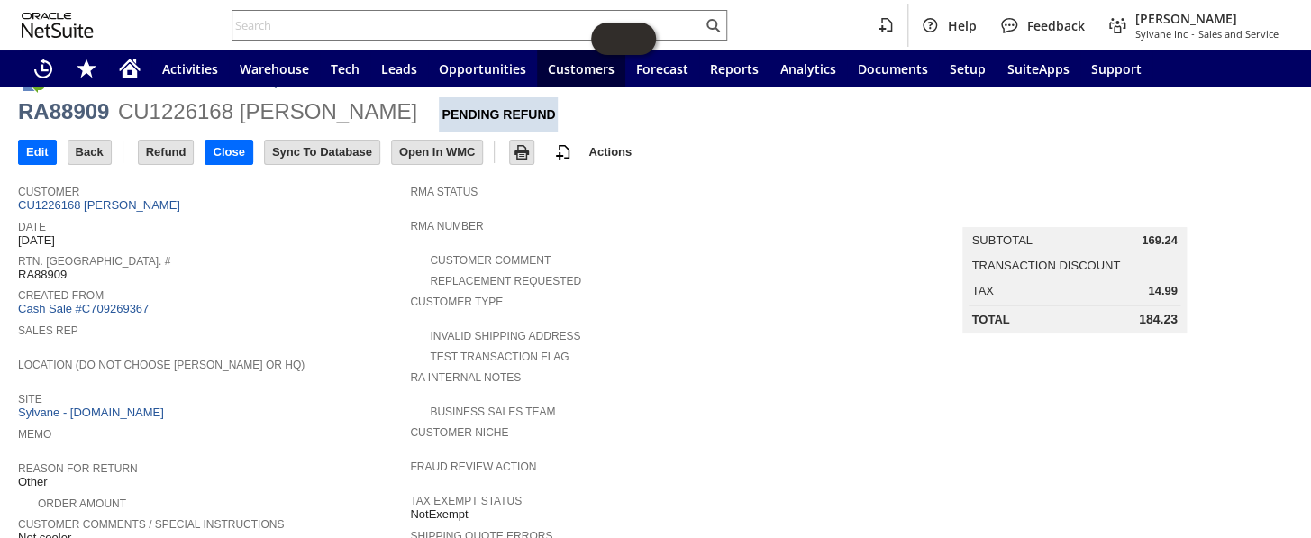
scroll to position [40, 0]
click at [153, 141] on input "Refund" at bounding box center [166, 152] width 55 height 23
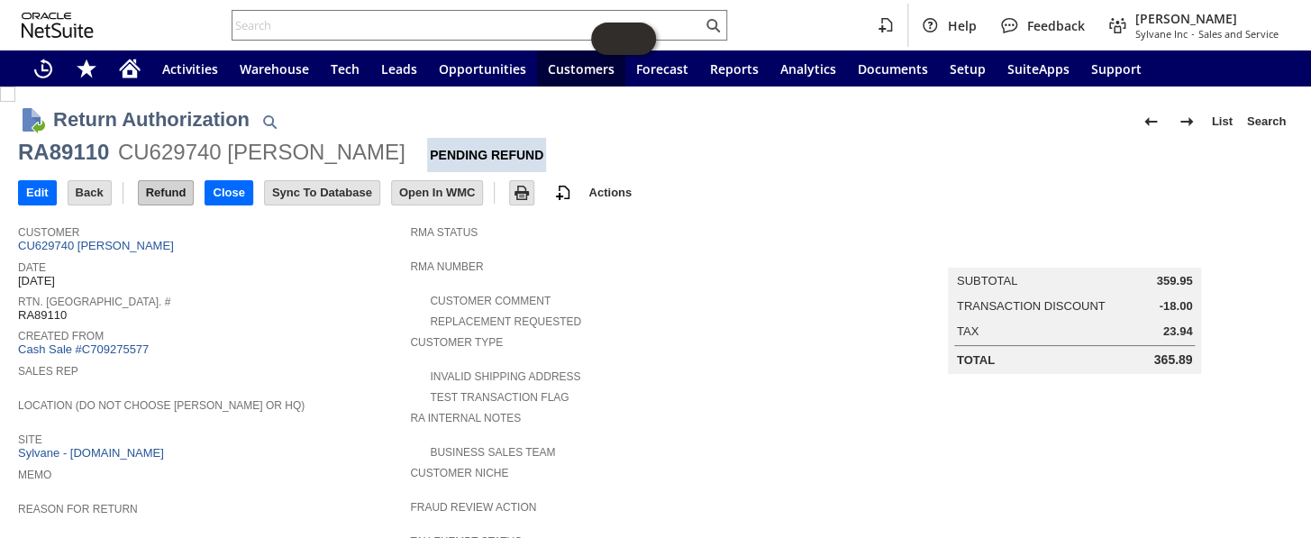
click at [162, 181] on input "Refund" at bounding box center [166, 192] width 55 height 23
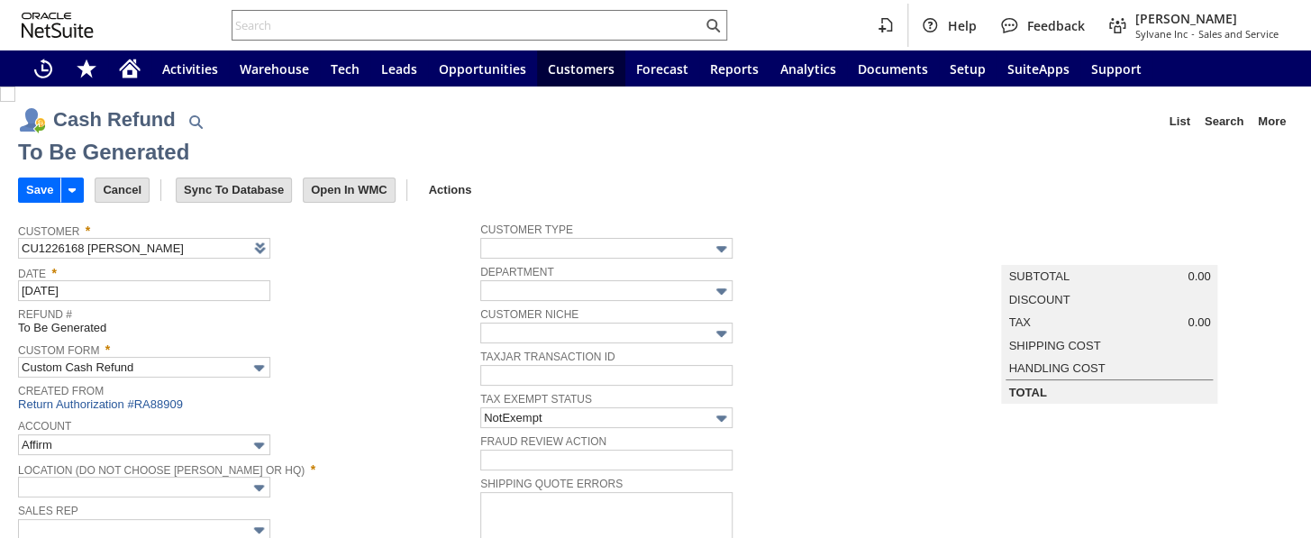
type input "Headquarters : Head...s : Pending Testing"
type input "Add"
type input "Copy Previous"
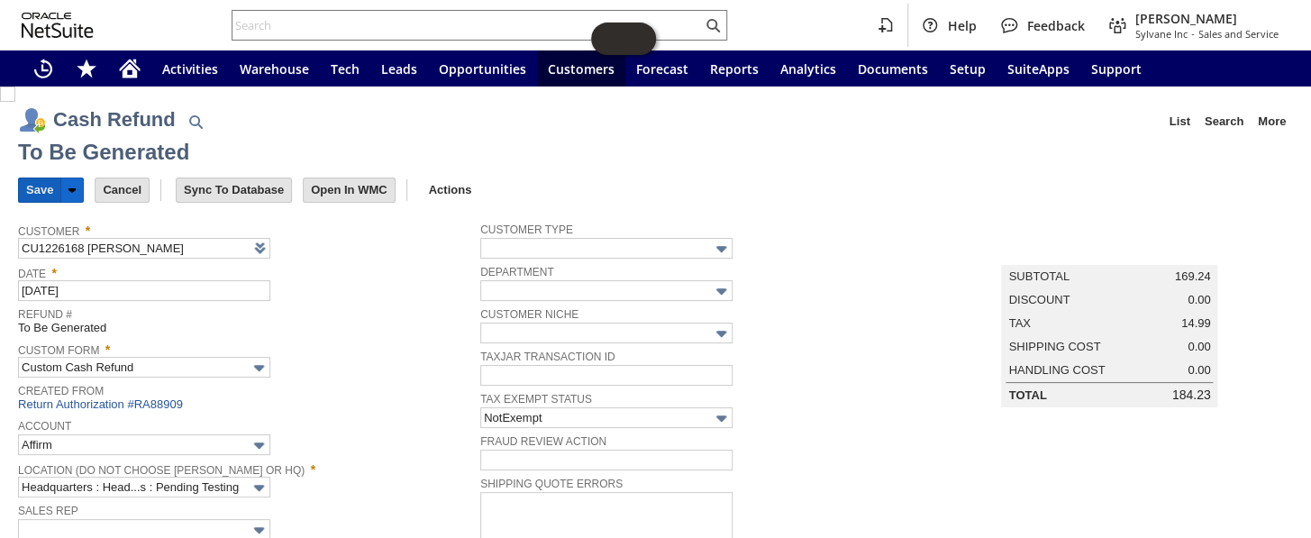
click at [32, 180] on input "Save" at bounding box center [39, 189] width 41 height 23
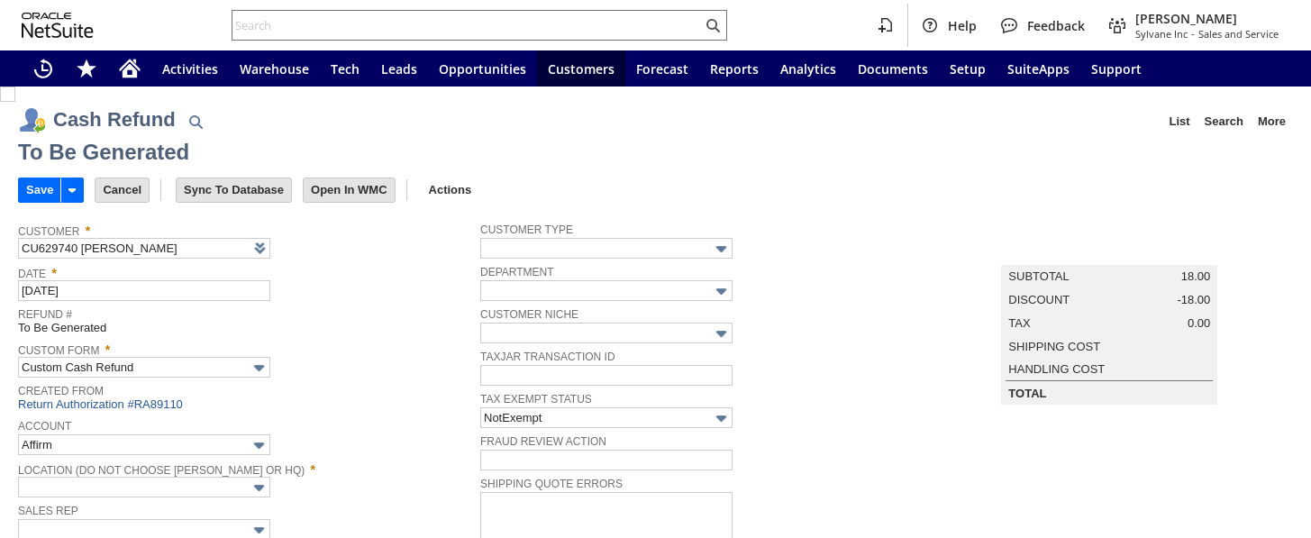
type input "Headquarters : Head...s : Pending Testing"
type input "MOBILE5"
type input "-5.0%"
type input "Add"
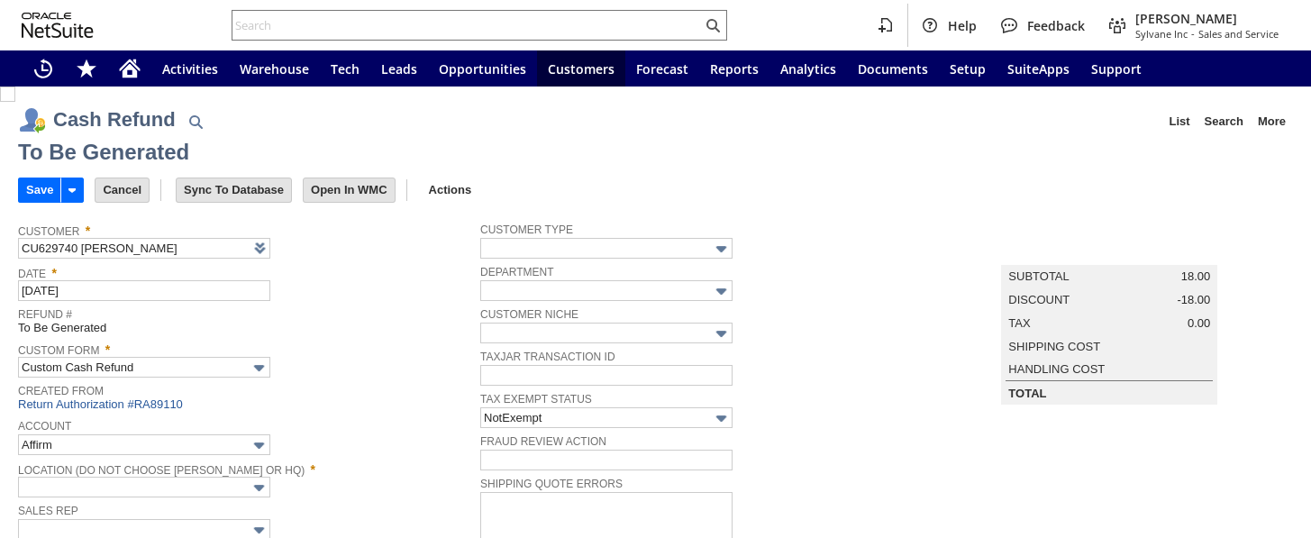
type input "Copy Previous"
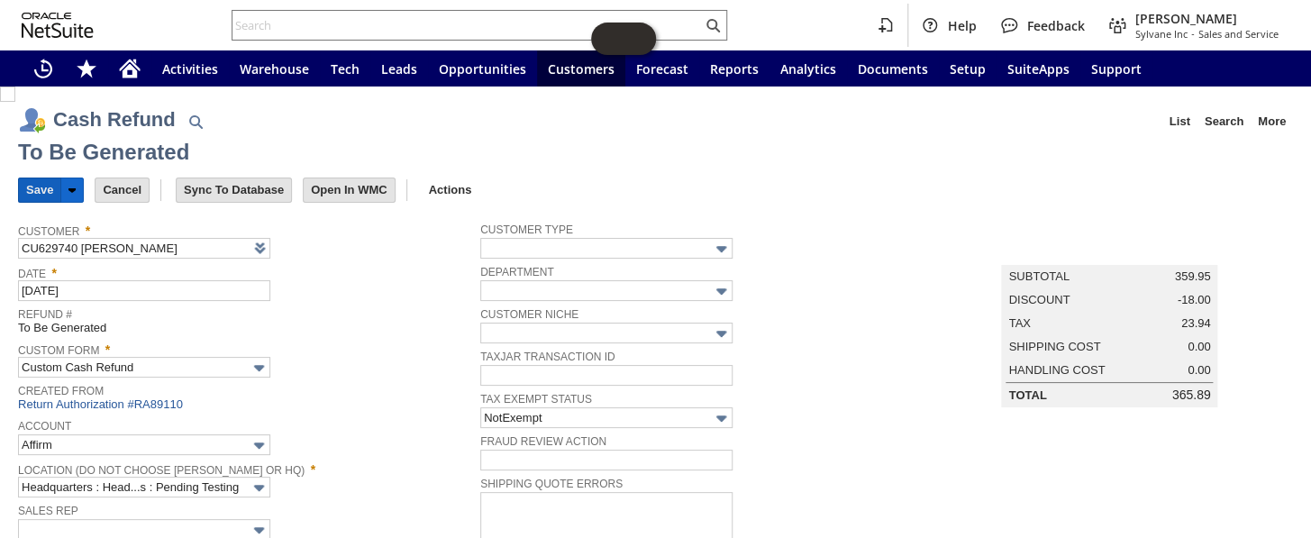
click at [38, 181] on input "Save" at bounding box center [39, 189] width 41 height 23
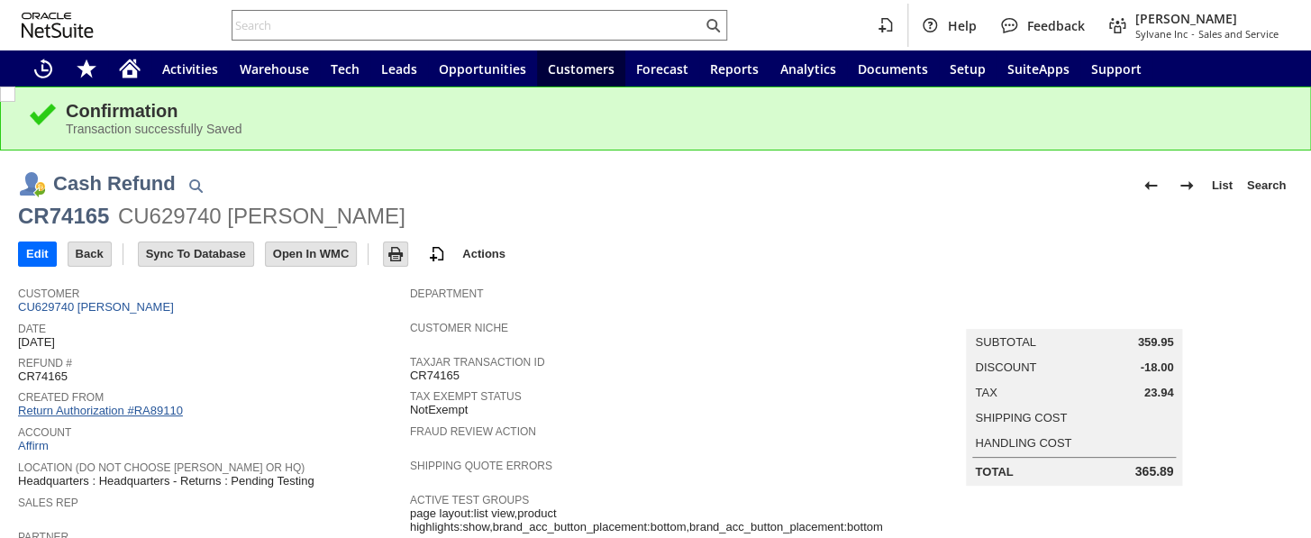
click at [127, 404] on link "Return Authorization #RA89110" at bounding box center [100, 411] width 165 height 14
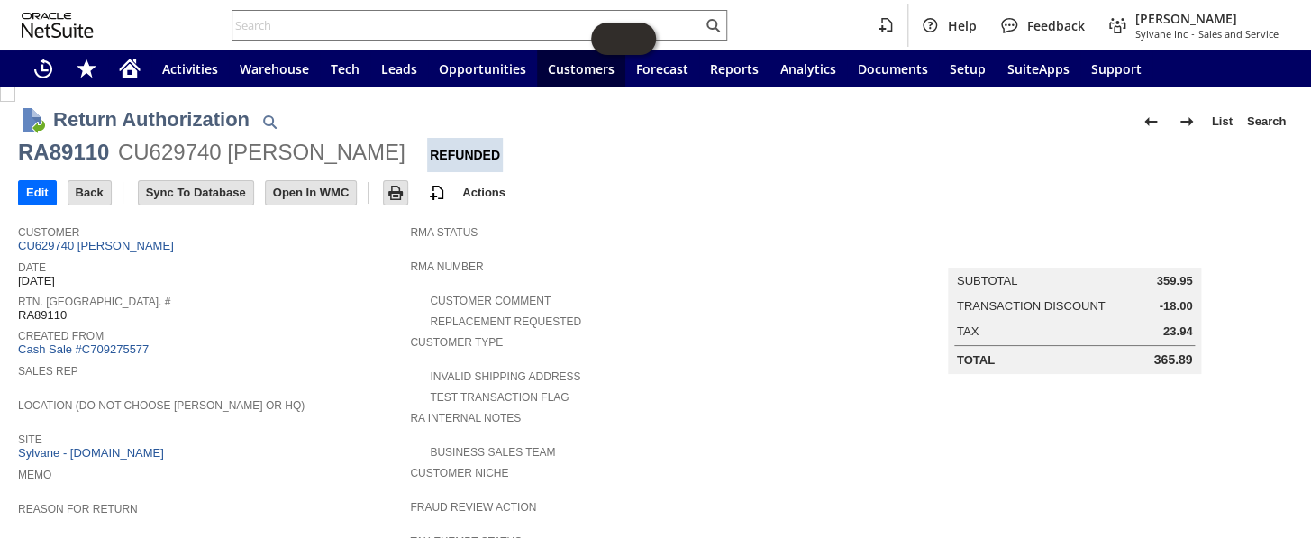
drag, startPoint x: 1135, startPoint y: 357, endPoint x: 1181, endPoint y: 355, distance: 46.0
click at [1181, 355] on div "Total 365.89" at bounding box center [1075, 359] width 236 height 14
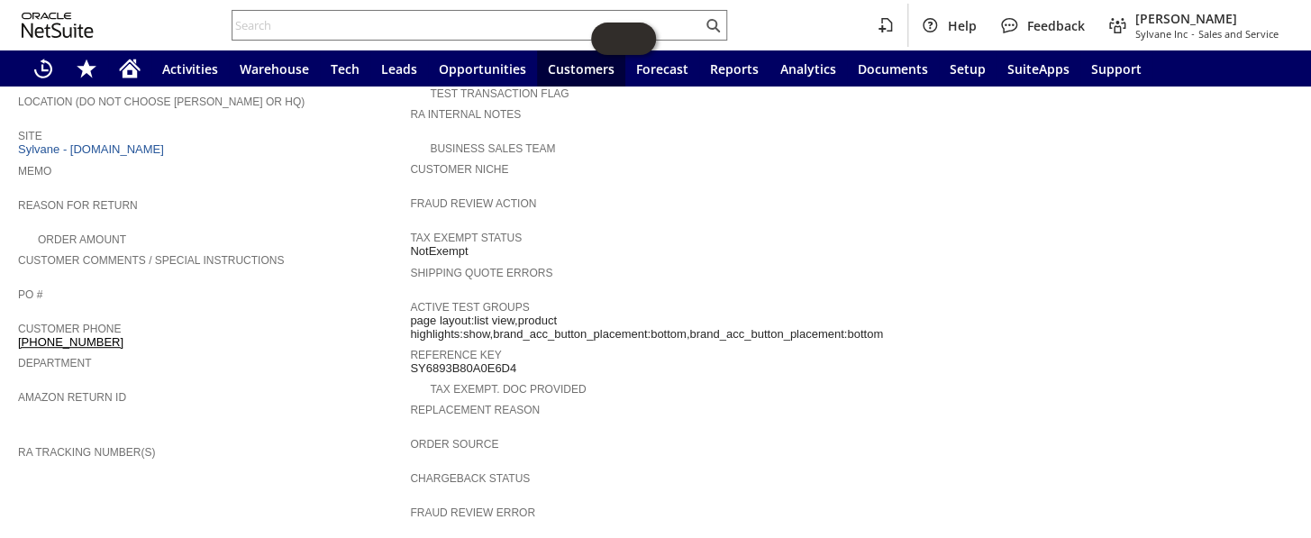
scroll to position [171, 0]
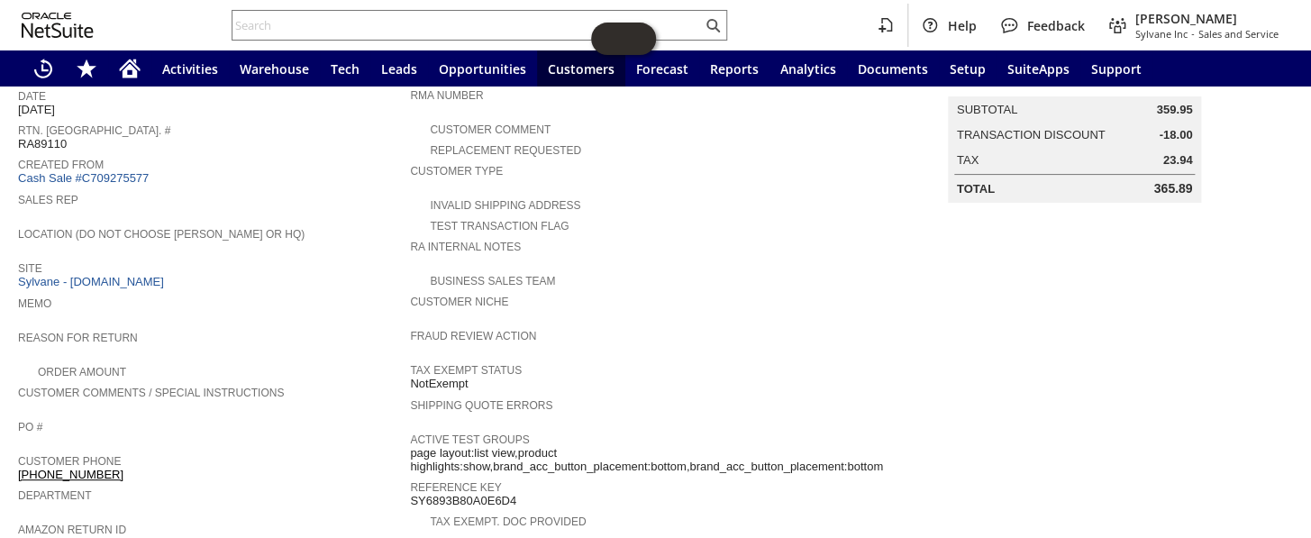
copy div "365.89"
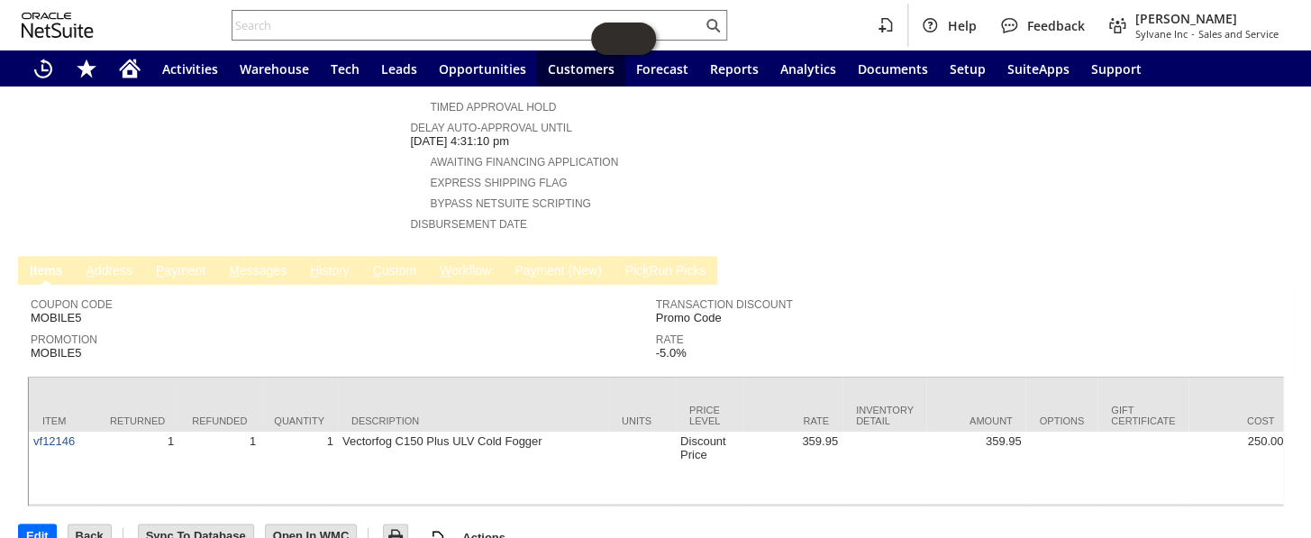
scroll to position [745, 0]
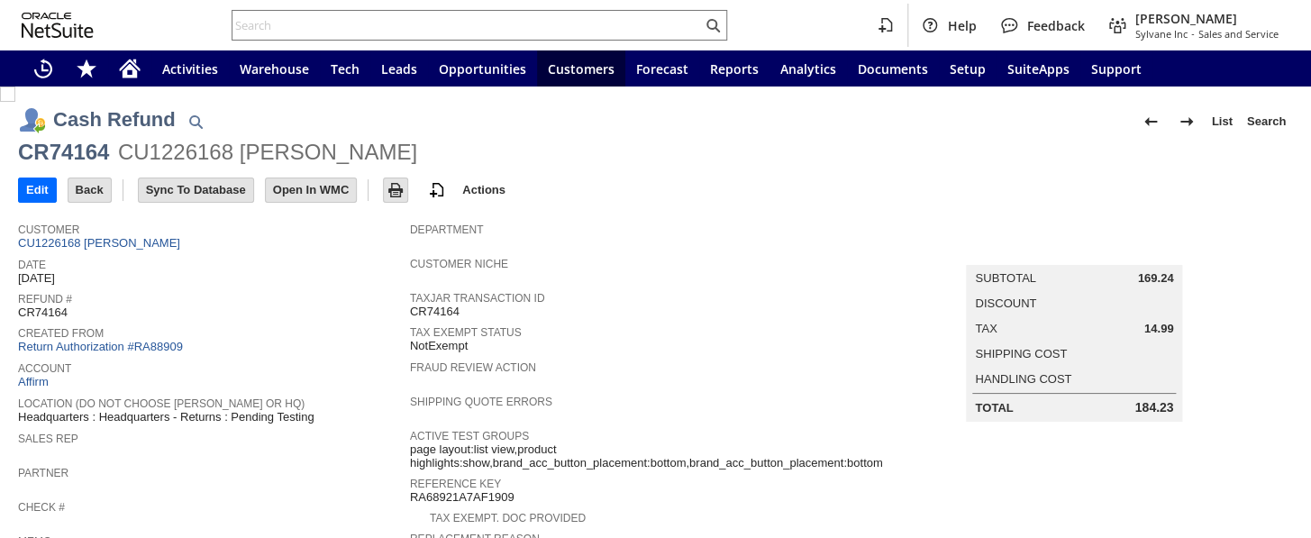
scroll to position [163, 0]
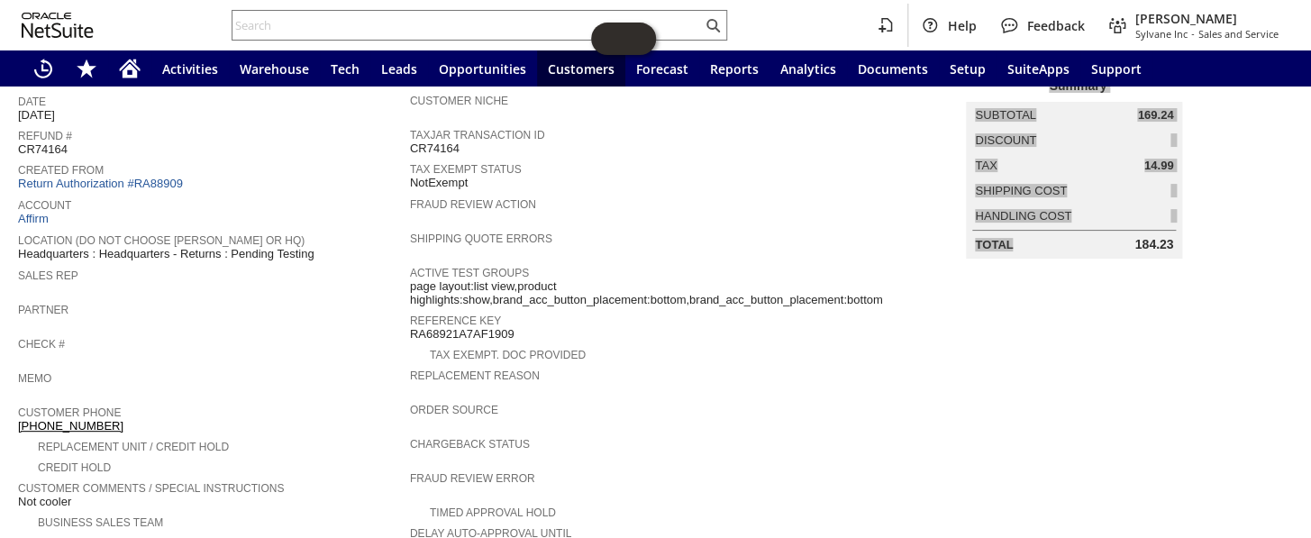
drag, startPoint x: 1119, startPoint y: 236, endPoint x: 1174, endPoint y: 231, distance: 55.2
click at [1174, 231] on td "Summary Subtotal 169.24 Discount Tax 14.99 Shipping Cost Handling Cost Total 18…" at bounding box center [1093, 154] width 402 height 208
copy table "Summary Subtotal 169.24 Discount Tax 14.99 Shipping Cost Handling Cost Total"
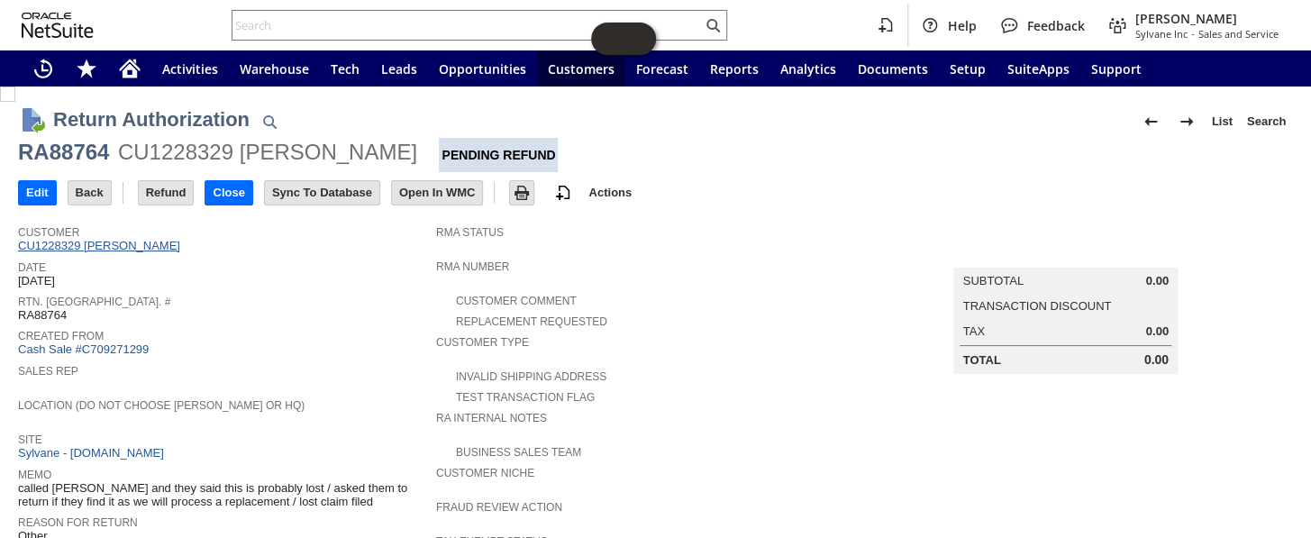
click at [136, 244] on link "CU1228329 Jack Boasberg" at bounding box center [101, 246] width 167 height 14
click at [229, 187] on input "Close" at bounding box center [228, 192] width 46 height 23
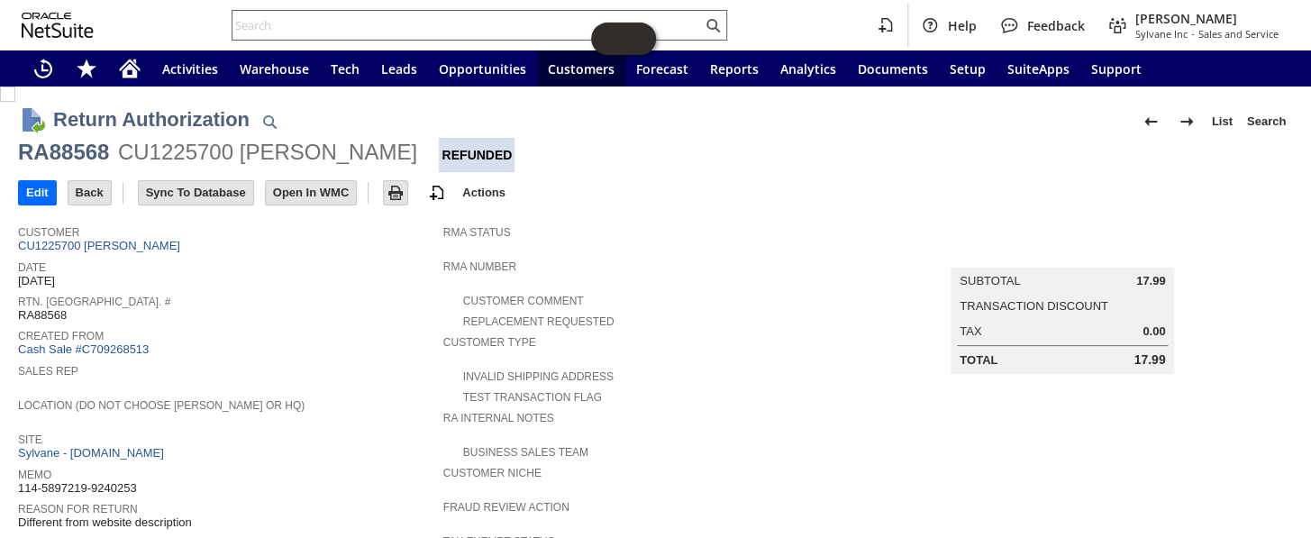
click at [320, 23] on input "text" at bounding box center [466, 25] width 469 height 22
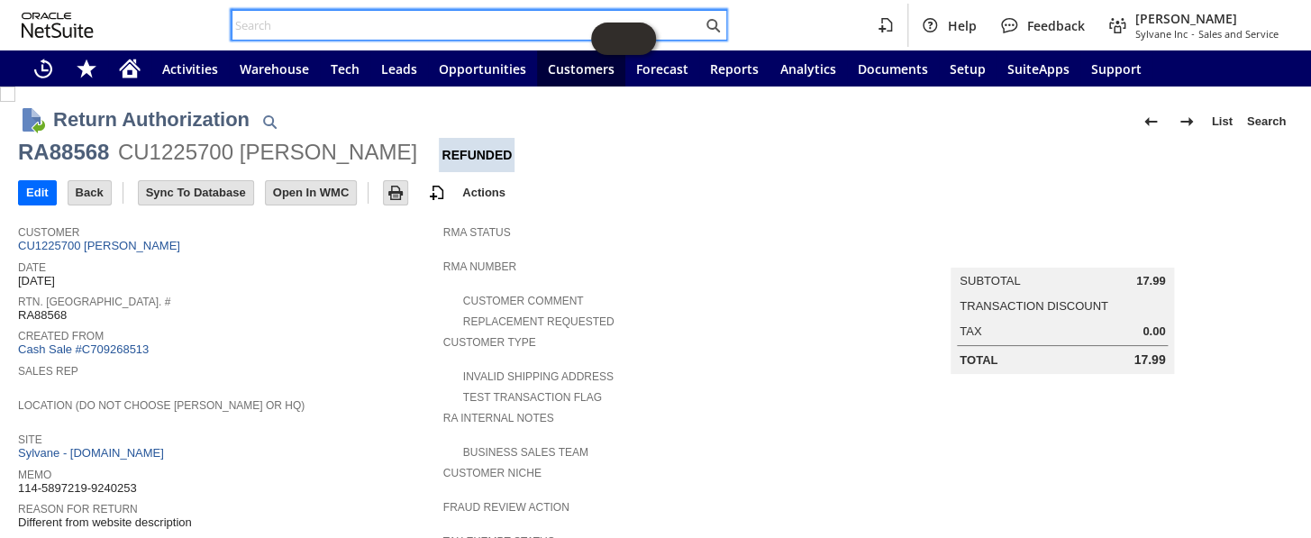
paste input "114-3739892-0048233"
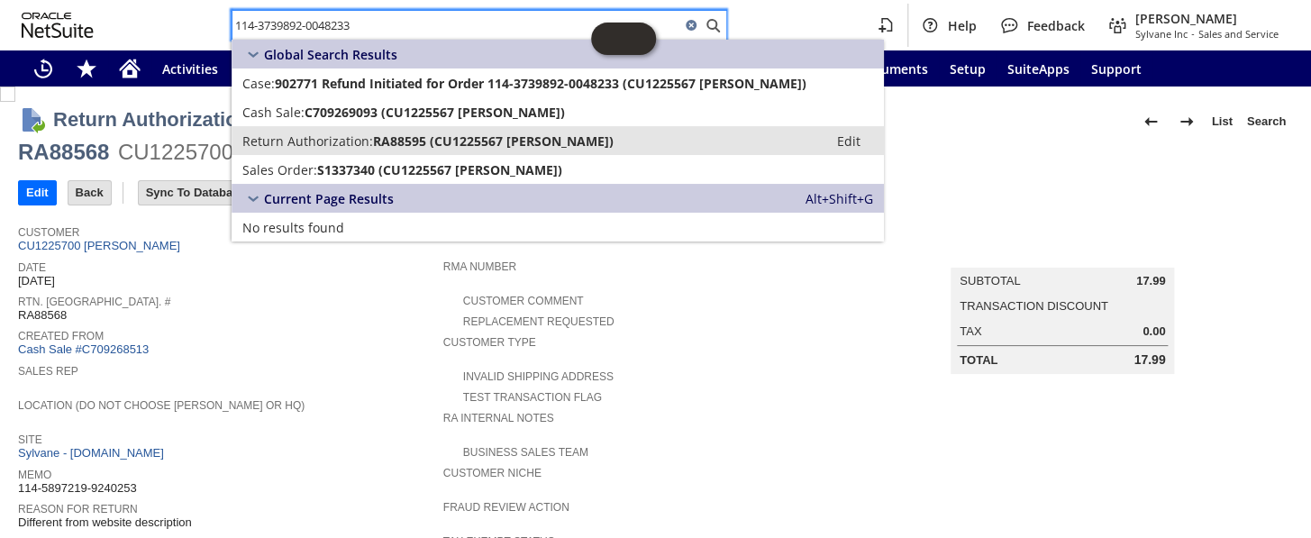
type input "114-3739892-0048233"
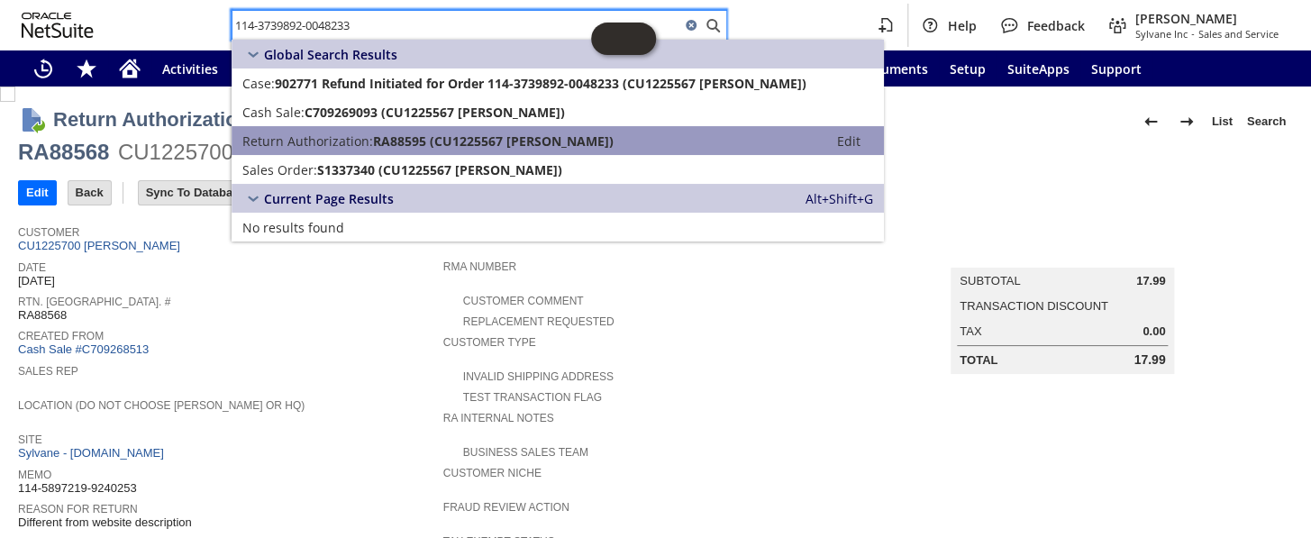
click at [392, 138] on span "RA88595 (CU1225567 justin kaliszewski)" at bounding box center [493, 140] width 241 height 17
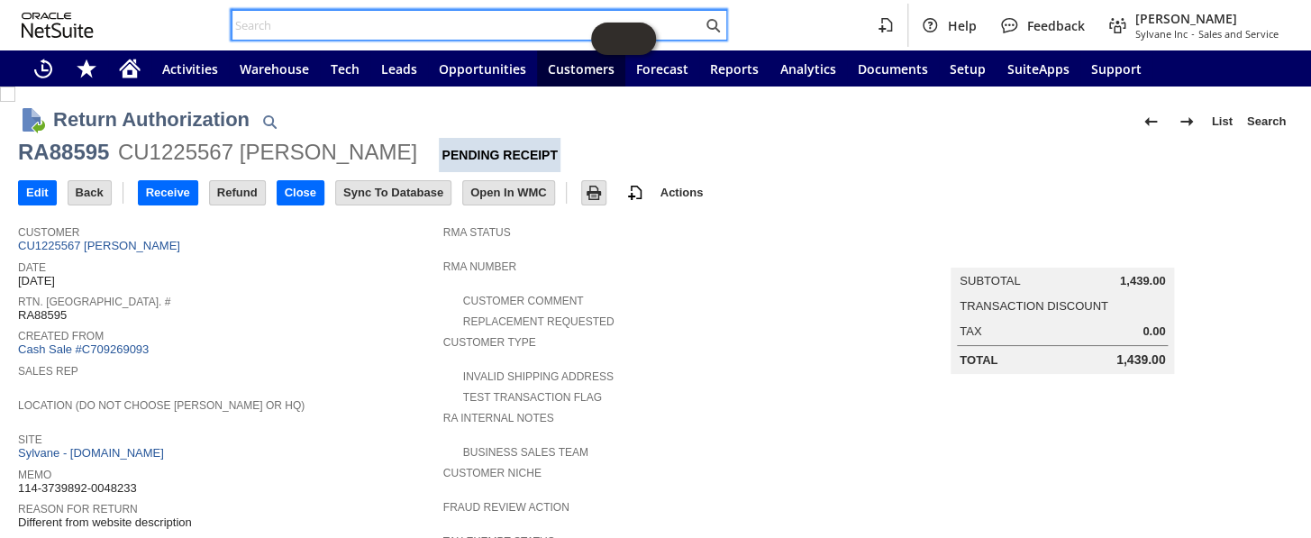
drag, startPoint x: 0, startPoint y: 0, endPoint x: 263, endPoint y: 18, distance: 263.7
click at [263, 18] on input "text" at bounding box center [466, 25] width 469 height 22
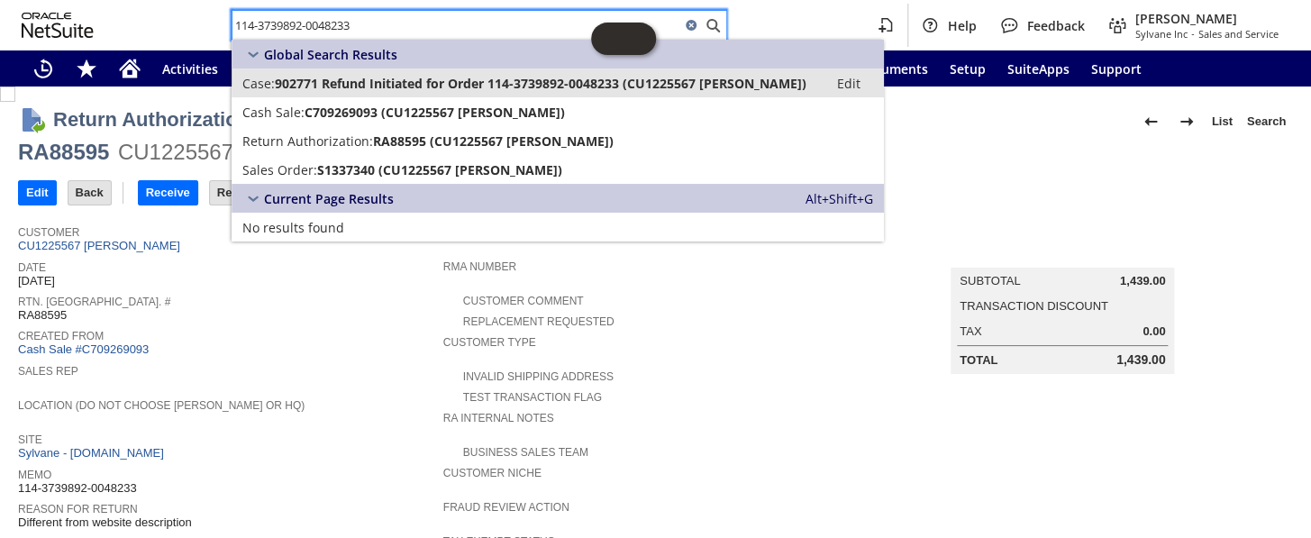
type input "114-3739892-0048233"
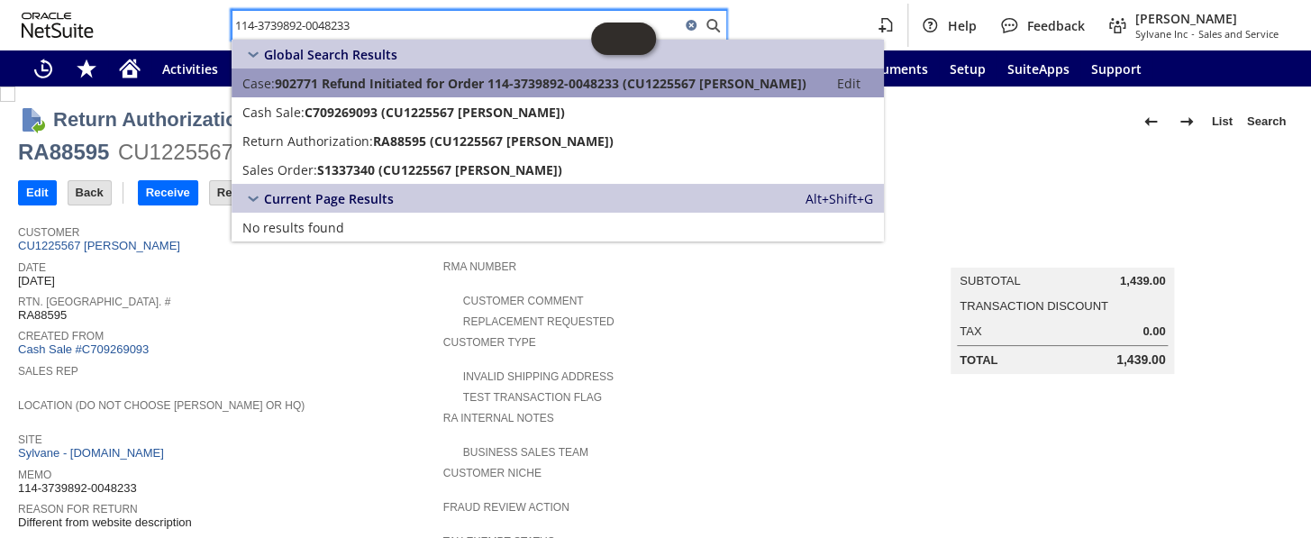
click at [311, 79] on span "902771 Refund Initiated for Order 114-3739892-0048233 (CU1225567 justin kalisze…" at bounding box center [541, 83] width 532 height 17
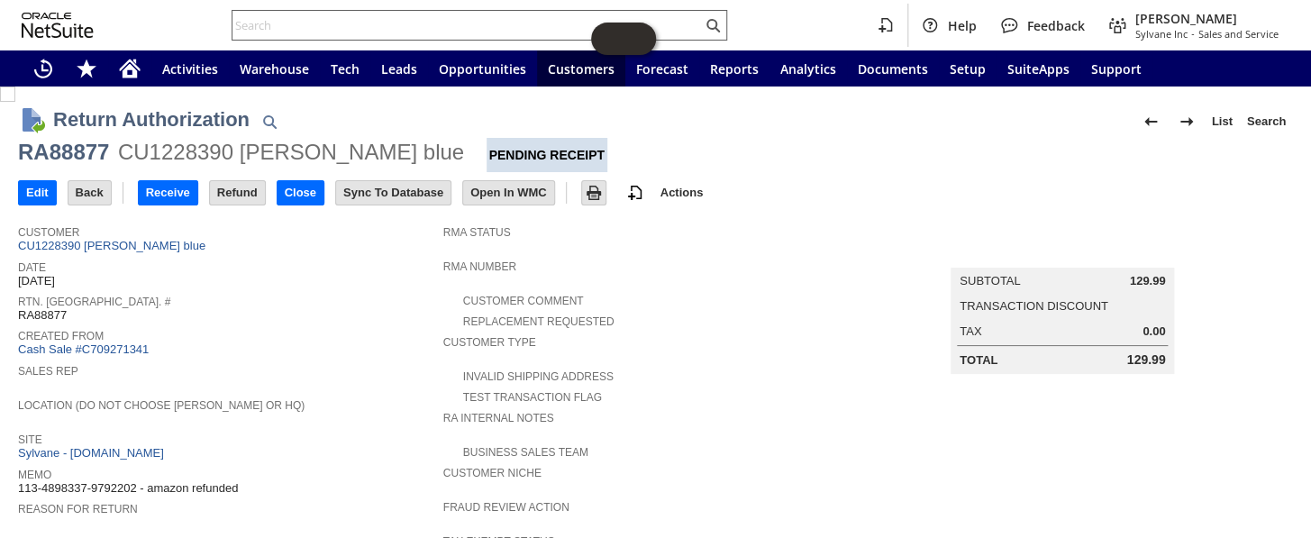
click at [362, 23] on input "text" at bounding box center [466, 25] width 469 height 22
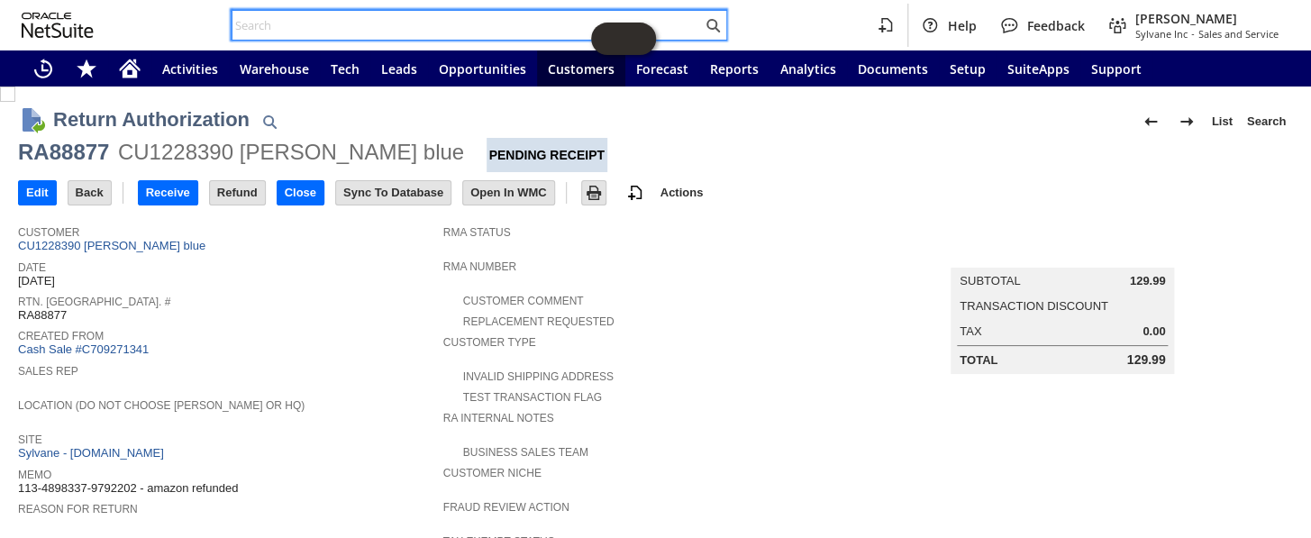
click at [343, 29] on input "text" at bounding box center [466, 25] width 469 height 22
paste input "113-4898337-9792202"
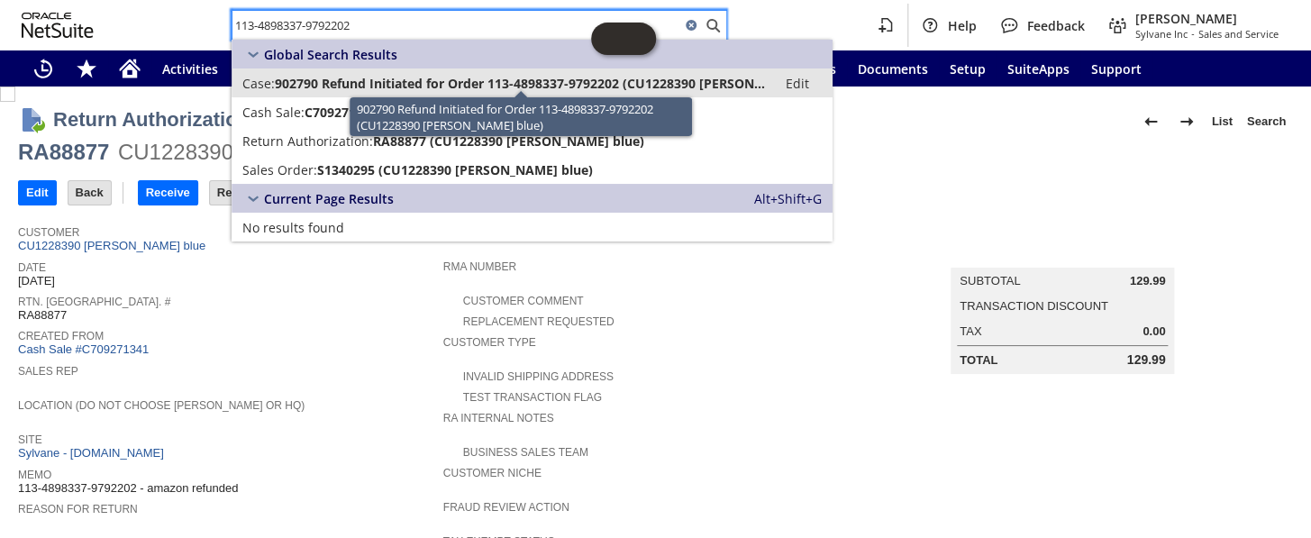
type input "113-4898337-9792202"
click at [412, 81] on span "902790 Refund Initiated for Order 113-4898337-9792202 (CU1228390 rolando blue)" at bounding box center [520, 83] width 491 height 17
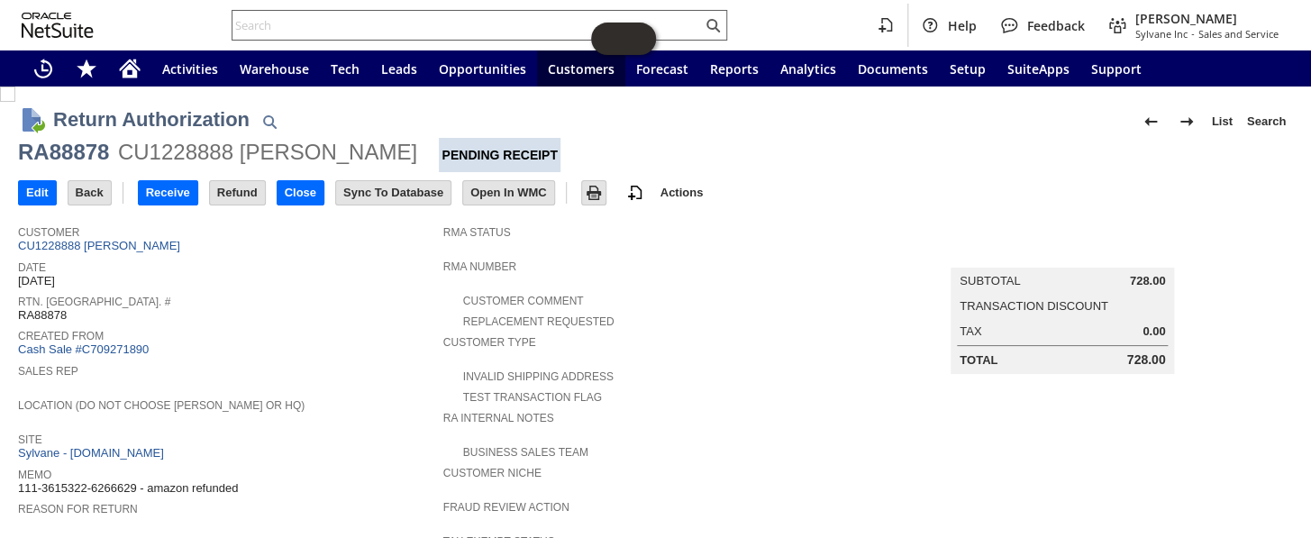
click at [275, 26] on input "text" at bounding box center [466, 25] width 469 height 22
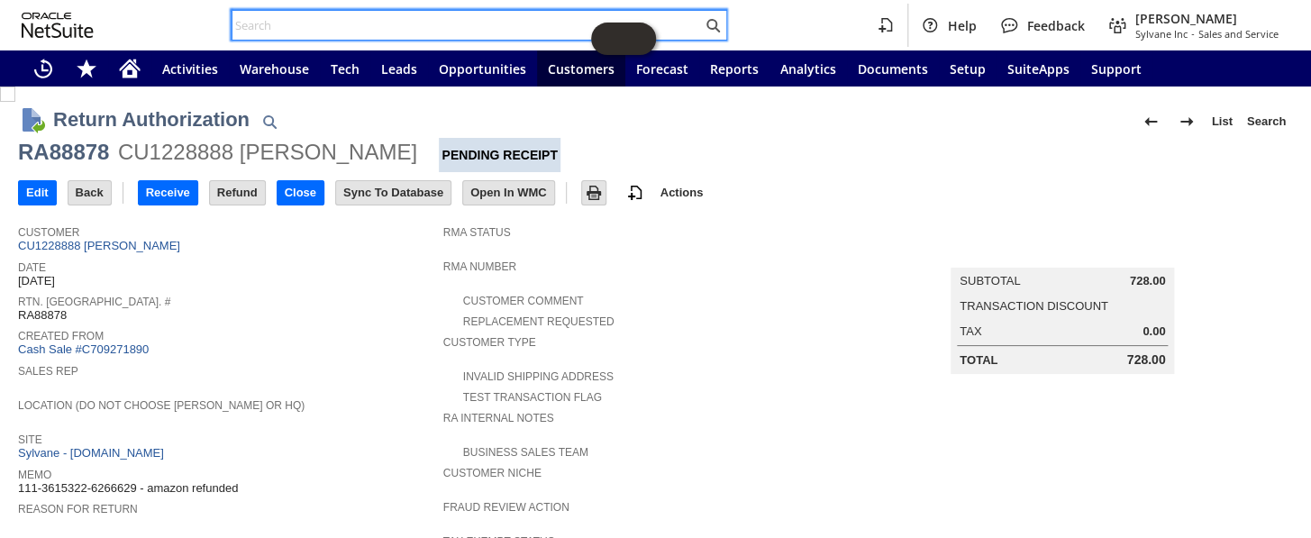
paste input "114-4781800-0687427"
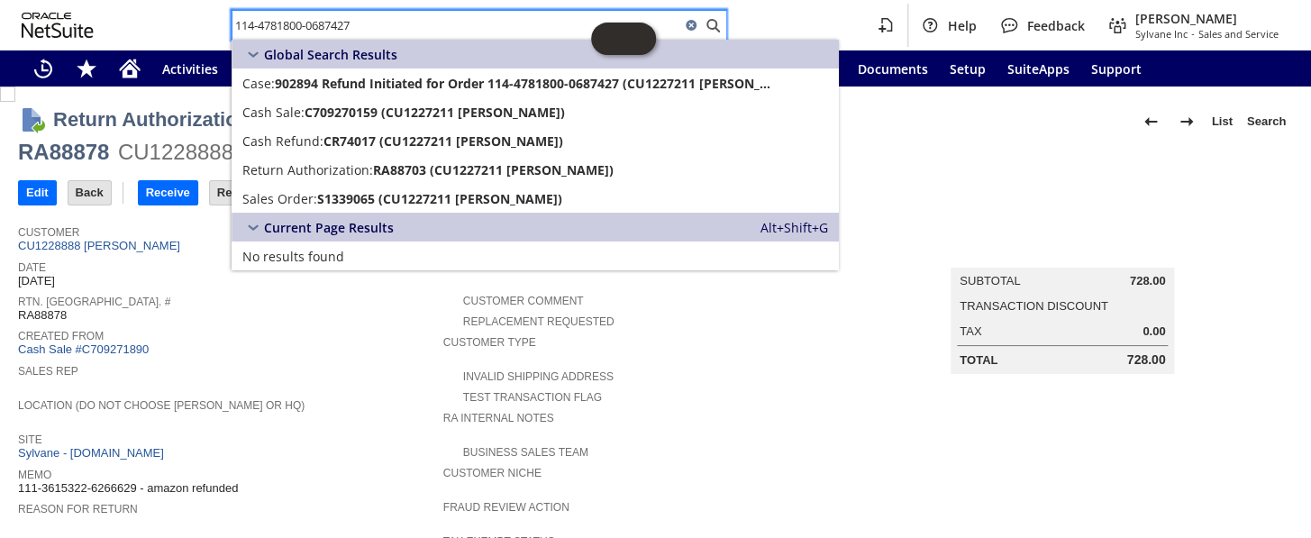
drag, startPoint x: 367, startPoint y: 25, endPoint x: 223, endPoint y: 13, distance: 144.7
click at [223, 13] on div "114-4781800-0687427 Help Feedback Coby Miller Sylvane Inc - Sales and Service" at bounding box center [655, 25] width 1311 height 50
paste input "5826603-7186632"
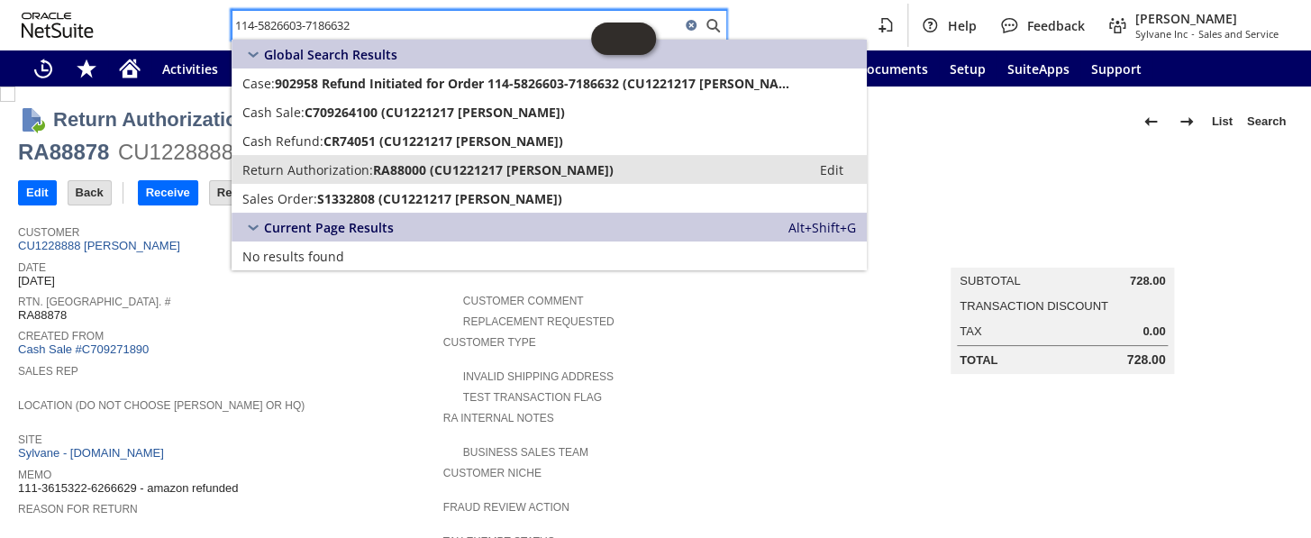
type input "114-5826603-7186632"
click at [368, 169] on span "Return Authorization:" at bounding box center [307, 169] width 131 height 17
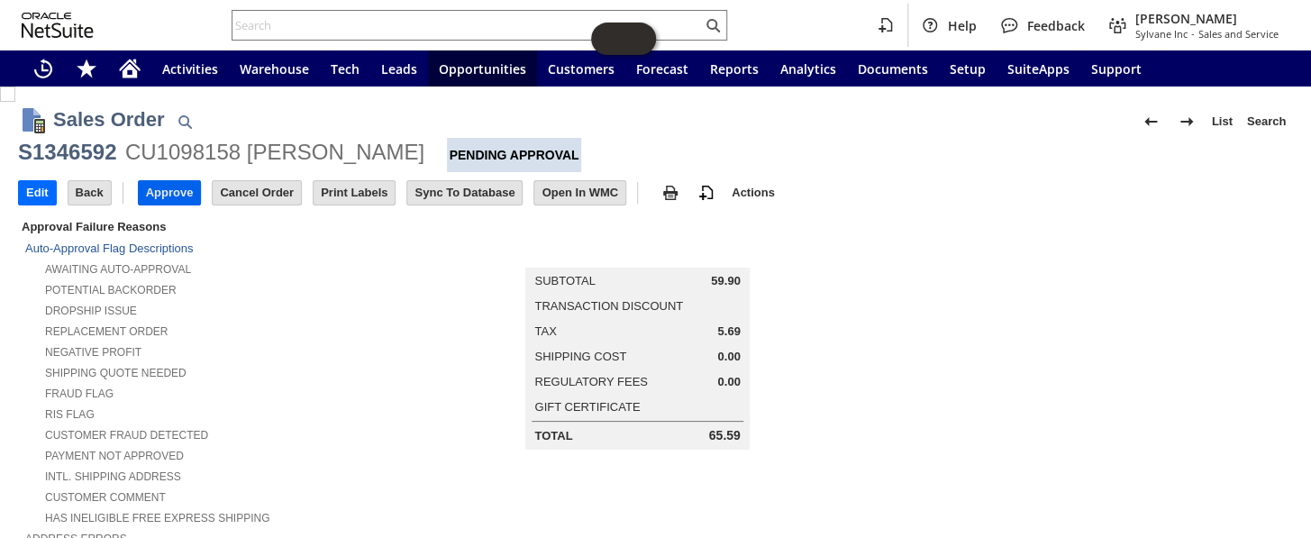
click at [182, 181] on input "Approve" at bounding box center [170, 192] width 62 height 23
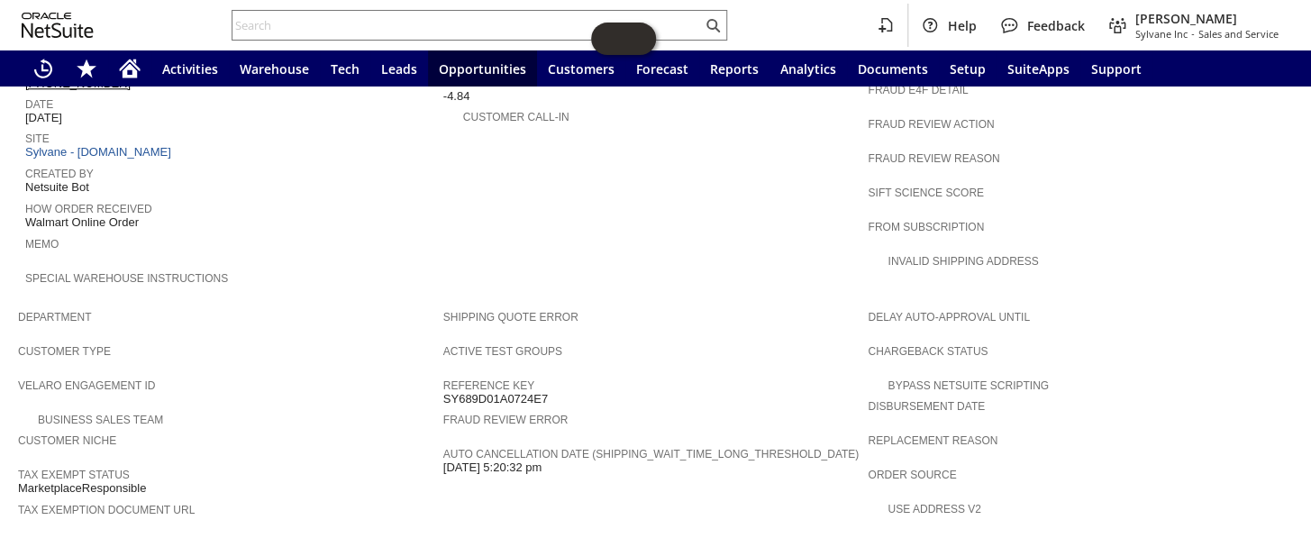
scroll to position [1064, 0]
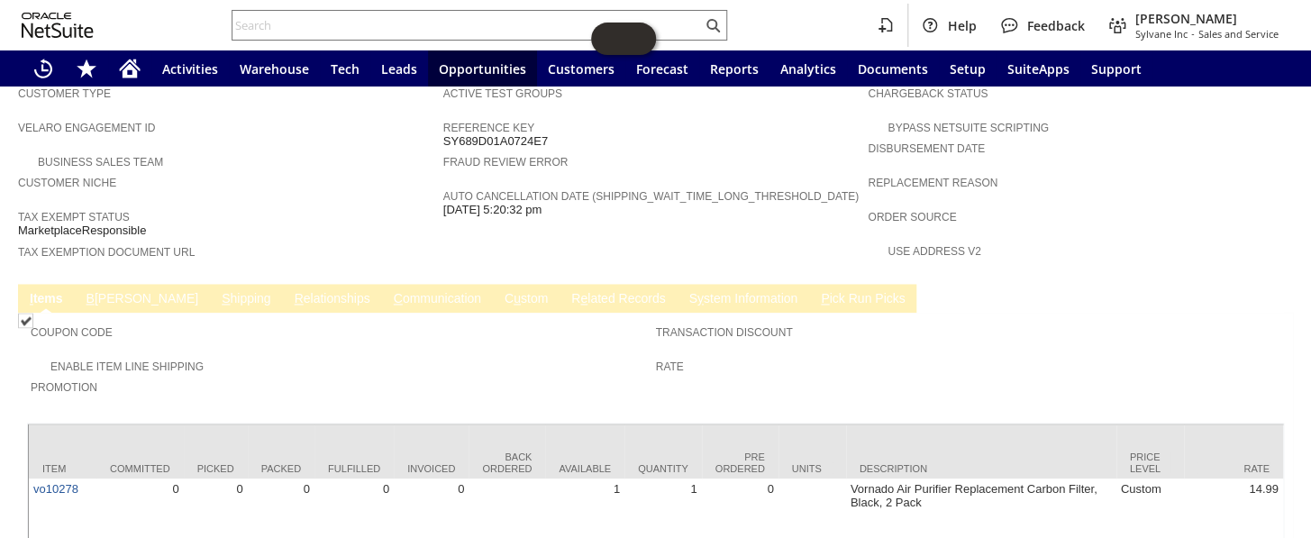
click at [97, 291] on link "B illing" at bounding box center [142, 299] width 121 height 17
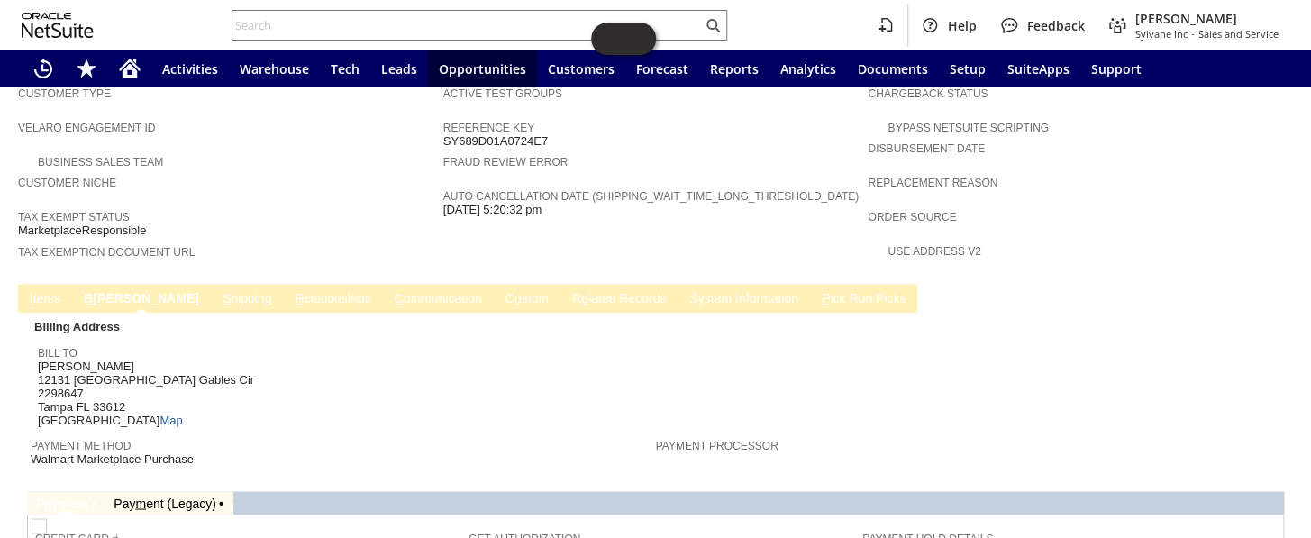
click at [223, 291] on span "S" at bounding box center [227, 298] width 8 height 14
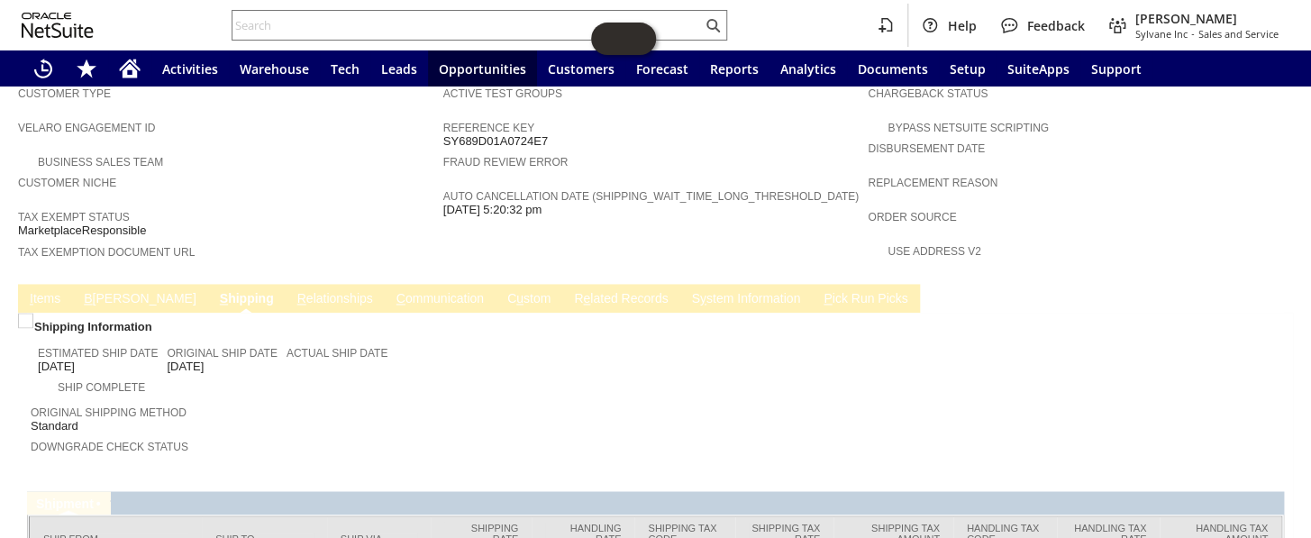
click at [52, 291] on link "I tems" at bounding box center [45, 299] width 40 height 17
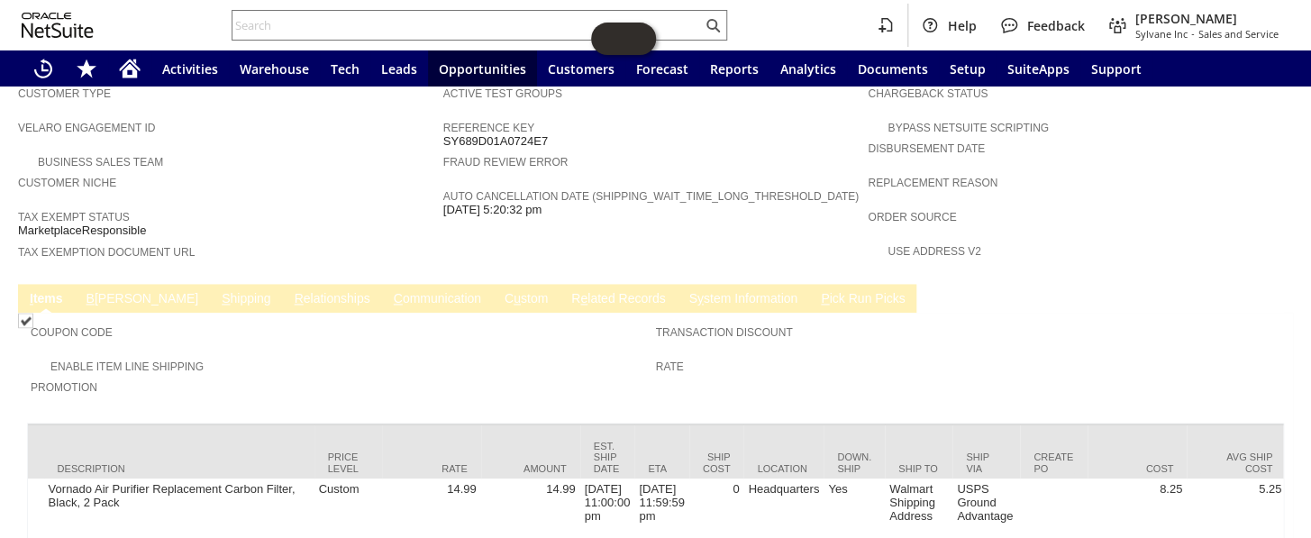
scroll to position [0, 0]
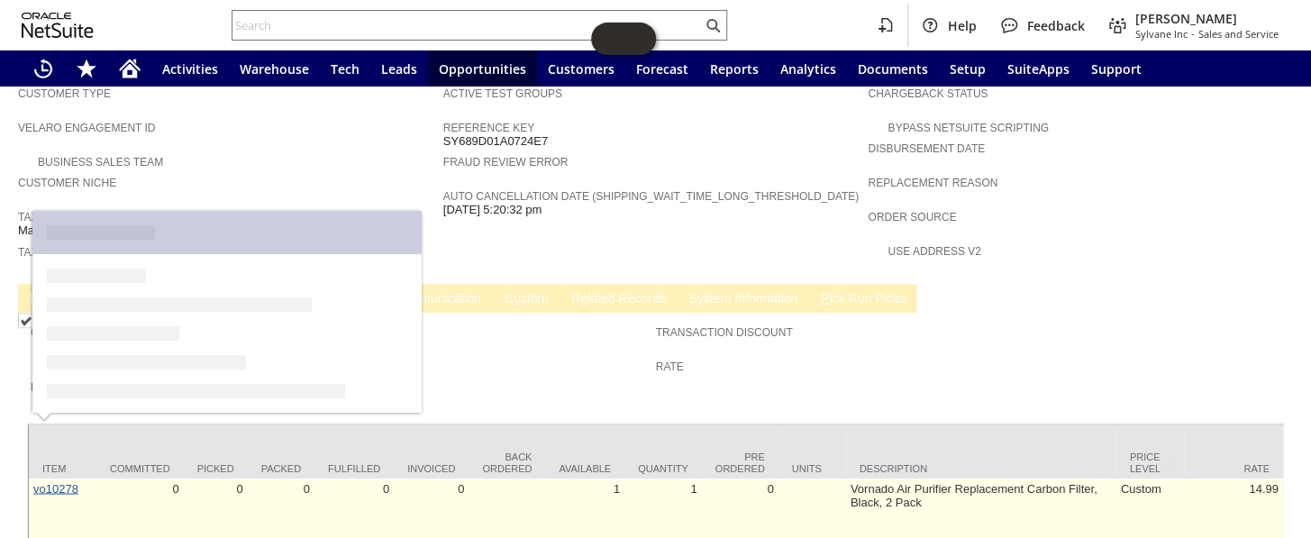
click at [35, 481] on link "vo10278" at bounding box center [55, 488] width 45 height 14
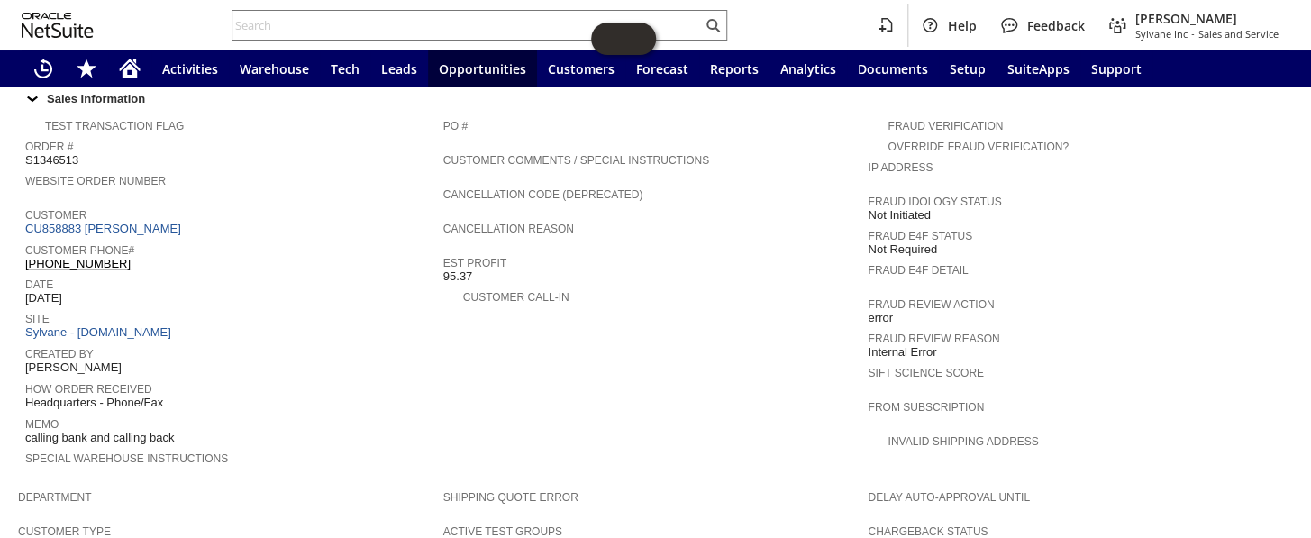
scroll to position [655, 0]
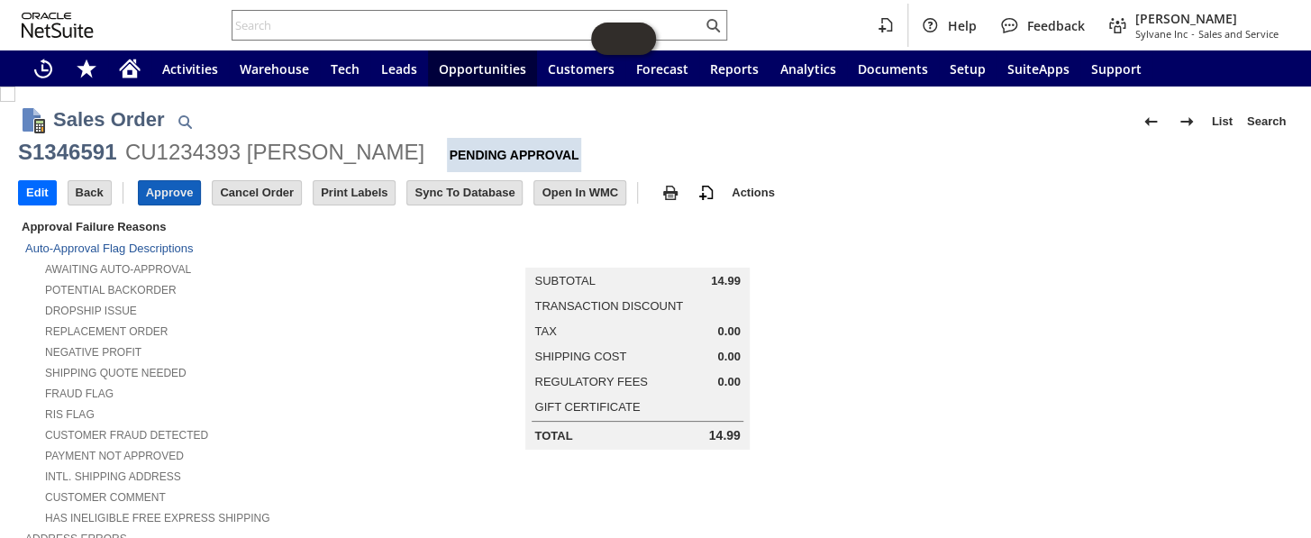
click at [168, 193] on input "Approve" at bounding box center [170, 192] width 62 height 23
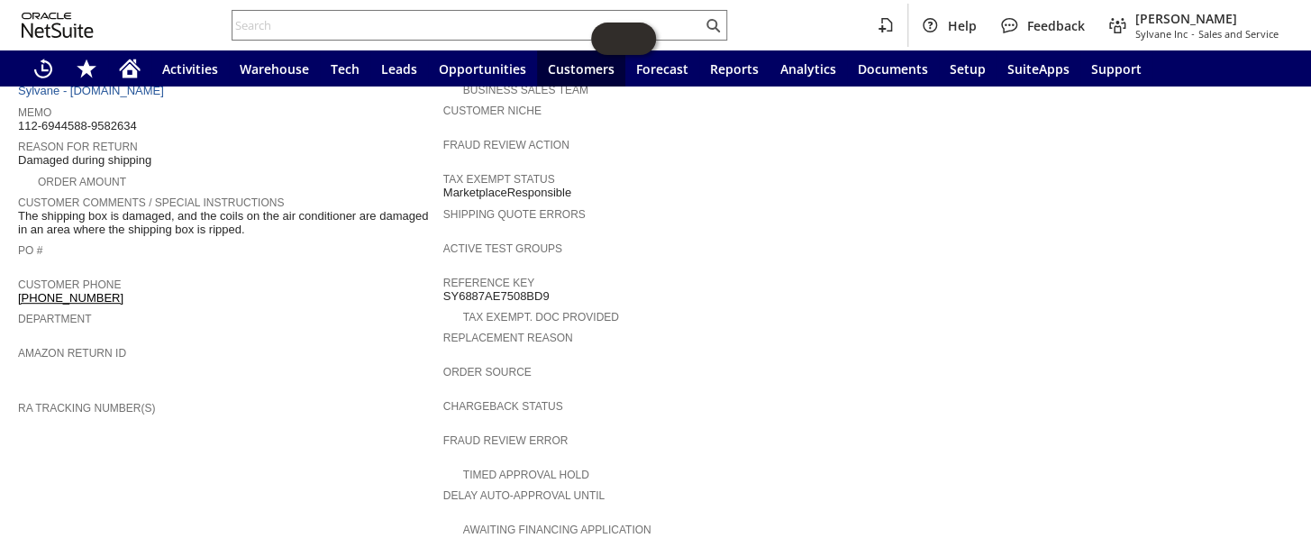
scroll to position [163, 0]
